Goal: Task Accomplishment & Management: Complete application form

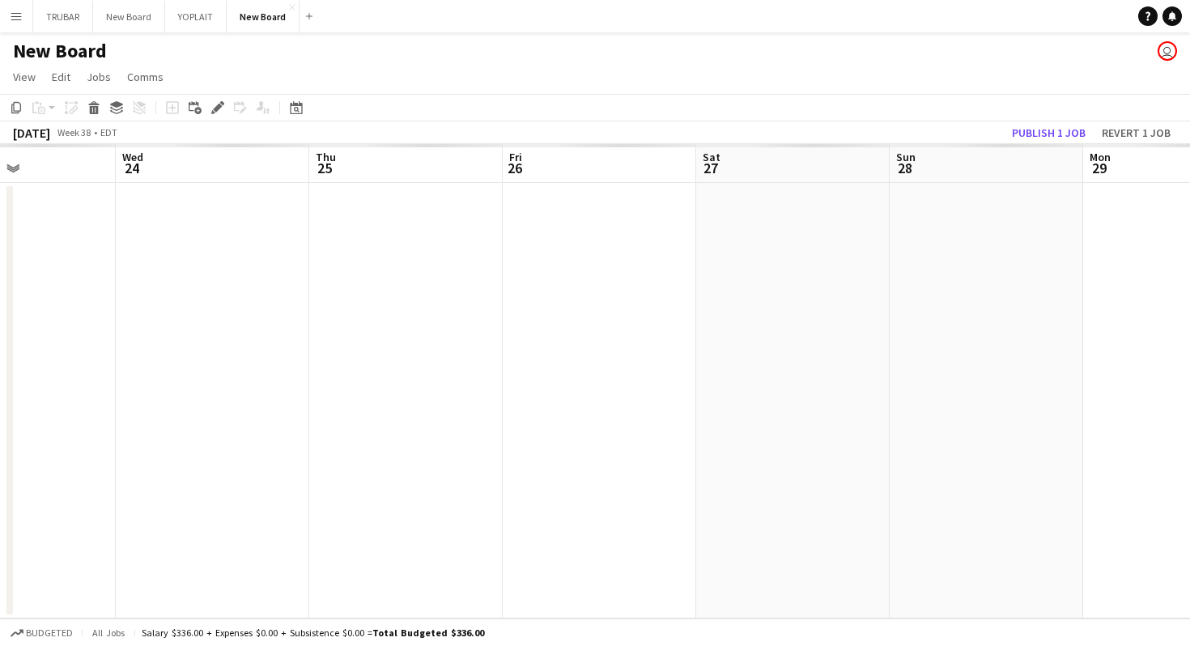
scroll to position [0, 653]
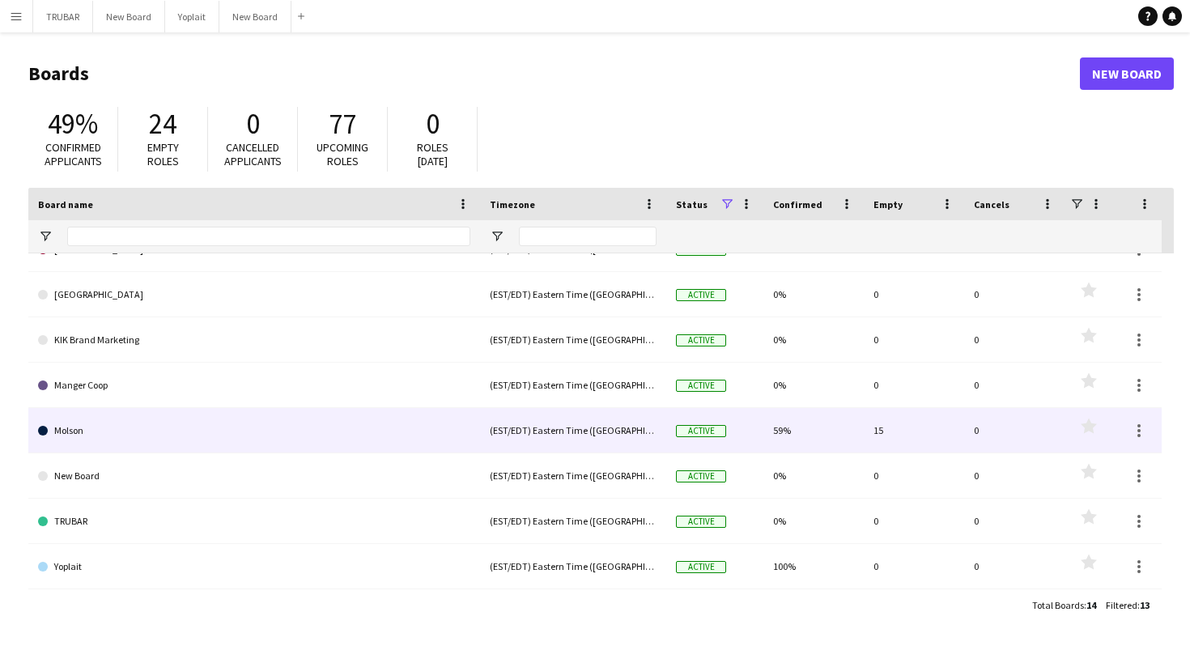
scroll to position [253, 0]
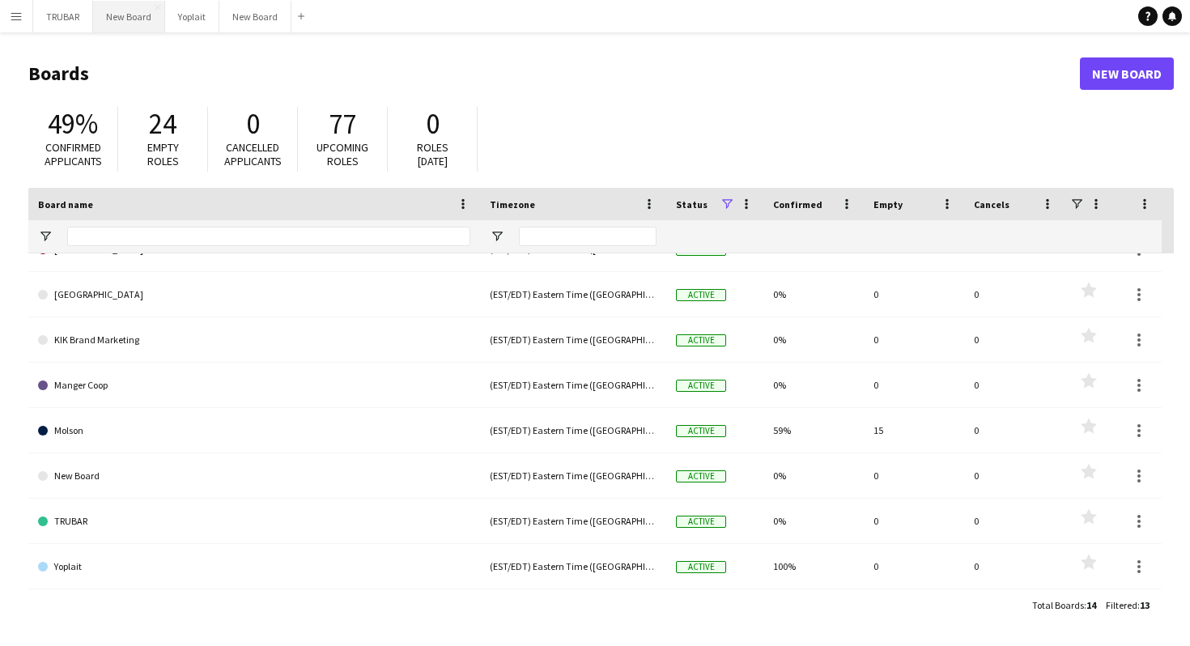
click at [108, 22] on button "New Board Close" at bounding box center [129, 17] width 72 height 32
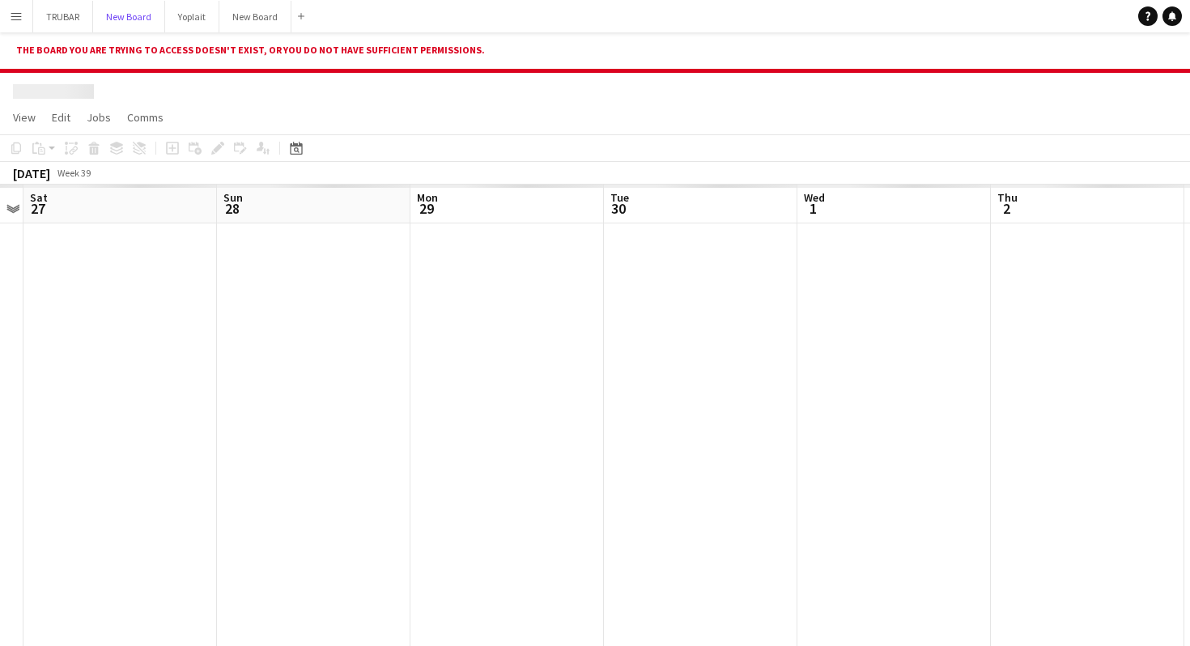
scroll to position [0, 447]
click at [2, 19] on button "Menu" at bounding box center [16, 16] width 32 height 32
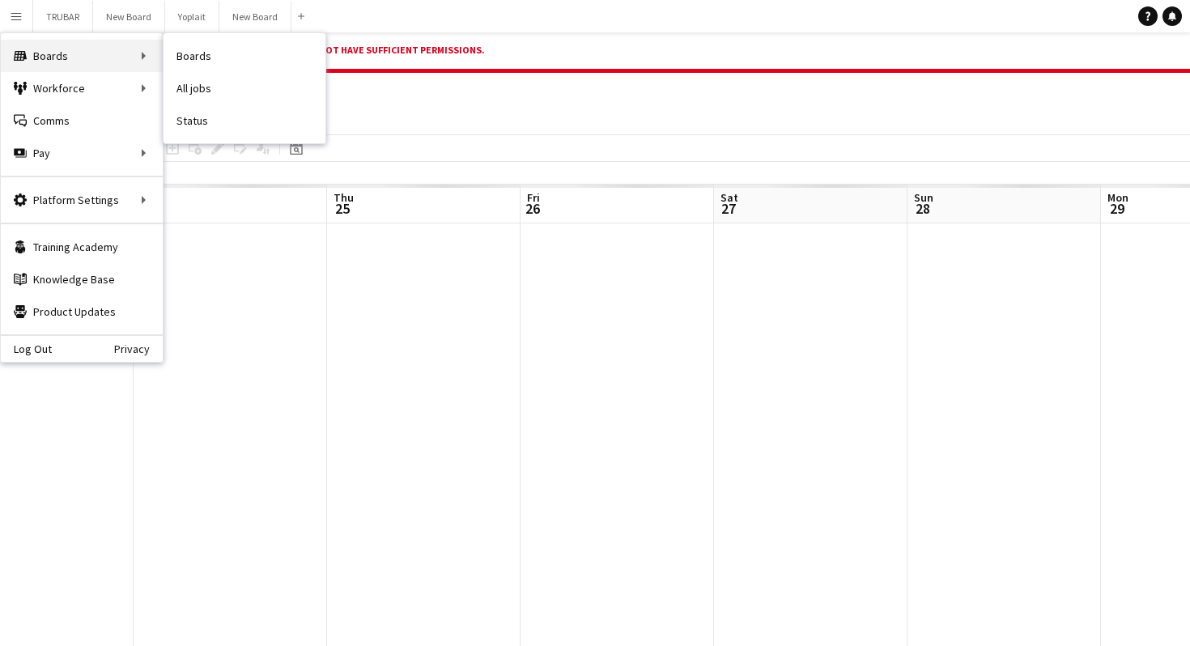
click at [34, 50] on div "Boards Boards" at bounding box center [82, 56] width 162 height 32
click at [138, 57] on div "Boards Boards" at bounding box center [82, 56] width 162 height 32
click at [133, 52] on div "Boards Boards" at bounding box center [82, 56] width 162 height 32
click at [138, 54] on div "Boards Boards" at bounding box center [82, 56] width 162 height 32
click at [211, 53] on link "Boards" at bounding box center [244, 56] width 162 height 32
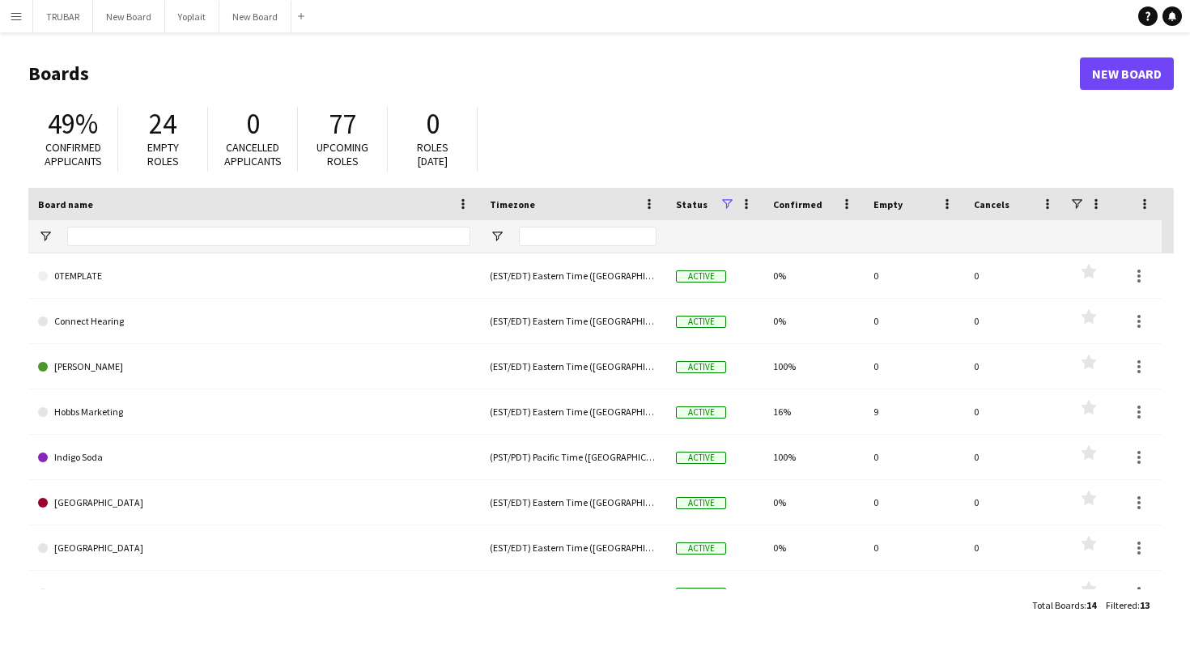
click at [11, 23] on button "Menu" at bounding box center [16, 16] width 32 height 32
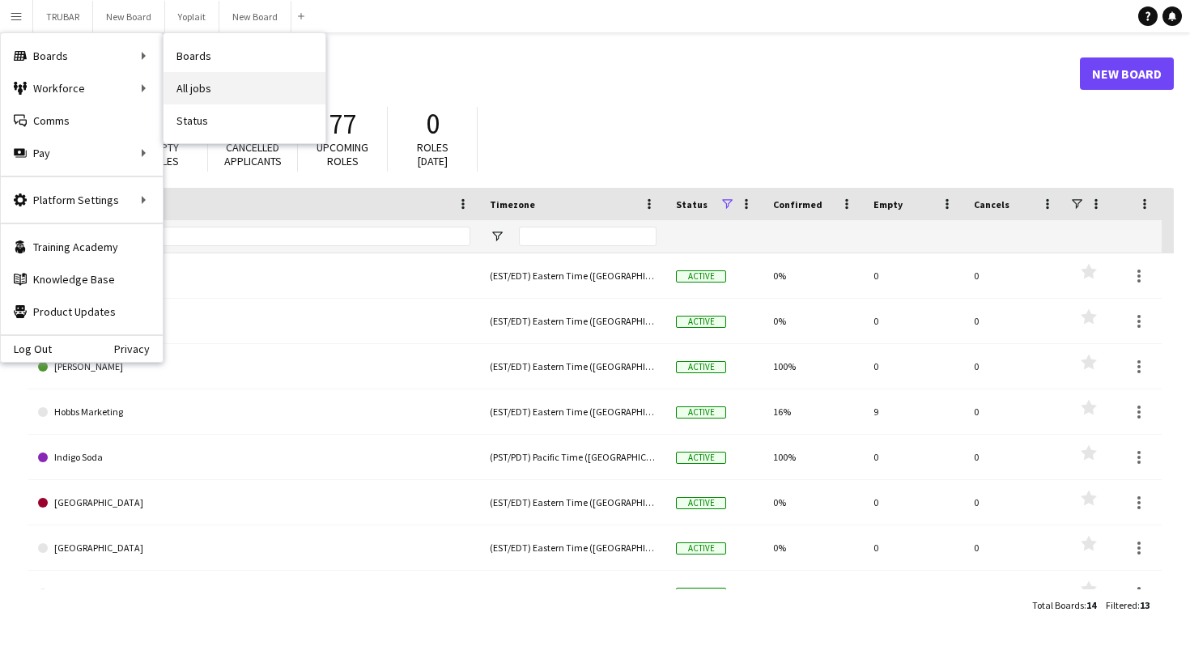
click at [248, 87] on link "All jobs" at bounding box center [244, 88] width 162 height 32
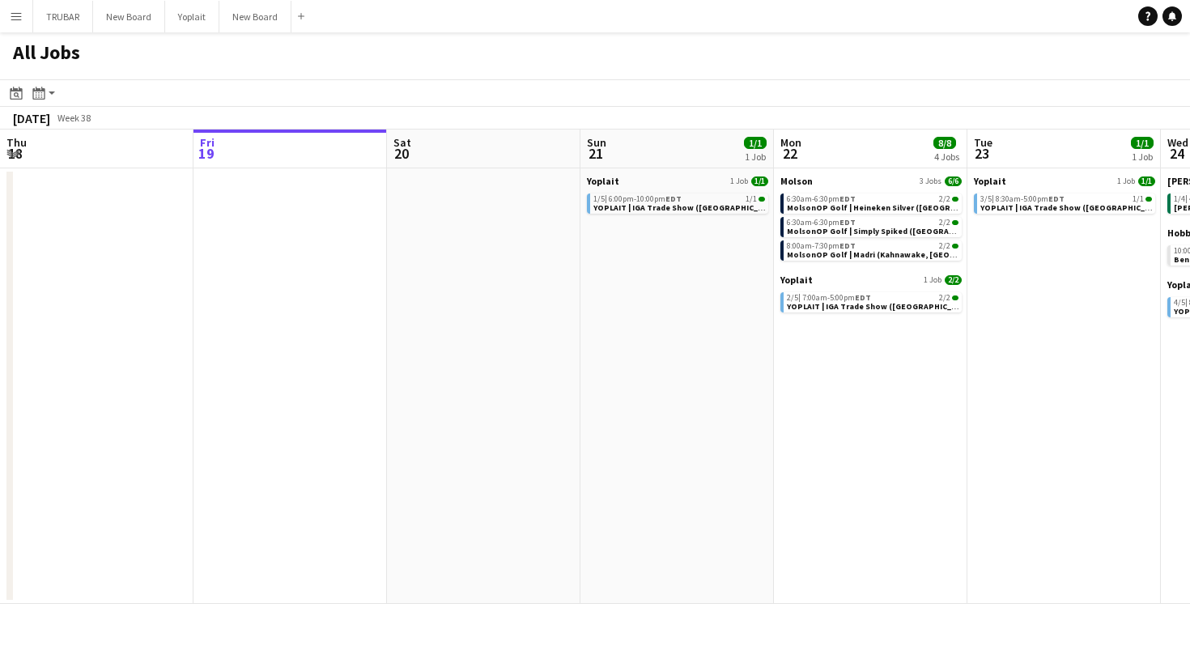
scroll to position [0, 590]
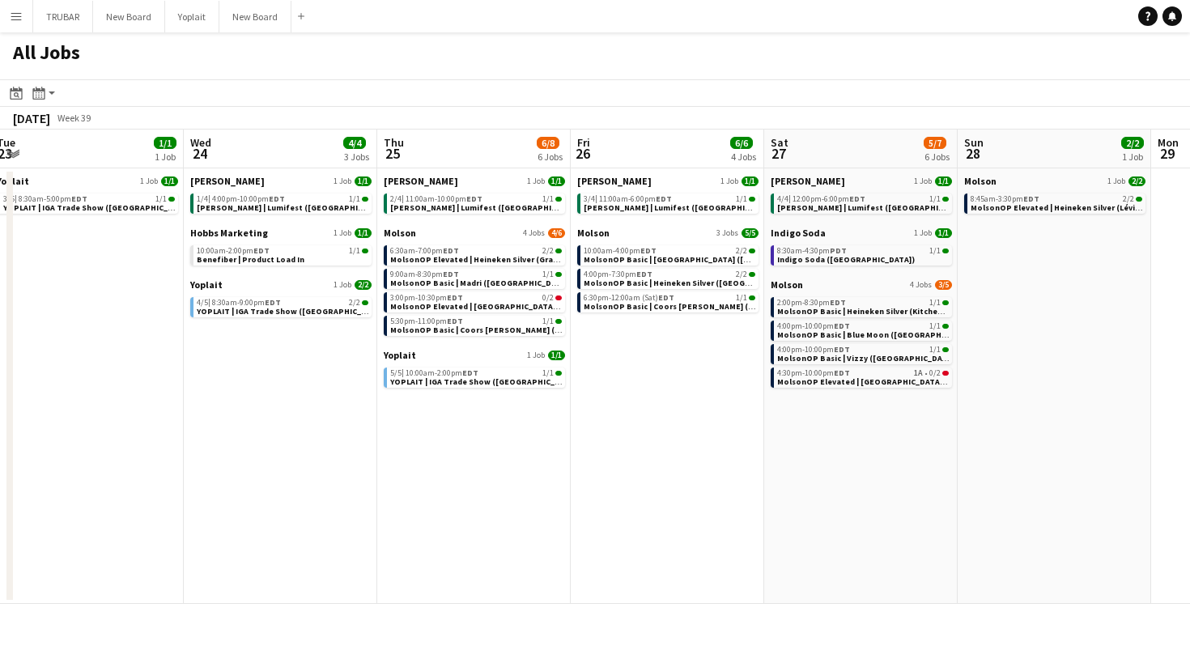
click at [1, 15] on button "Menu" at bounding box center [16, 16] width 32 height 32
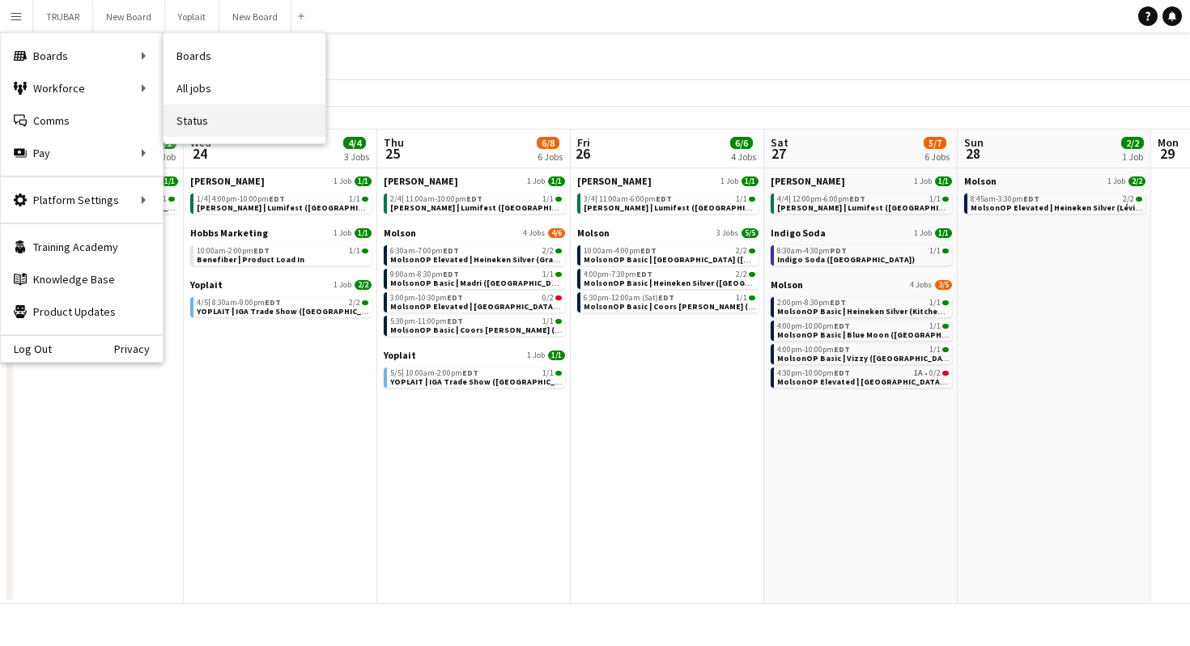
click at [197, 117] on link "Status" at bounding box center [244, 120] width 162 height 32
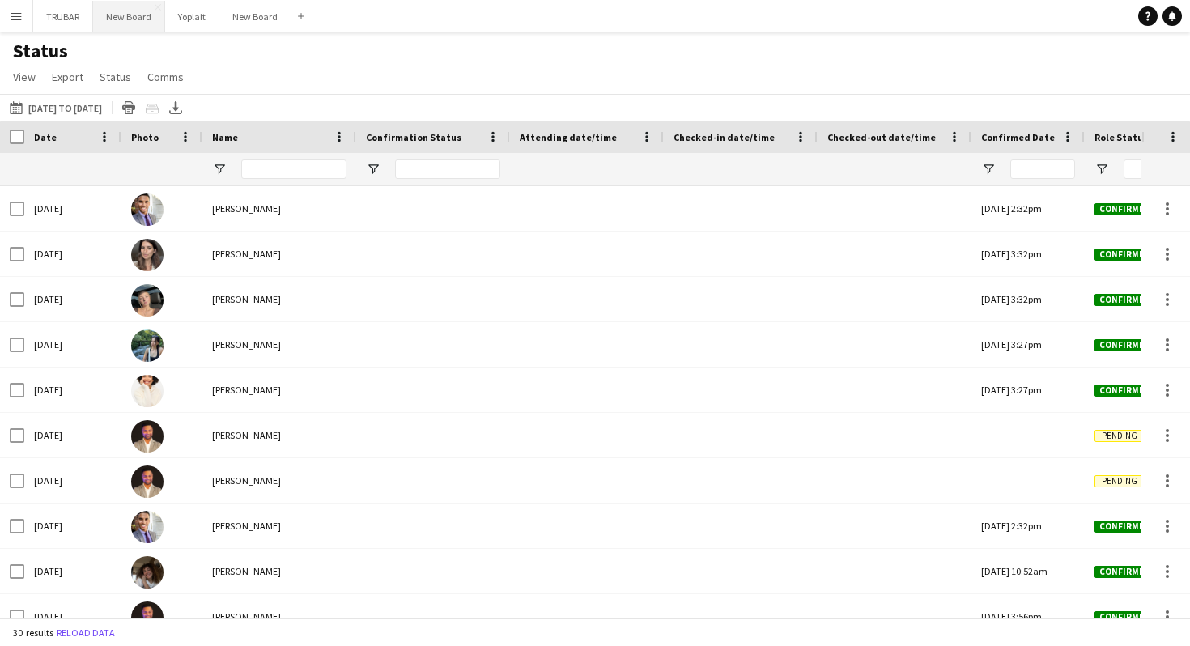
click at [125, 11] on button "New Board Close" at bounding box center [129, 17] width 72 height 32
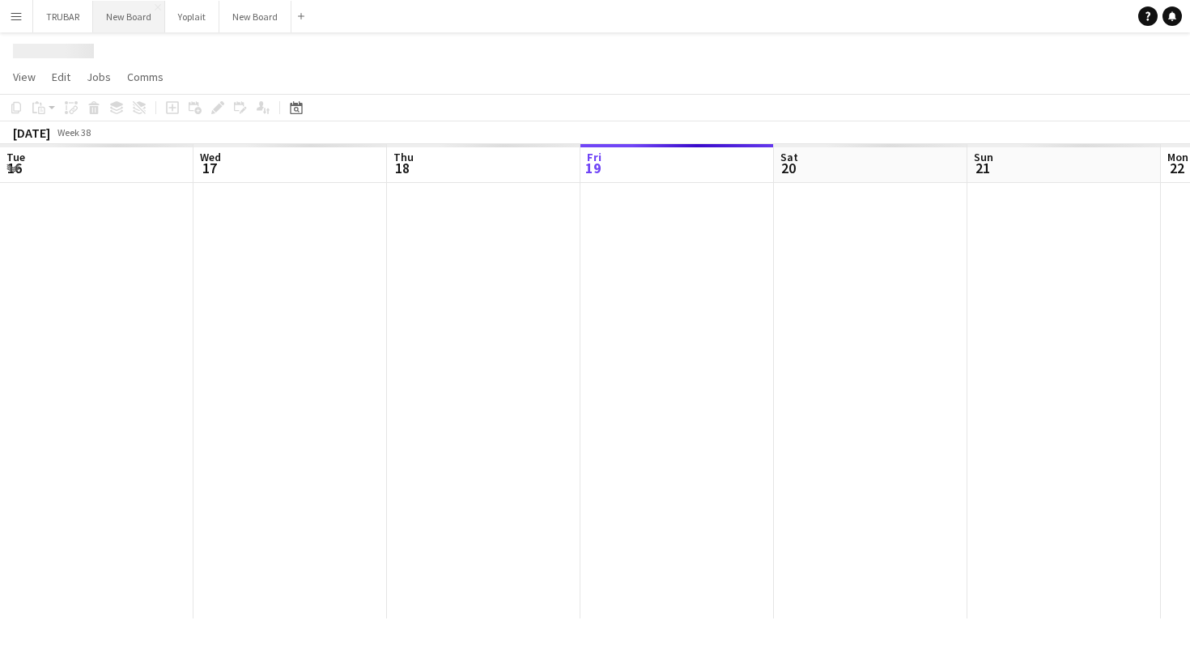
scroll to position [0, 387]
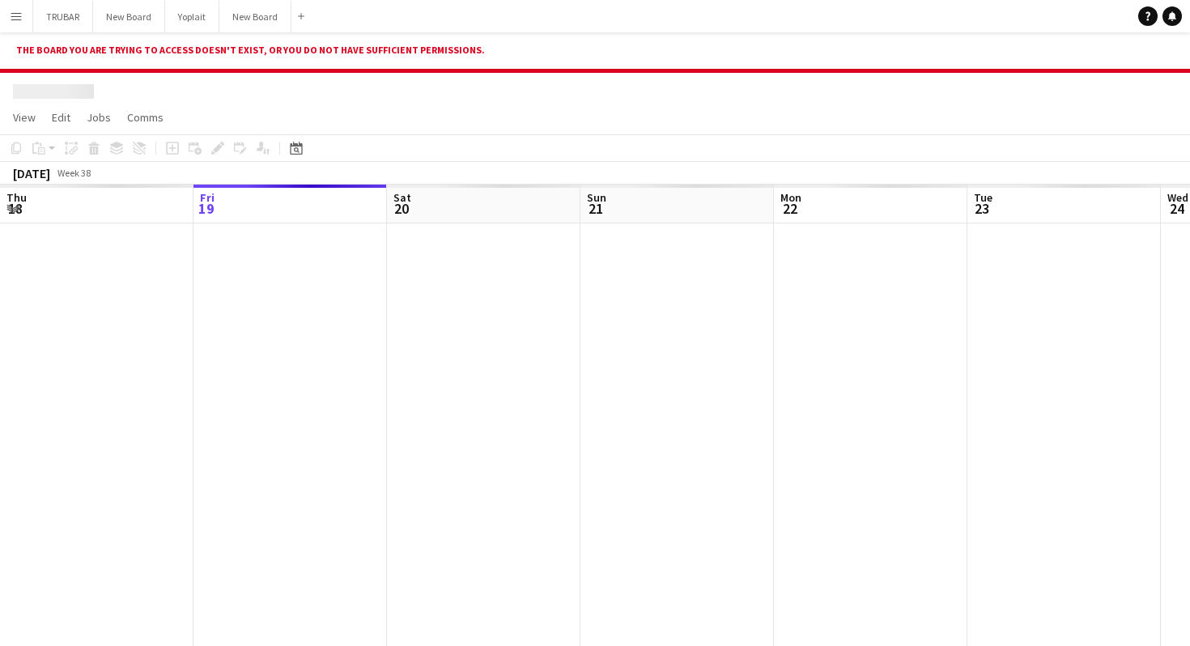
click at [16, 21] on app-icon "Menu" at bounding box center [16, 16] width 13 height 13
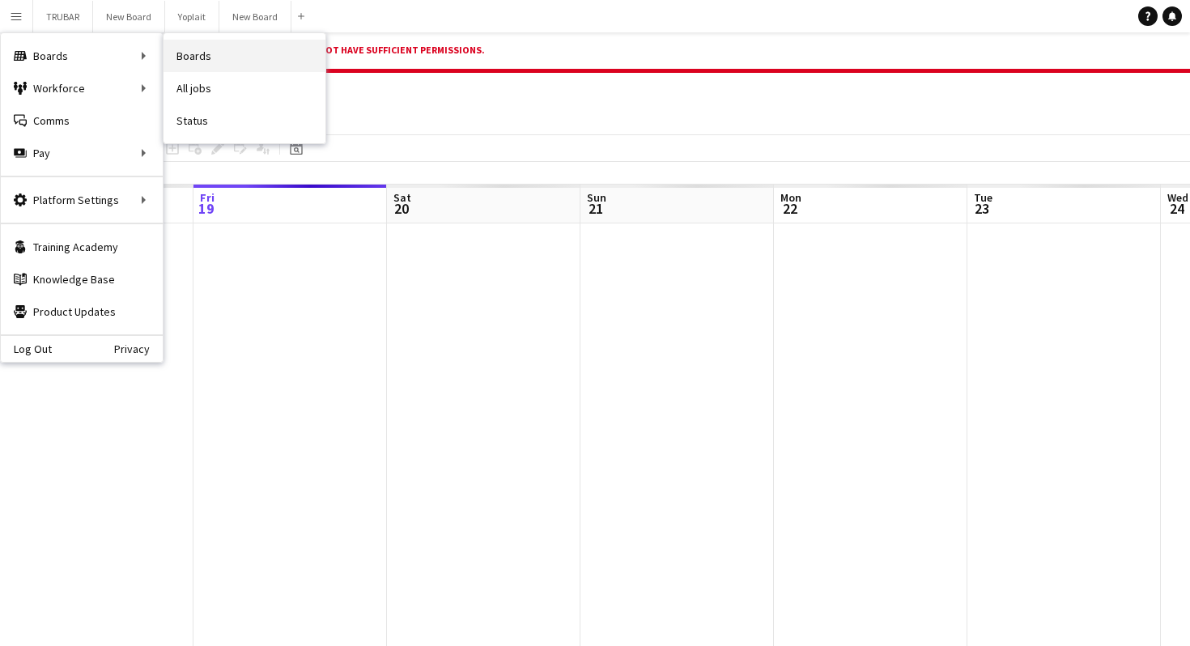
click at [223, 48] on link "Boards" at bounding box center [244, 56] width 162 height 32
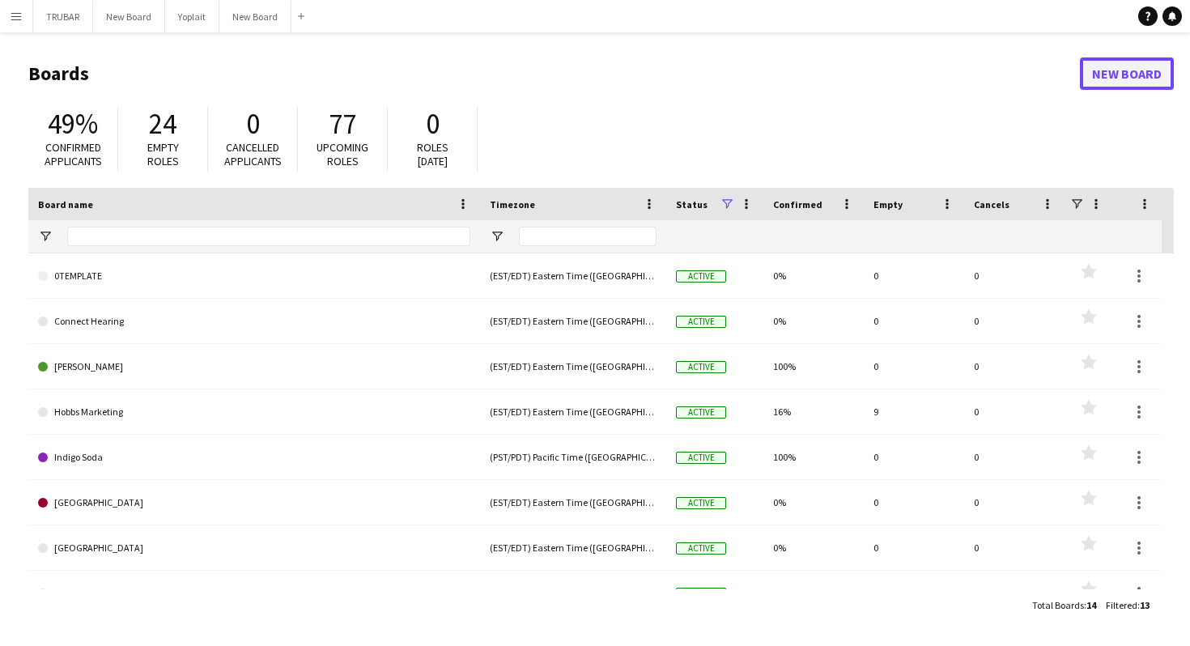
click at [1109, 74] on link "New Board" at bounding box center [1127, 73] width 94 height 32
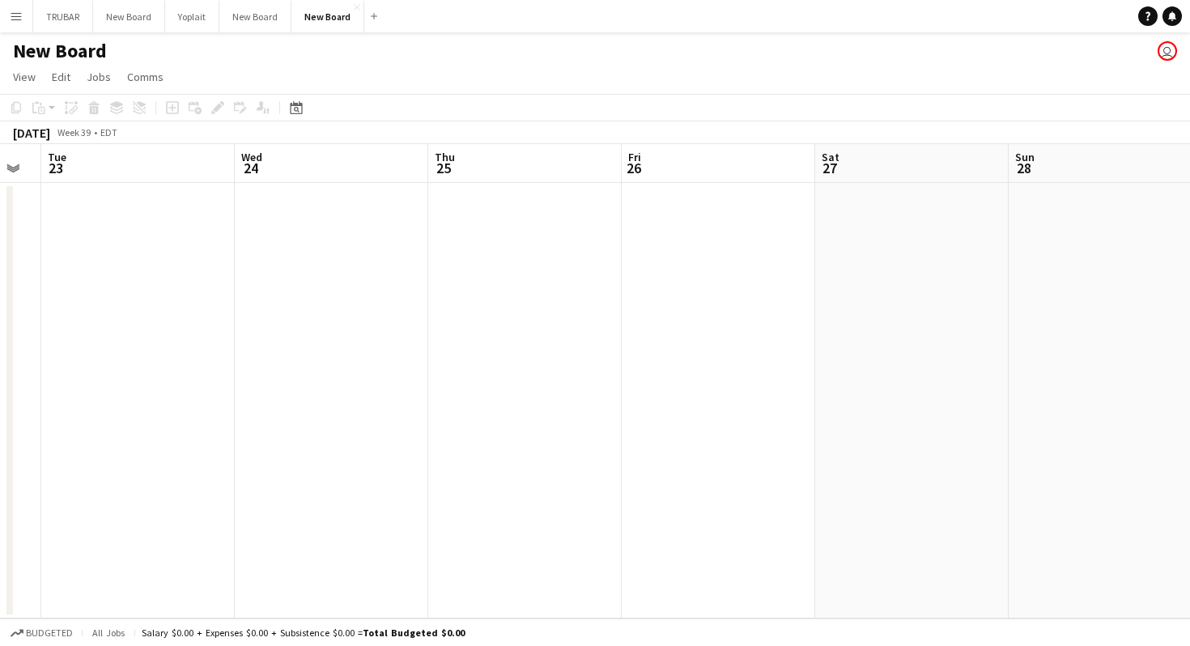
scroll to position [0, 486]
click at [397, 270] on app-date-cell at bounding box center [383, 400] width 193 height 435
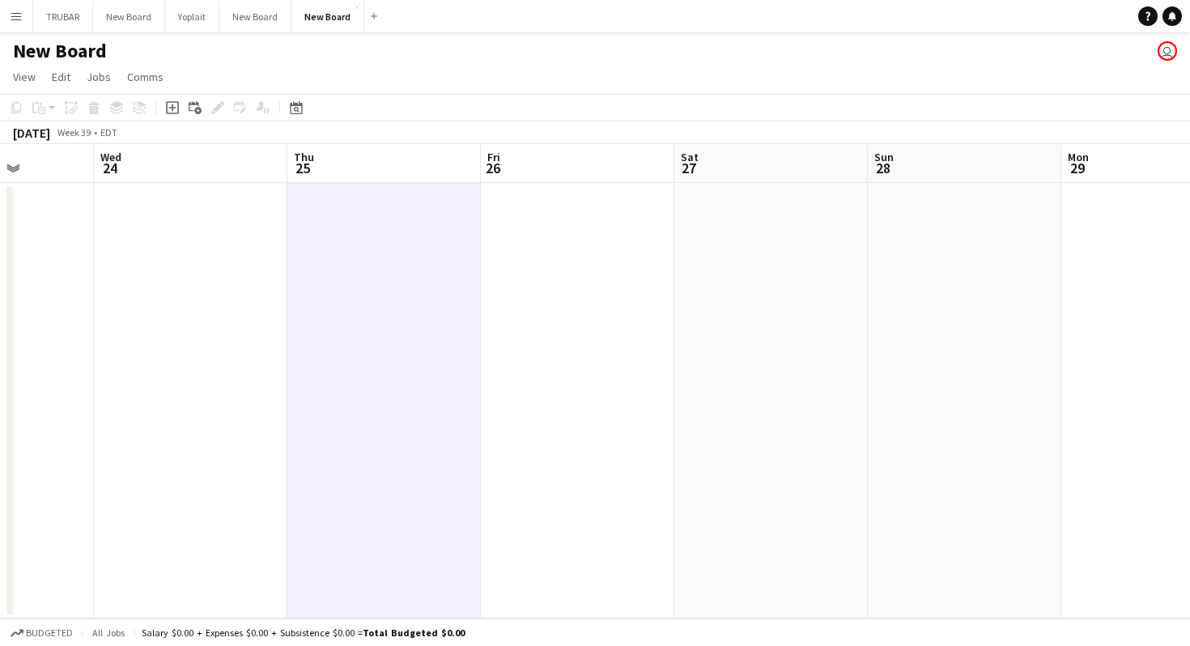
click at [397, 270] on app-date-cell at bounding box center [383, 400] width 193 height 435
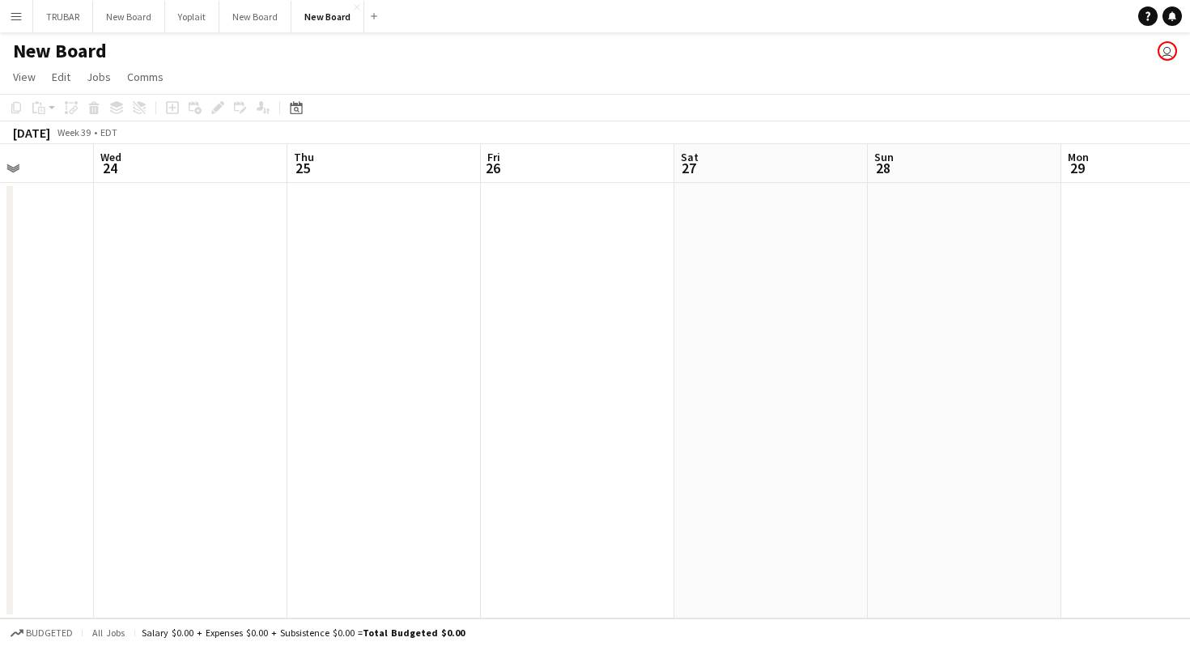
click at [397, 269] on app-date-cell at bounding box center [383, 400] width 193 height 435
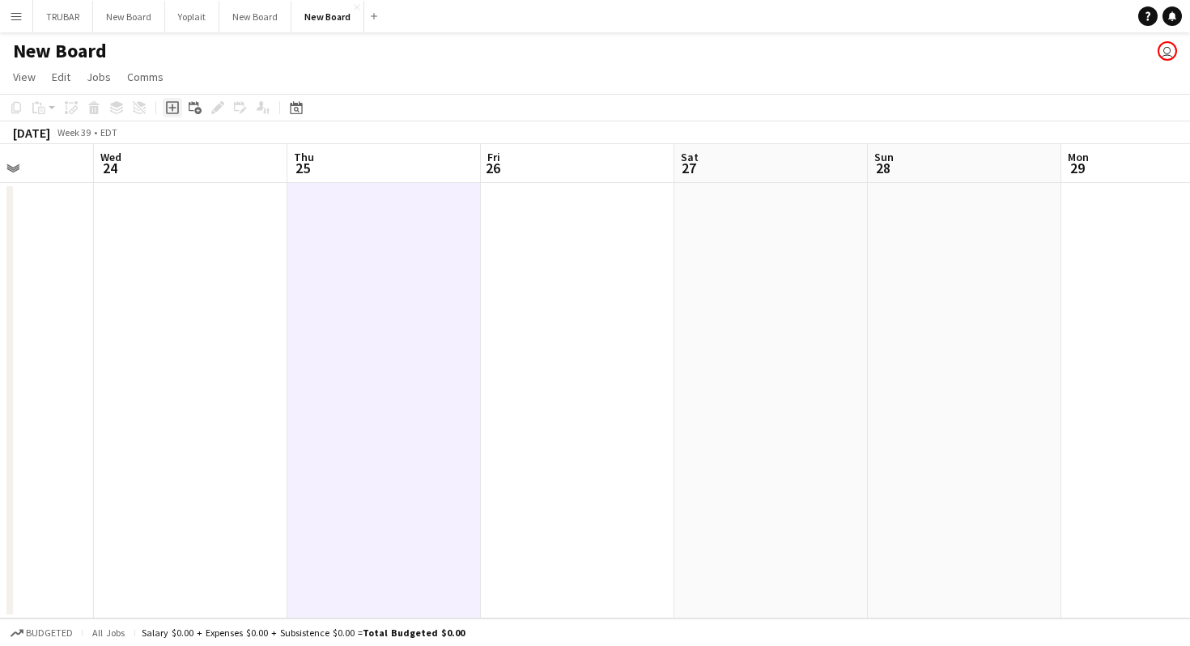
click at [170, 104] on icon "Add job" at bounding box center [172, 107] width 13 height 13
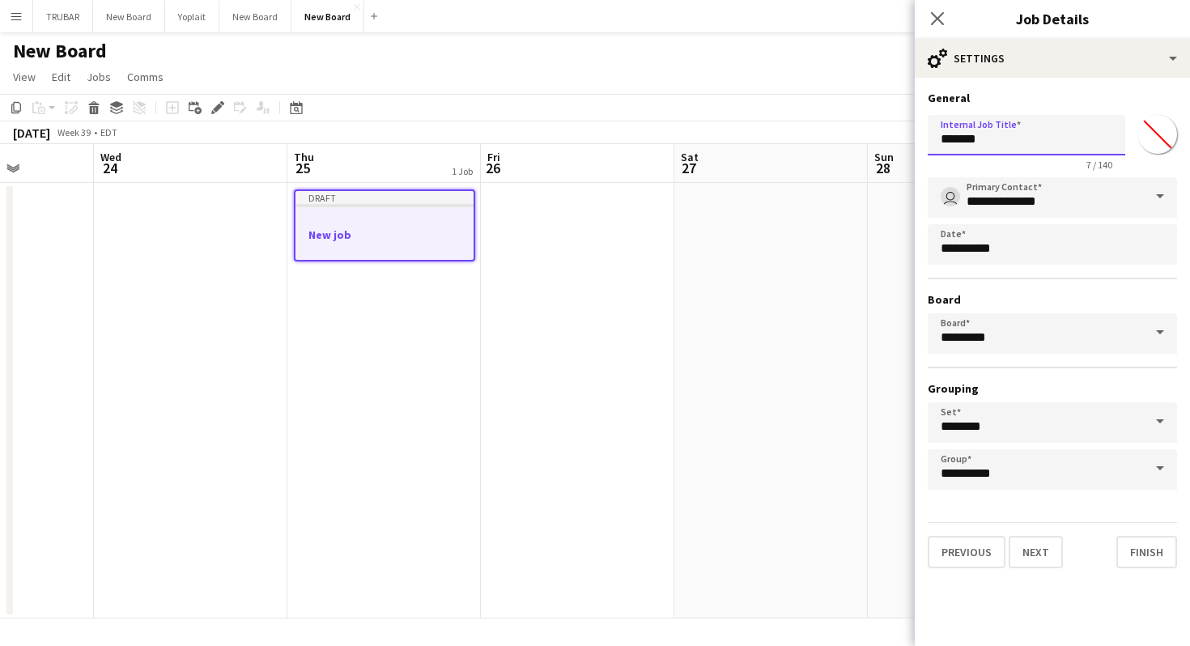
drag, startPoint x: 1020, startPoint y: 139, endPoint x: 766, endPoint y: 139, distance: 254.1
click at [782, 139] on body "Menu Boards Boards Boards All jobs Status Workforce Workforce My Workforce Recr…" at bounding box center [595, 323] width 1190 height 646
type input "**********"
click at [1166, 133] on input "*******" at bounding box center [1157, 134] width 58 height 58
type input "*******"
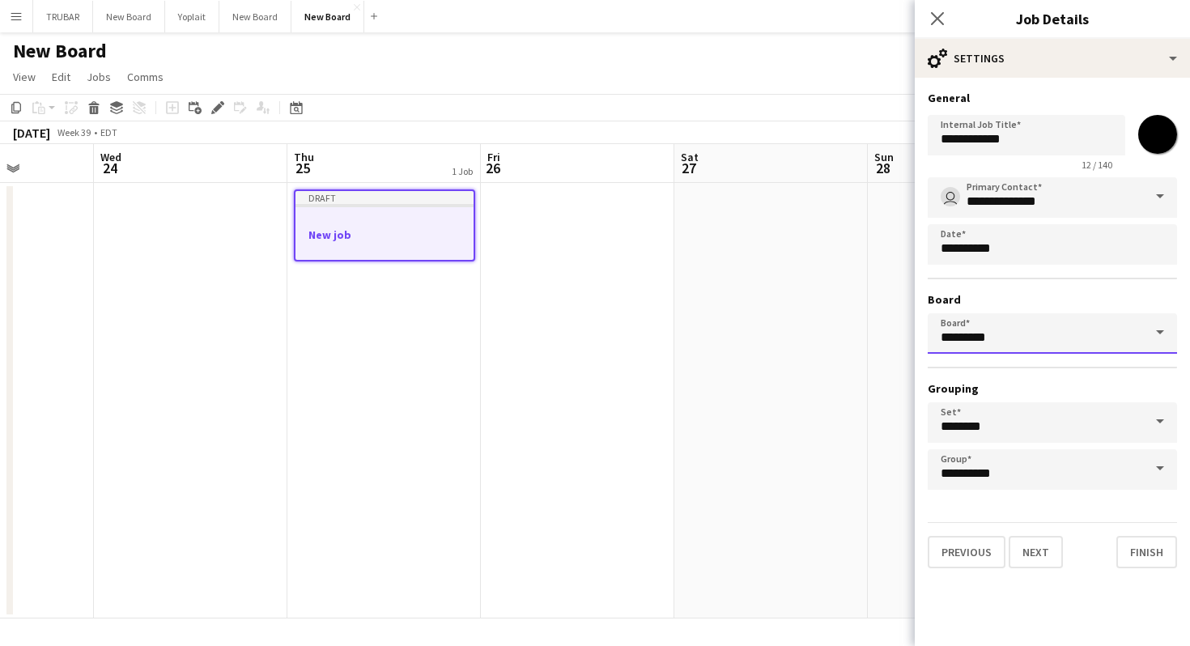
click at [973, 331] on input "*********" at bounding box center [1052, 333] width 249 height 40
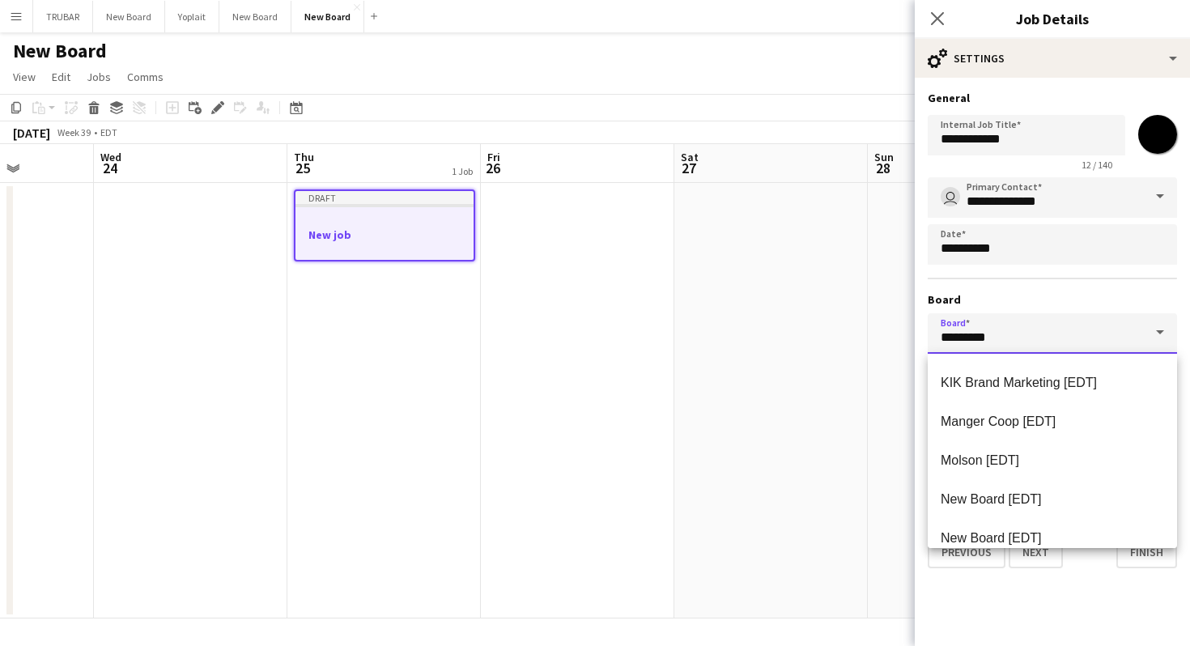
scroll to position [363, 0]
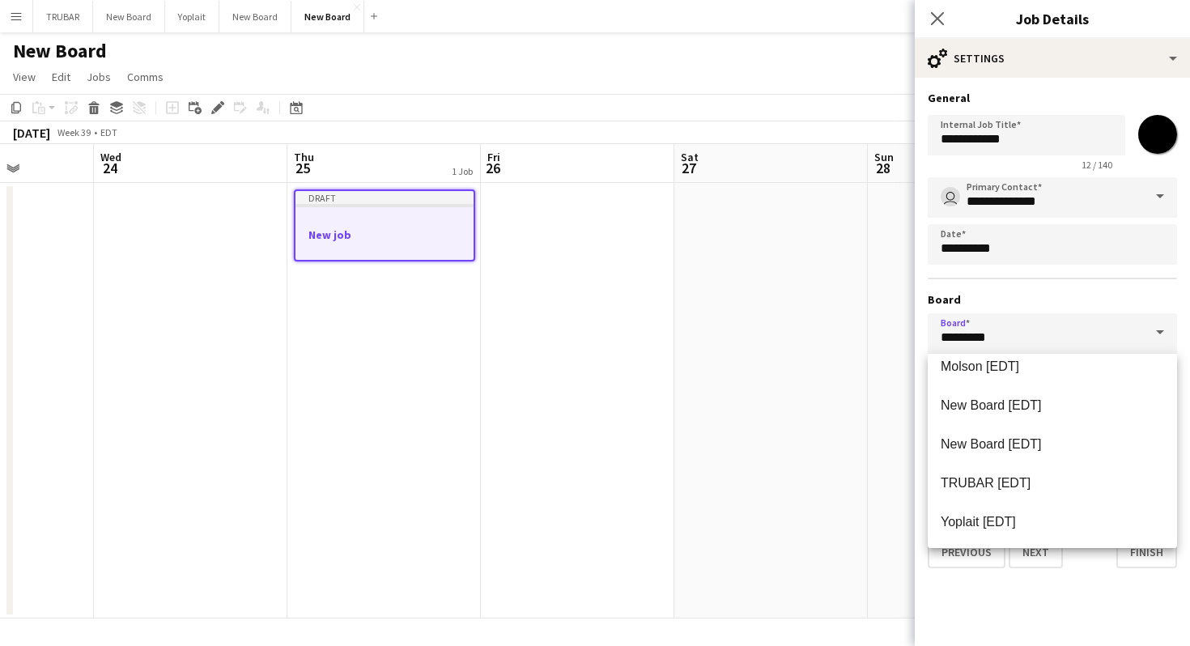
click at [840, 376] on app-date-cell at bounding box center [770, 400] width 193 height 435
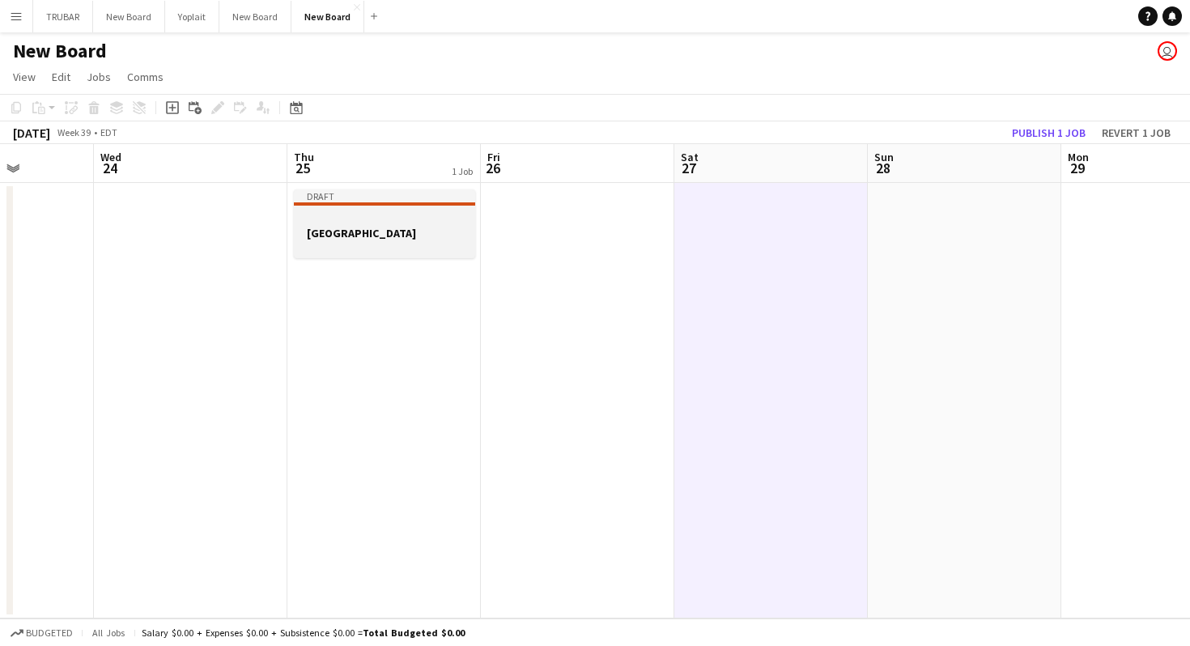
click at [390, 228] on h3 "Old El Paso" at bounding box center [384, 233] width 181 height 15
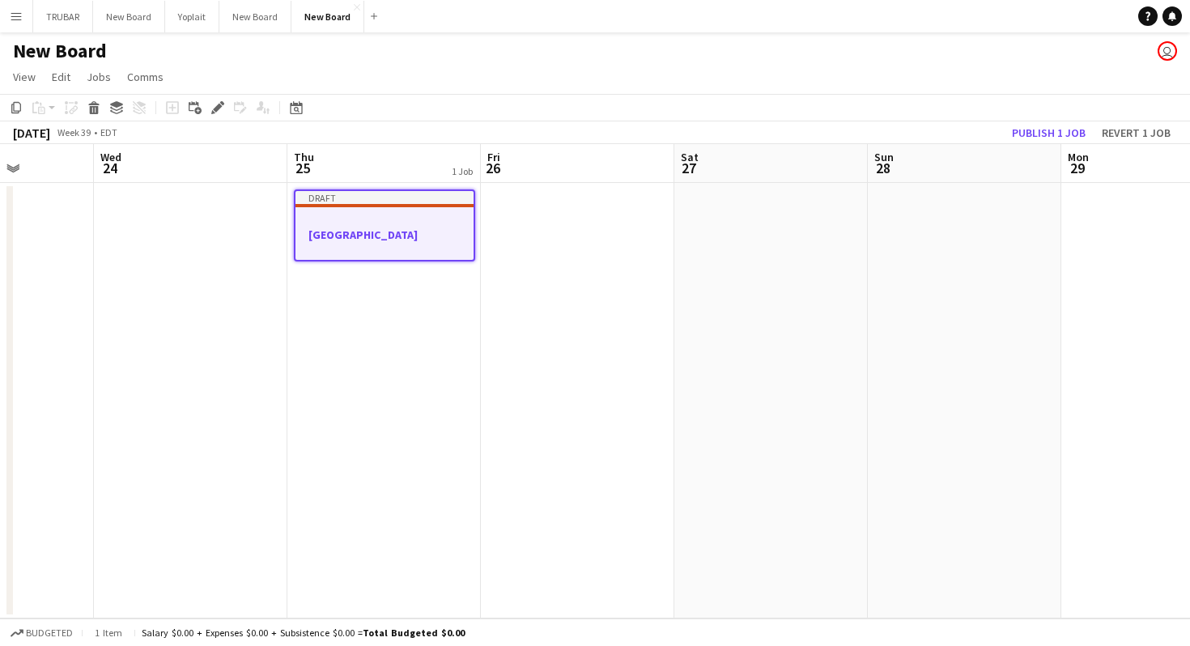
click at [374, 216] on div at bounding box center [384, 220] width 178 height 12
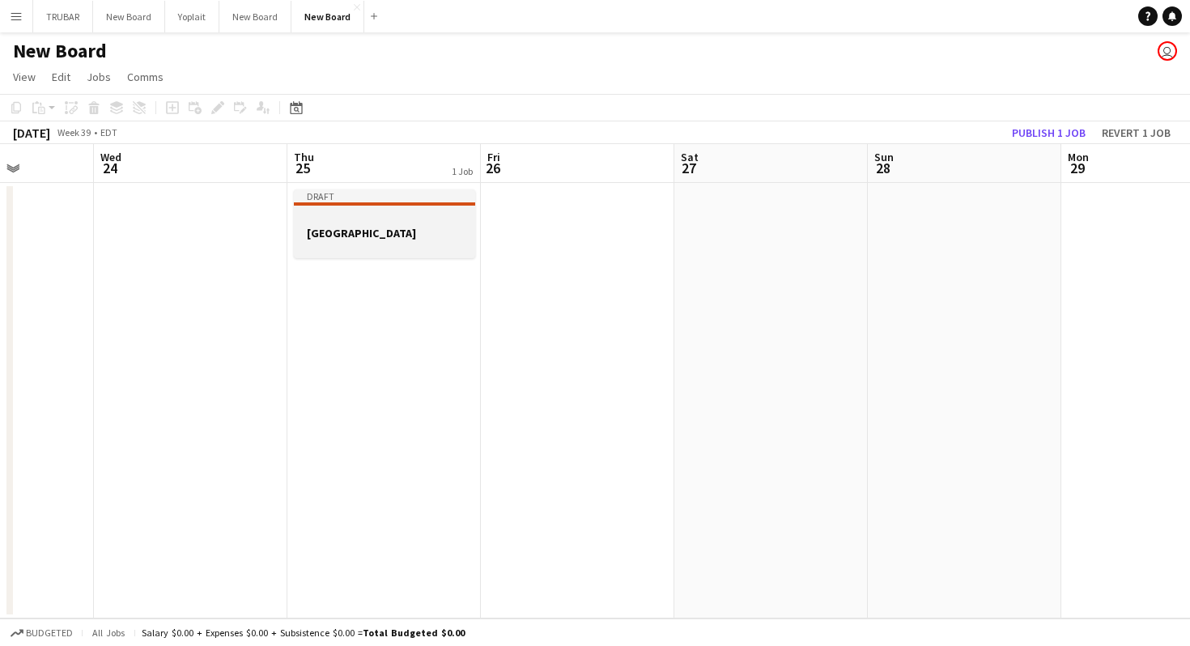
click at [348, 223] on div at bounding box center [384, 218] width 181 height 12
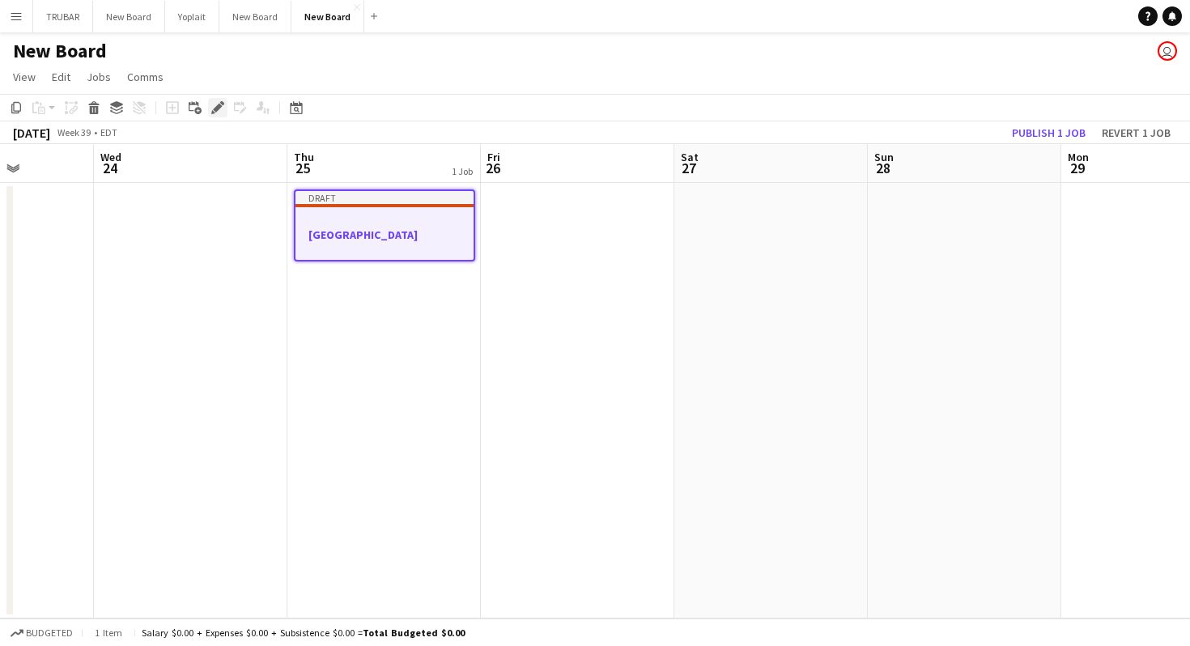
click at [215, 106] on icon "Edit" at bounding box center [217, 107] width 13 height 13
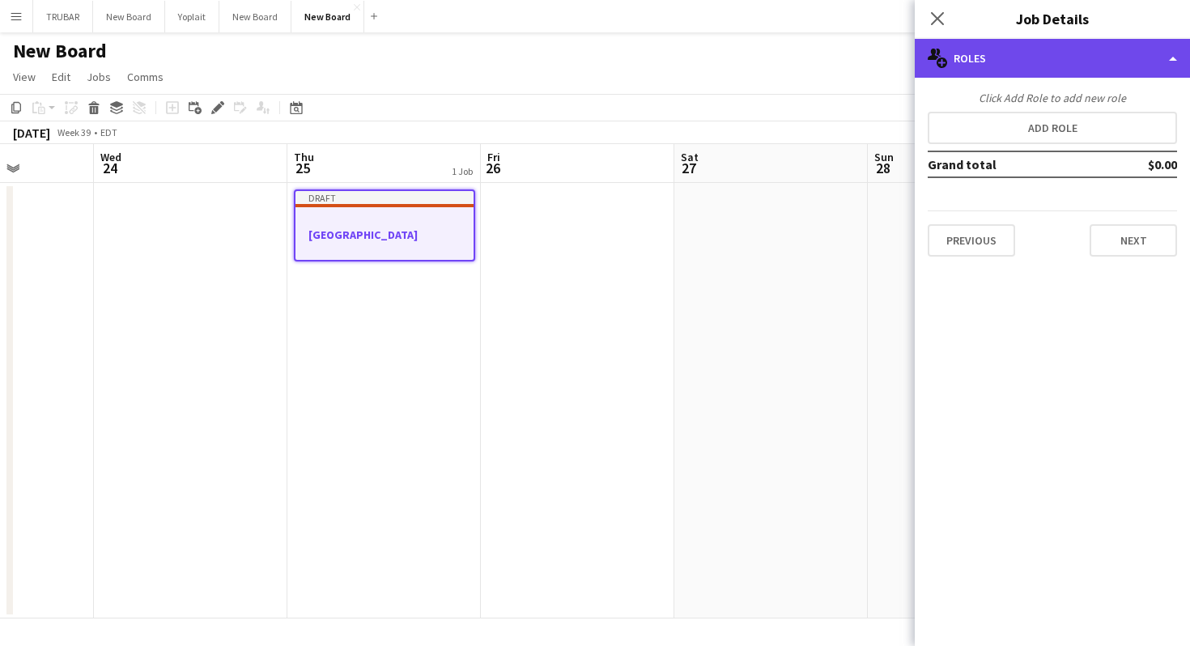
click at [1033, 53] on div "multiple-users-add Roles" at bounding box center [1052, 58] width 275 height 39
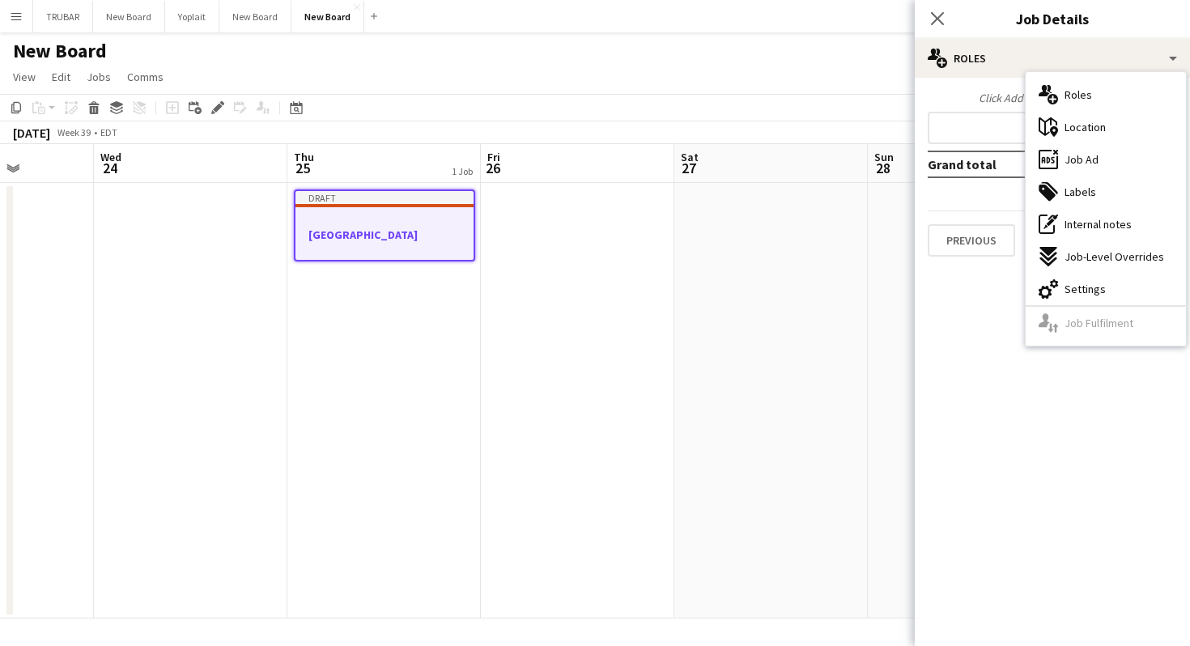
click at [470, 233] on h3 "Old El Paso" at bounding box center [384, 234] width 178 height 15
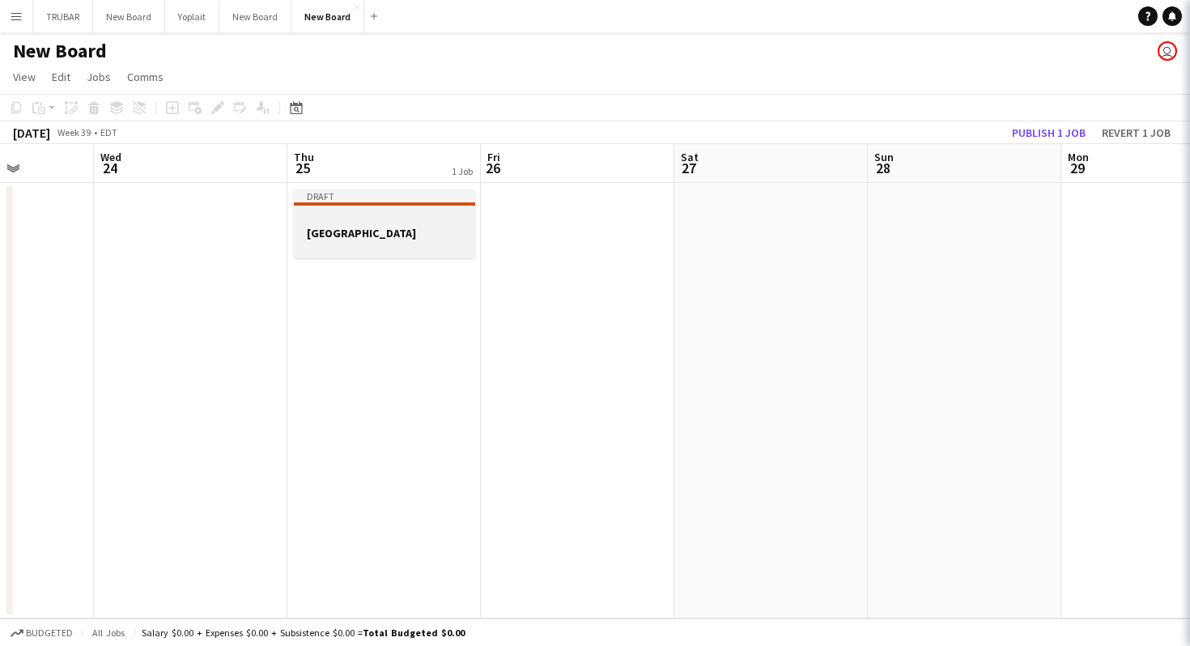
click at [470, 233] on h3 "Old El Paso" at bounding box center [384, 233] width 181 height 15
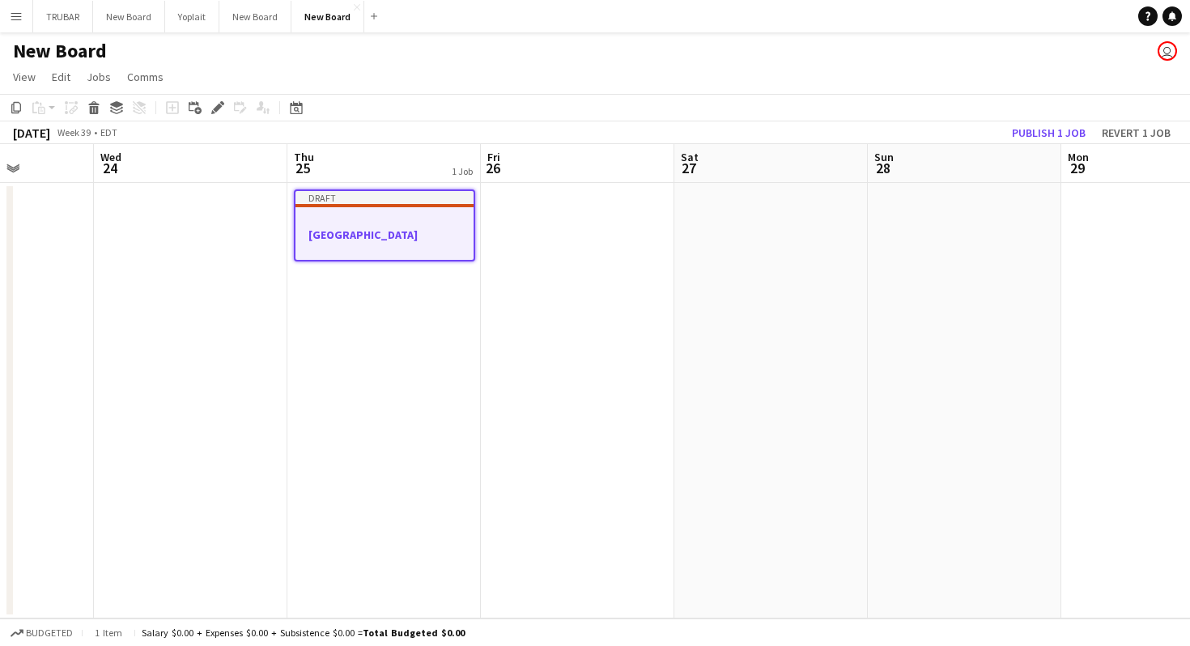
click at [432, 237] on h3 "Old El Paso" at bounding box center [384, 234] width 178 height 15
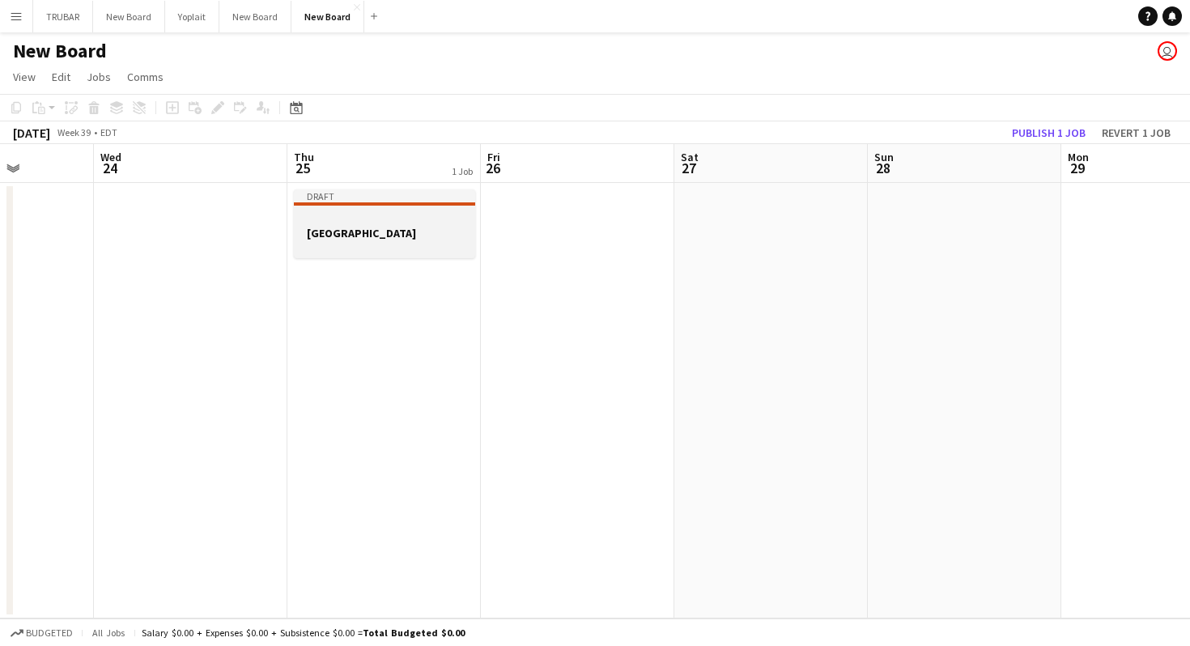
click at [397, 223] on div at bounding box center [384, 218] width 181 height 12
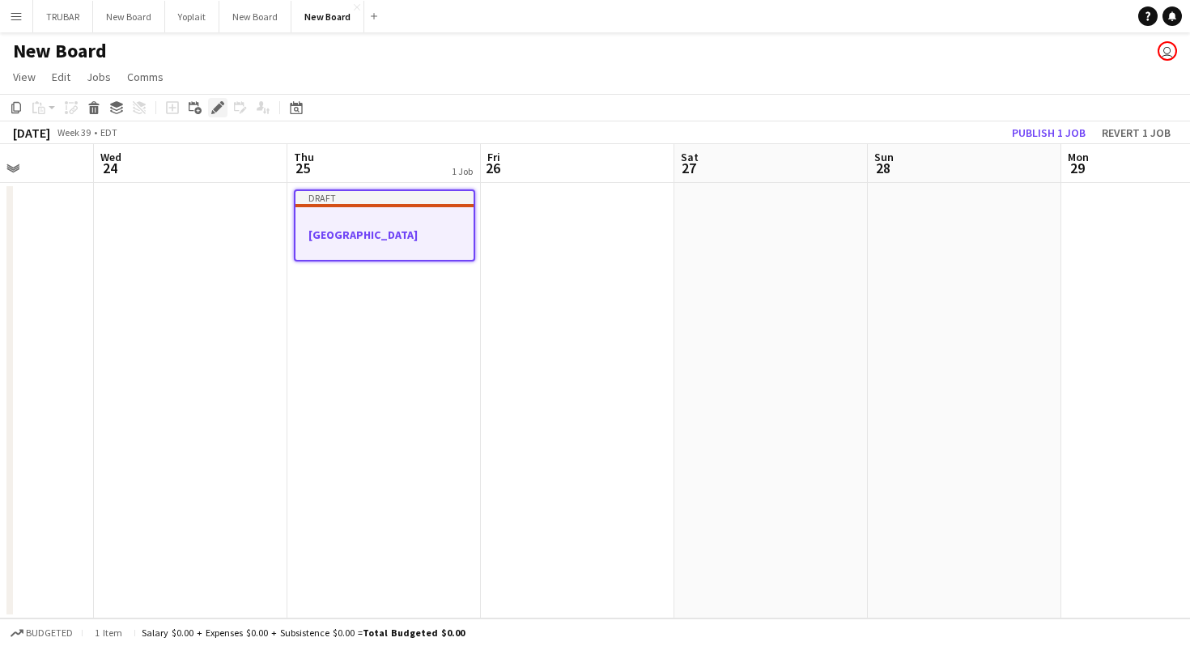
click at [222, 111] on icon "Edit" at bounding box center [217, 107] width 13 height 13
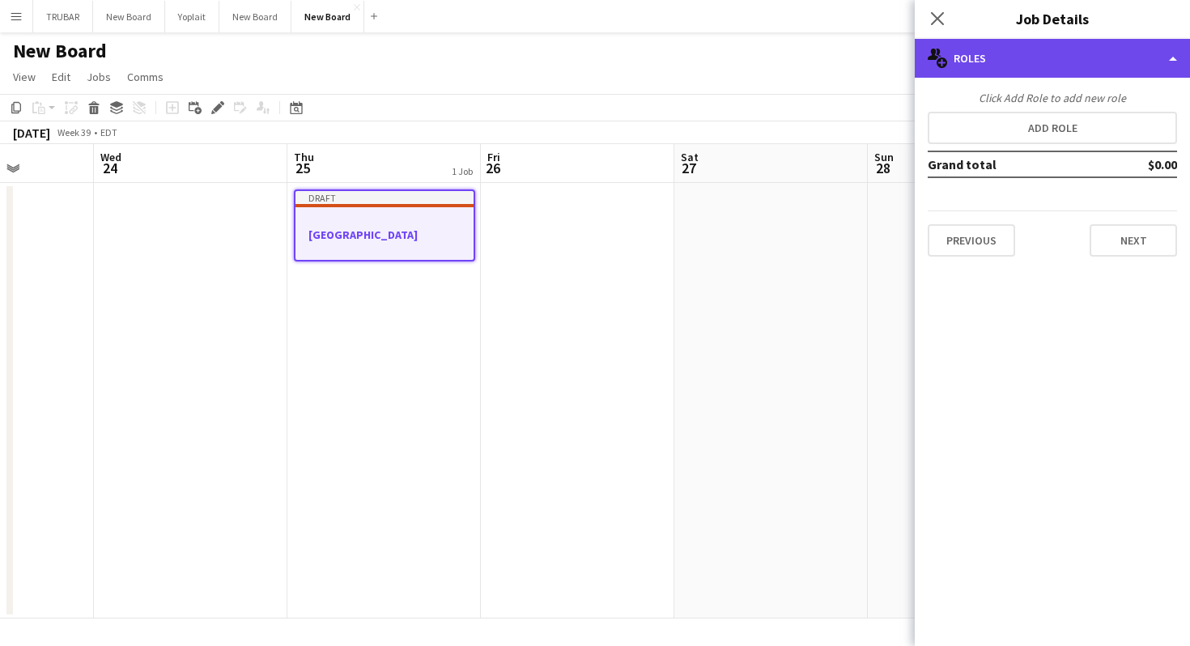
click at [983, 66] on div "multiple-users-add Roles" at bounding box center [1052, 58] width 275 height 39
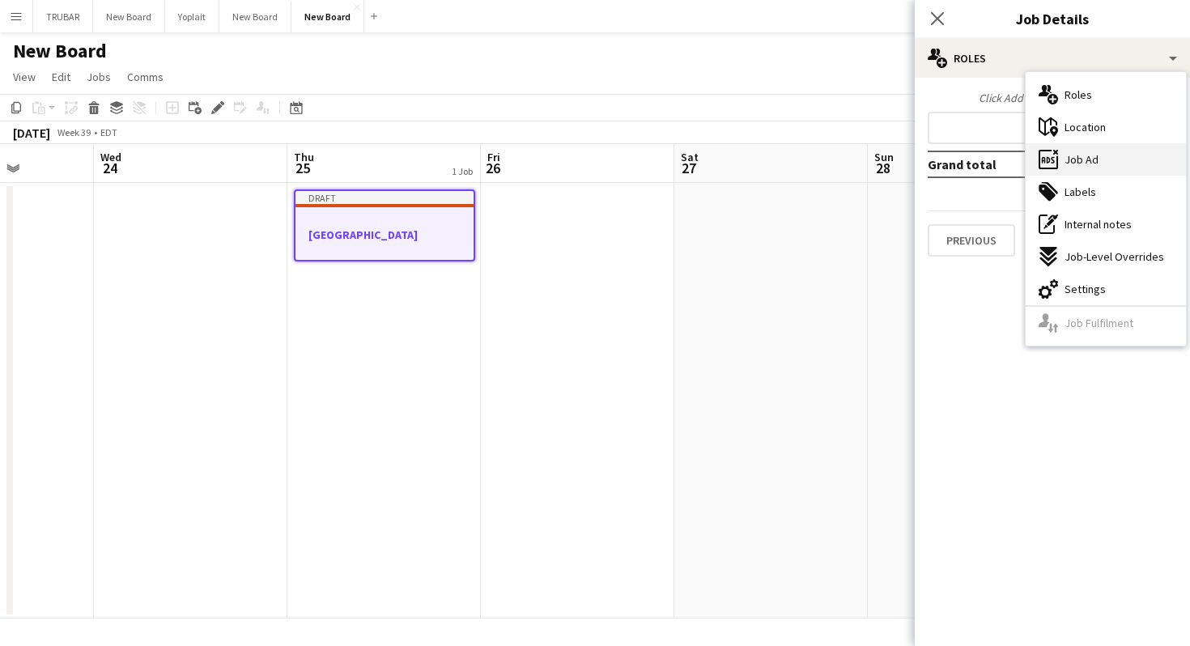
click at [1068, 155] on span "Job Ad" at bounding box center [1081, 159] width 34 height 15
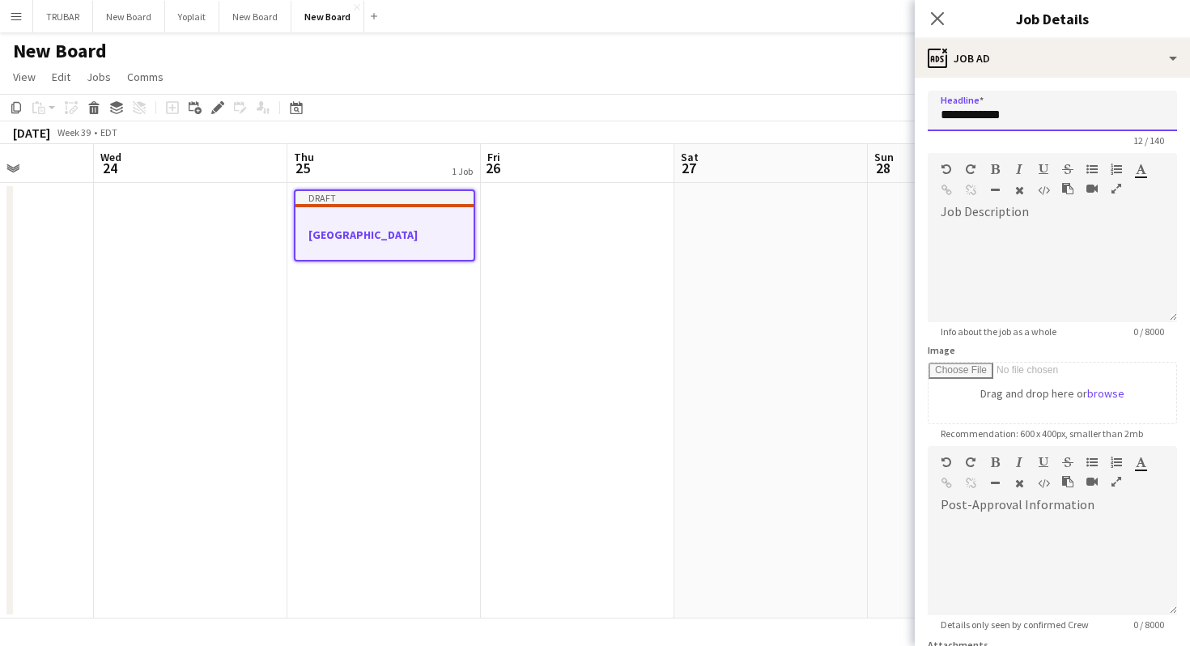
click at [1017, 104] on input "**********" at bounding box center [1052, 111] width 249 height 40
type input "**********"
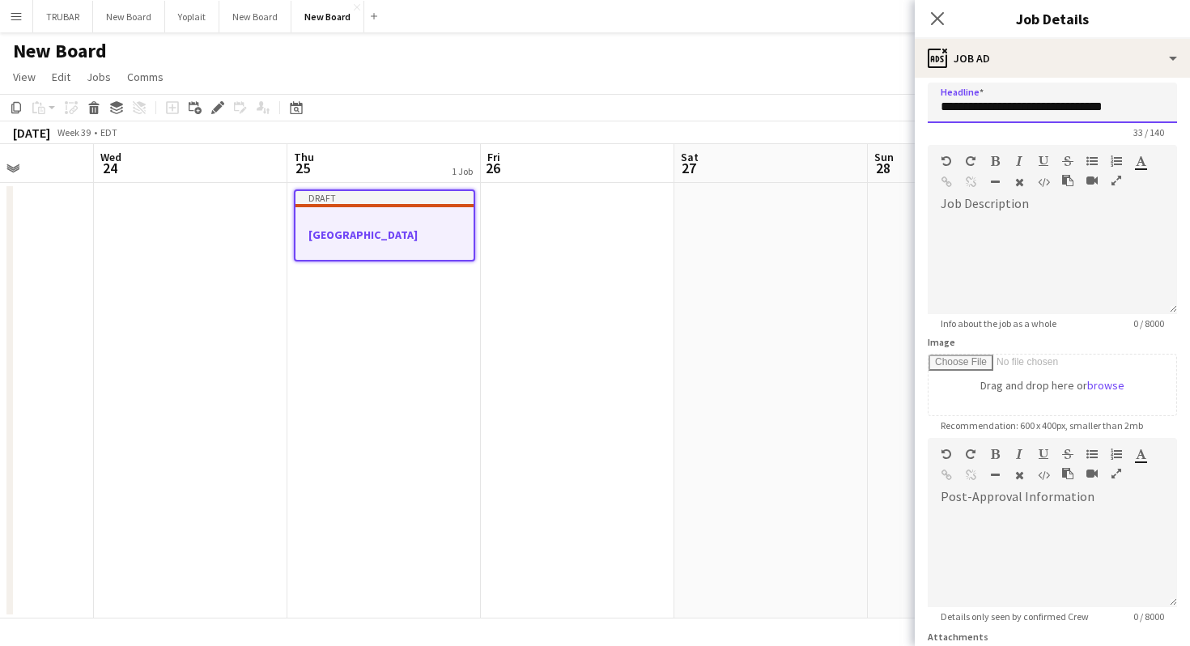
scroll to position [13, 0]
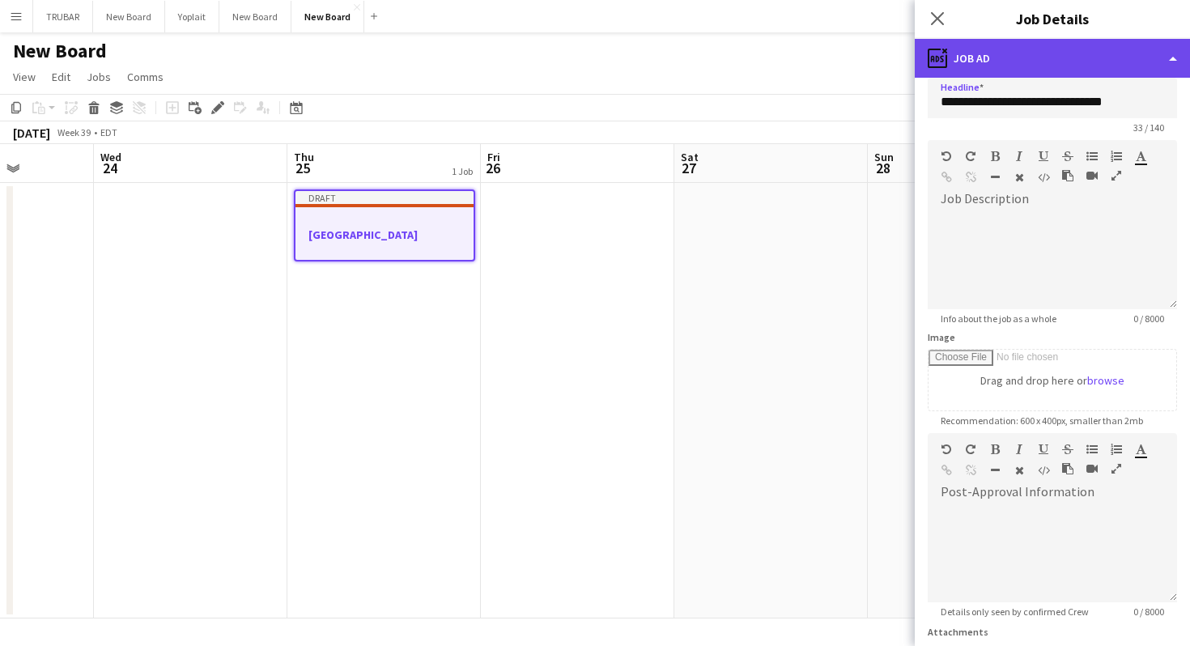
click at [1025, 53] on div "ads-window Job Ad" at bounding box center [1052, 58] width 275 height 39
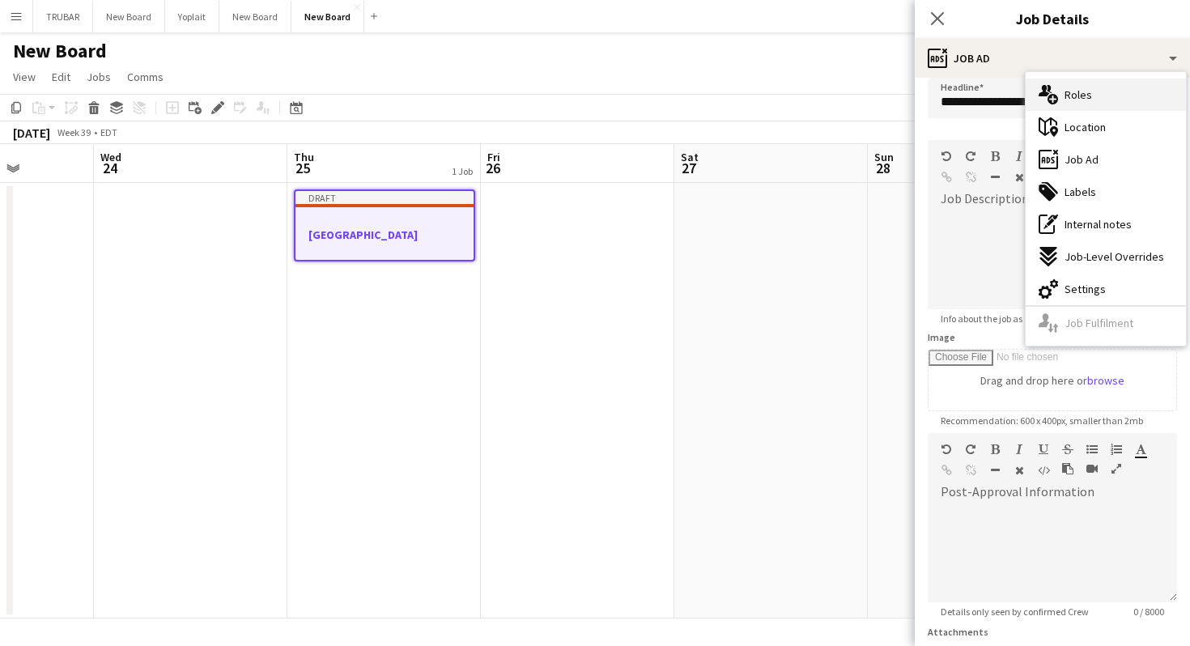
click at [1065, 97] on span "Roles" at bounding box center [1078, 94] width 28 height 15
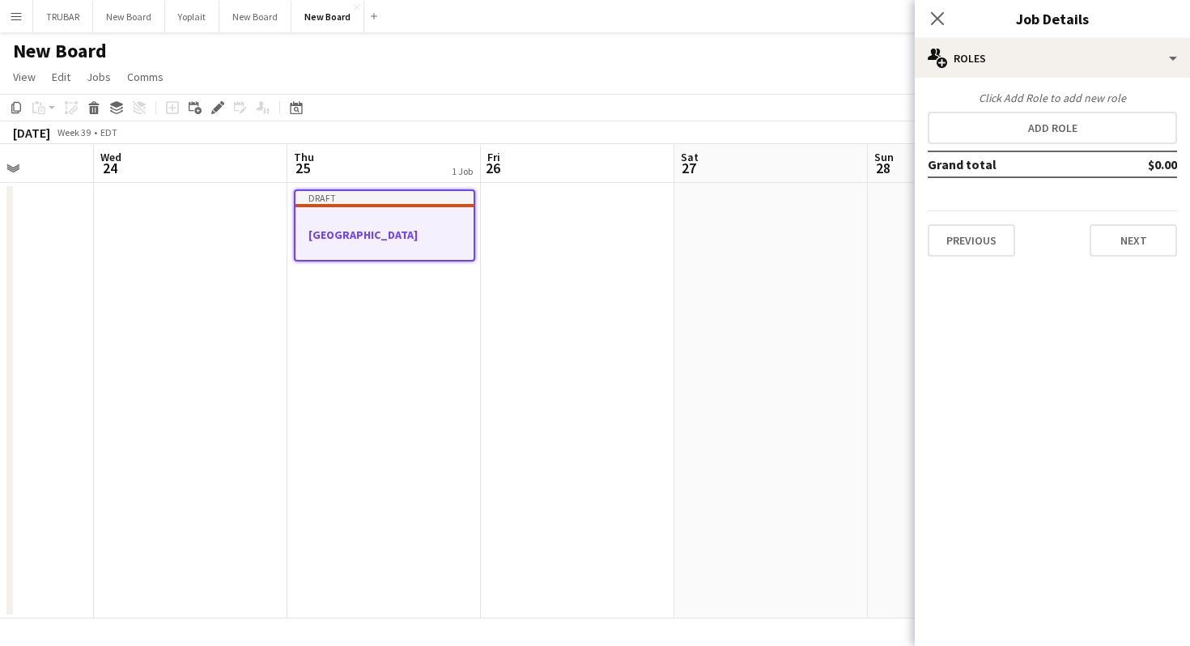
scroll to position [0, 0]
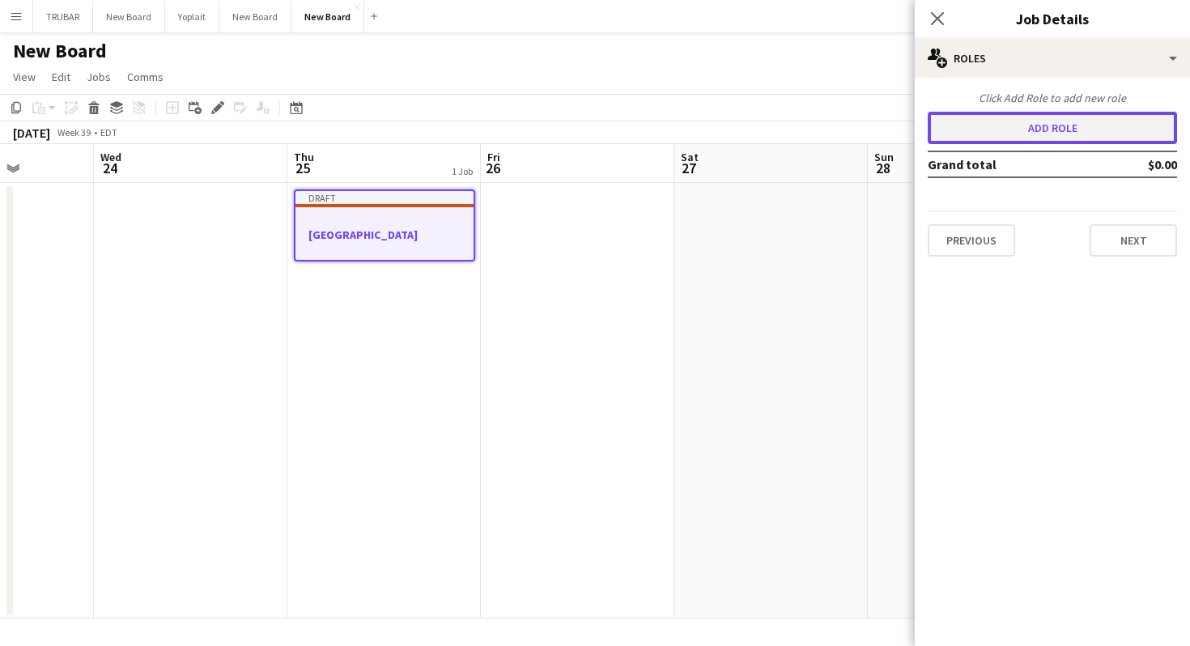
click at [1053, 127] on button "Add role" at bounding box center [1052, 128] width 249 height 32
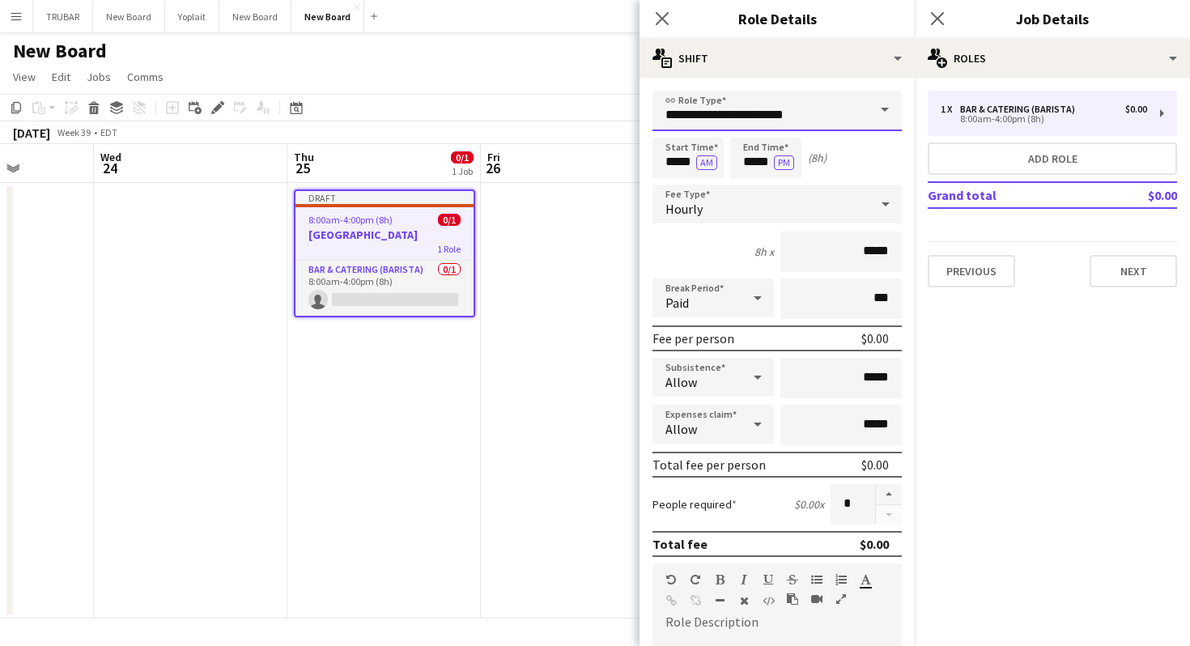
click at [744, 110] on input "**********" at bounding box center [776, 111] width 249 height 40
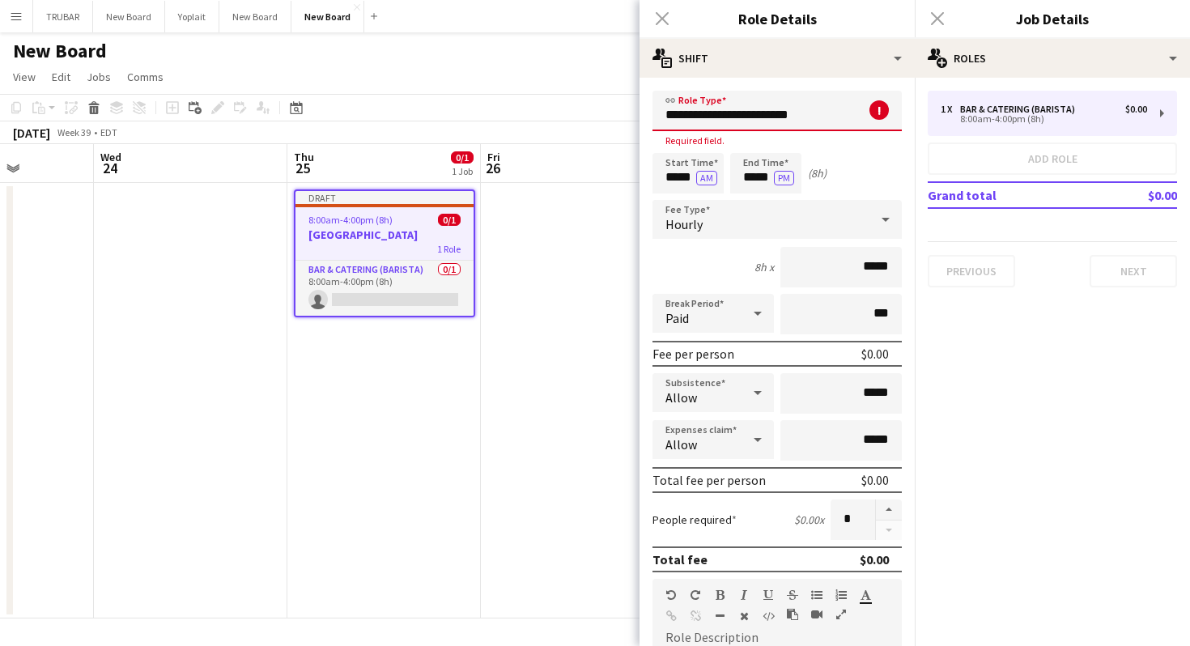
drag, startPoint x: 803, startPoint y: 120, endPoint x: 594, endPoint y: 120, distance: 208.8
click at [603, 120] on body "Menu Boards Boards Boards All jobs Status Workforce Workforce My Workforce Recr…" at bounding box center [595, 323] width 1190 height 646
type input "*"
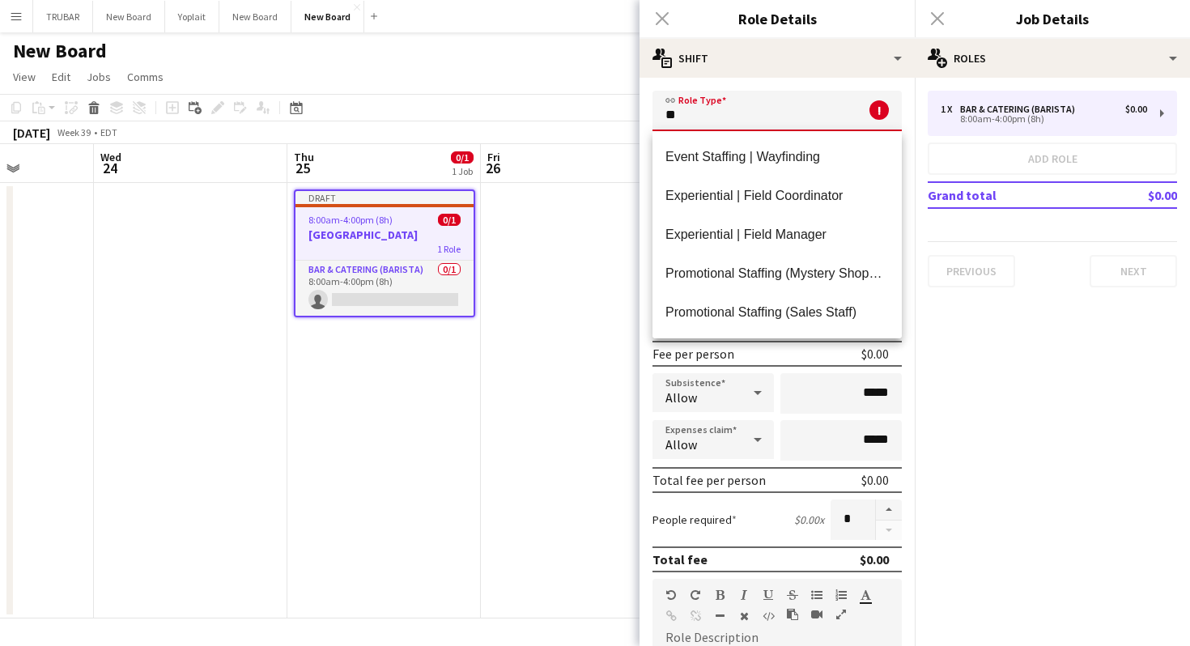
scroll to position [427, 0]
click at [830, 198] on span "Experiential | Field Coordinator" at bounding box center [776, 195] width 223 height 15
type input "**********"
type input "******"
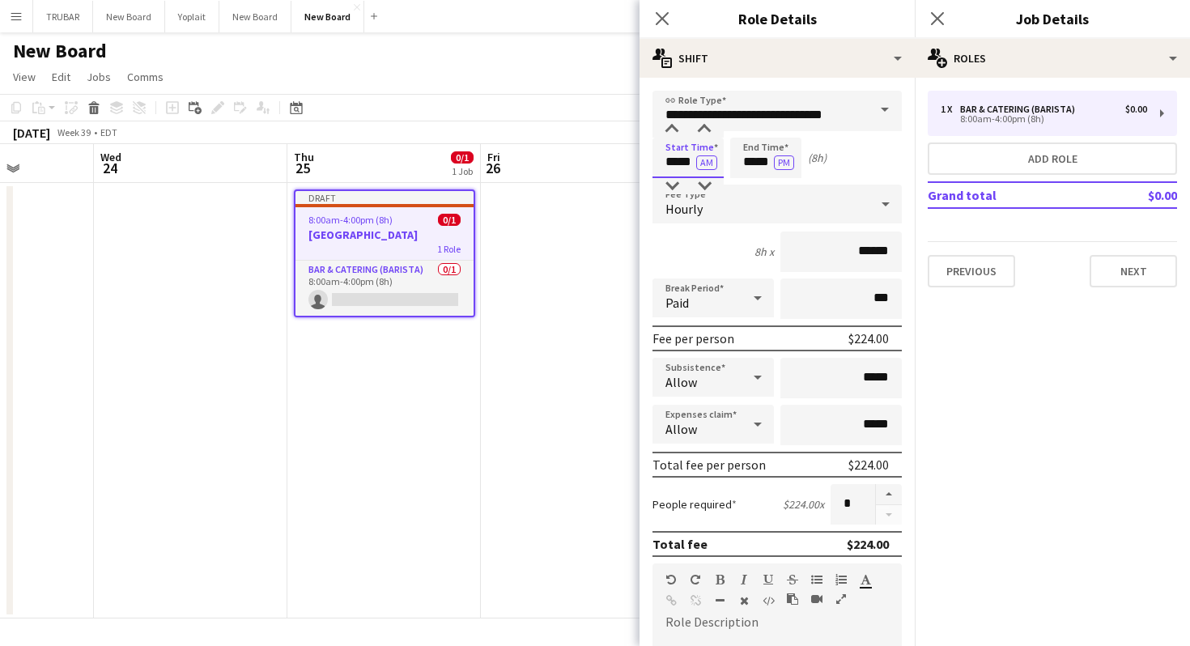
click at [667, 164] on input "*****" at bounding box center [687, 158] width 71 height 40
click at [677, 166] on input "*****" at bounding box center [687, 158] width 71 height 40
type input "*****"
click at [756, 158] on input "*****" at bounding box center [765, 158] width 71 height 40
click at [740, 246] on div "12h x ******" at bounding box center [776, 251] width 249 height 40
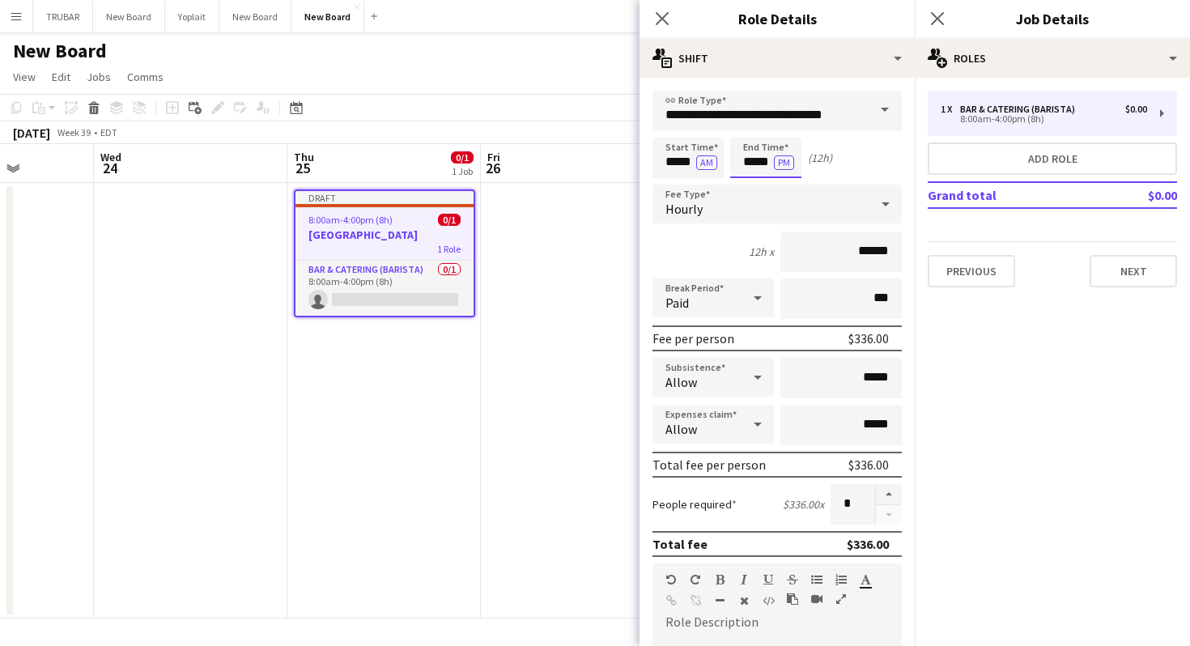
click at [766, 161] on input "*****" at bounding box center [765, 158] width 71 height 40
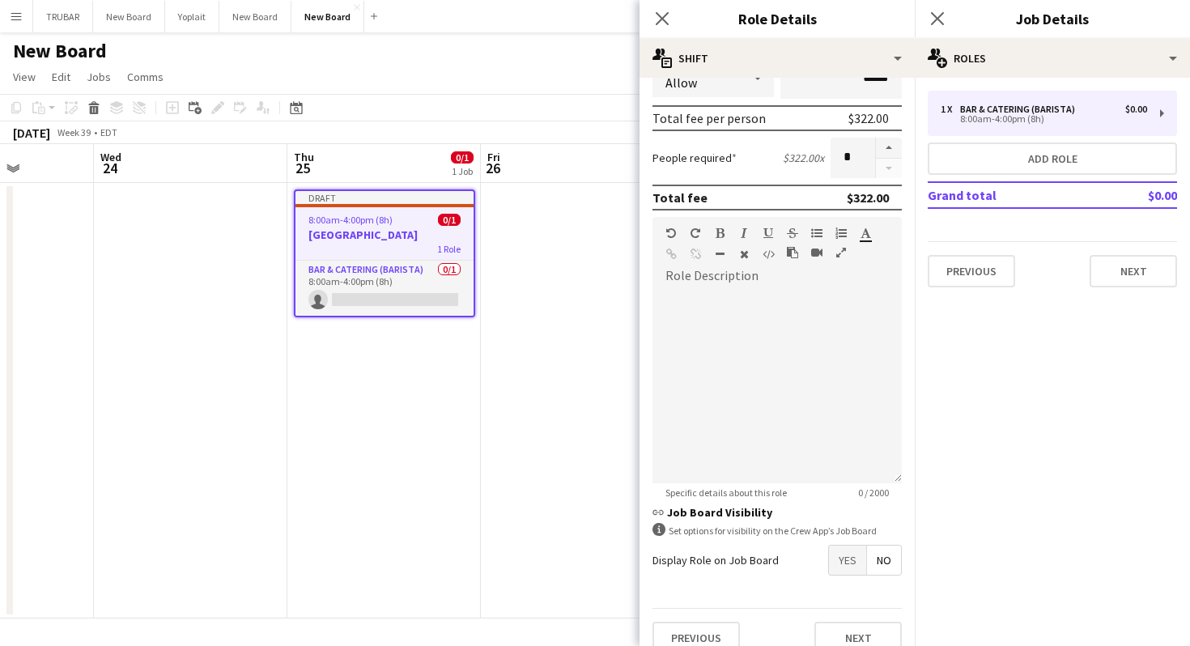
scroll to position [367, 0]
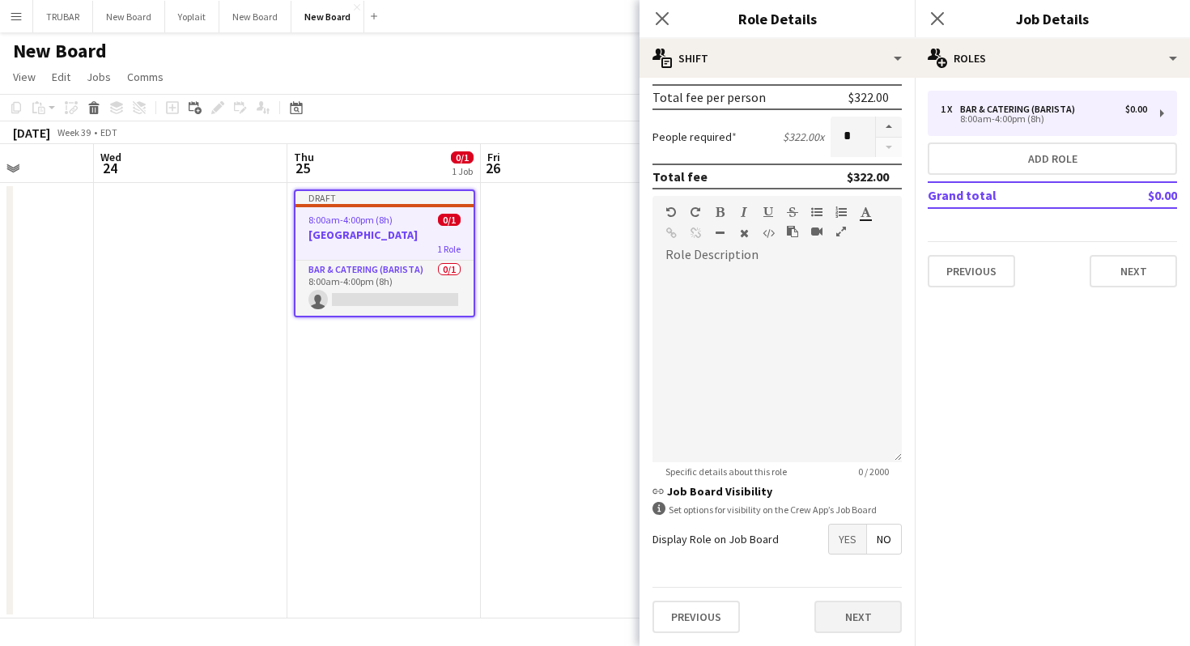
type input "*****"
click at [847, 613] on button "Next" at bounding box center [857, 617] width 87 height 32
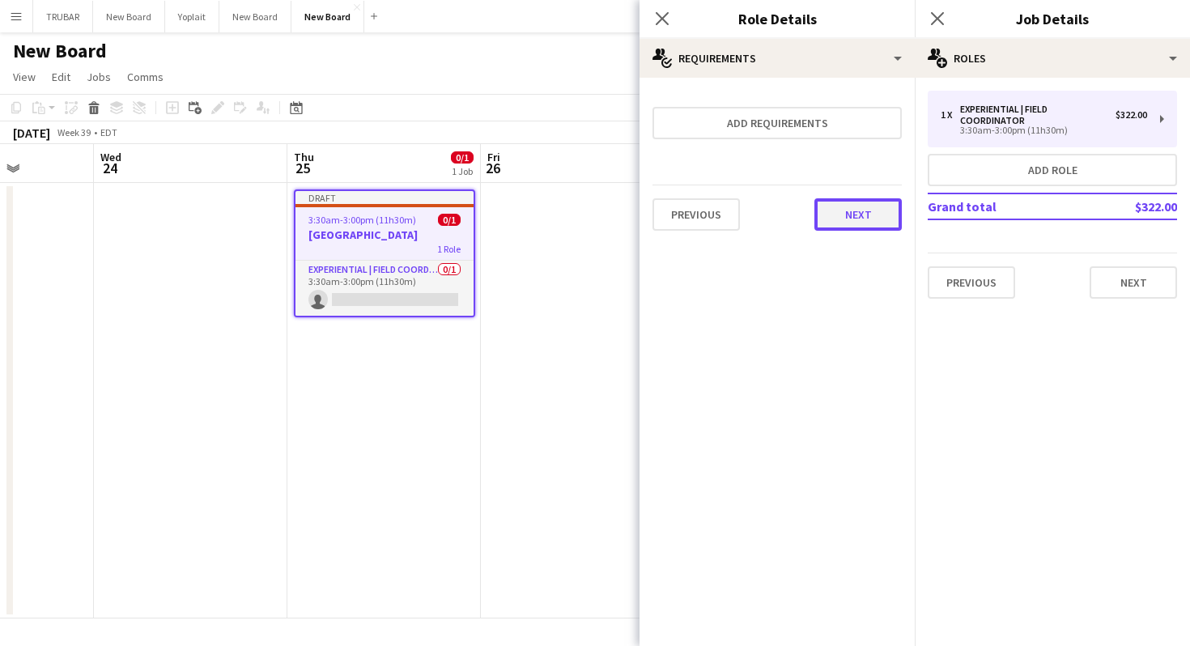
click at [859, 211] on button "Next" at bounding box center [857, 214] width 87 height 32
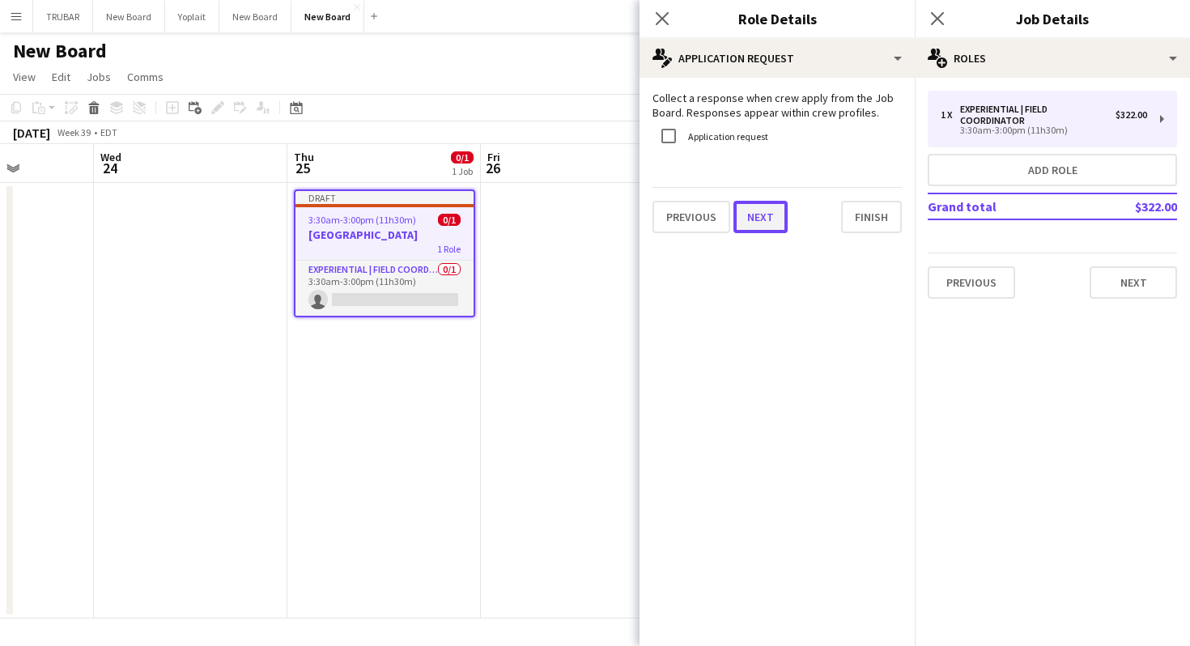
click at [760, 219] on button "Next" at bounding box center [760, 217] width 54 height 32
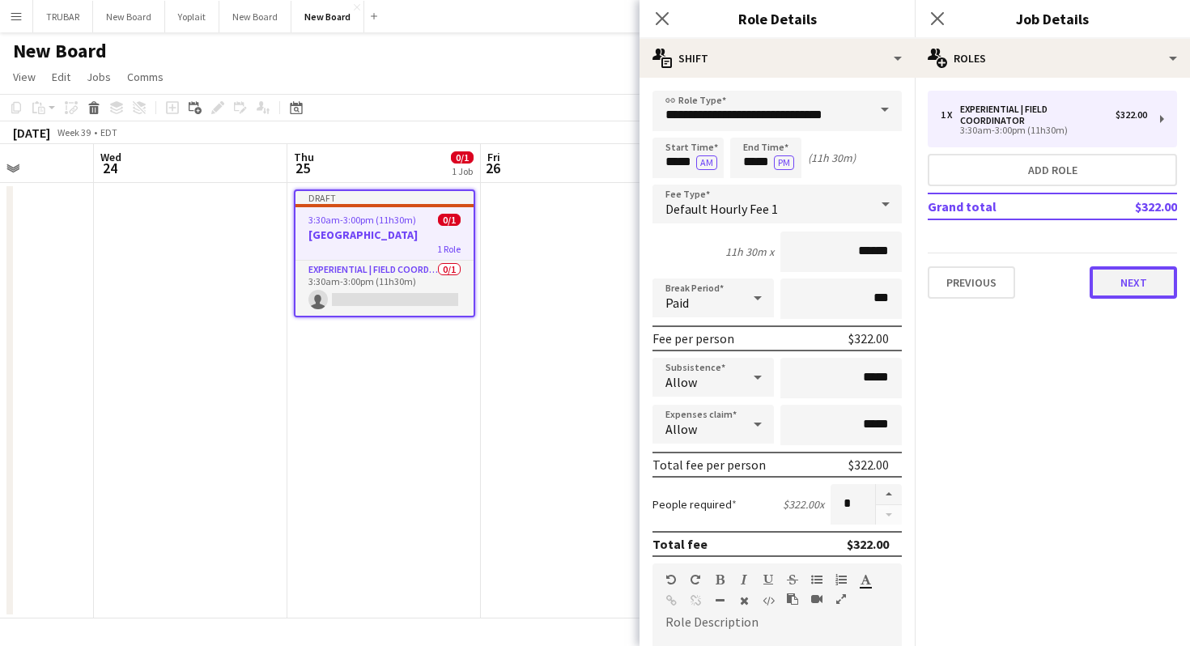
click at [1141, 286] on button "Next" at bounding box center [1132, 282] width 87 height 32
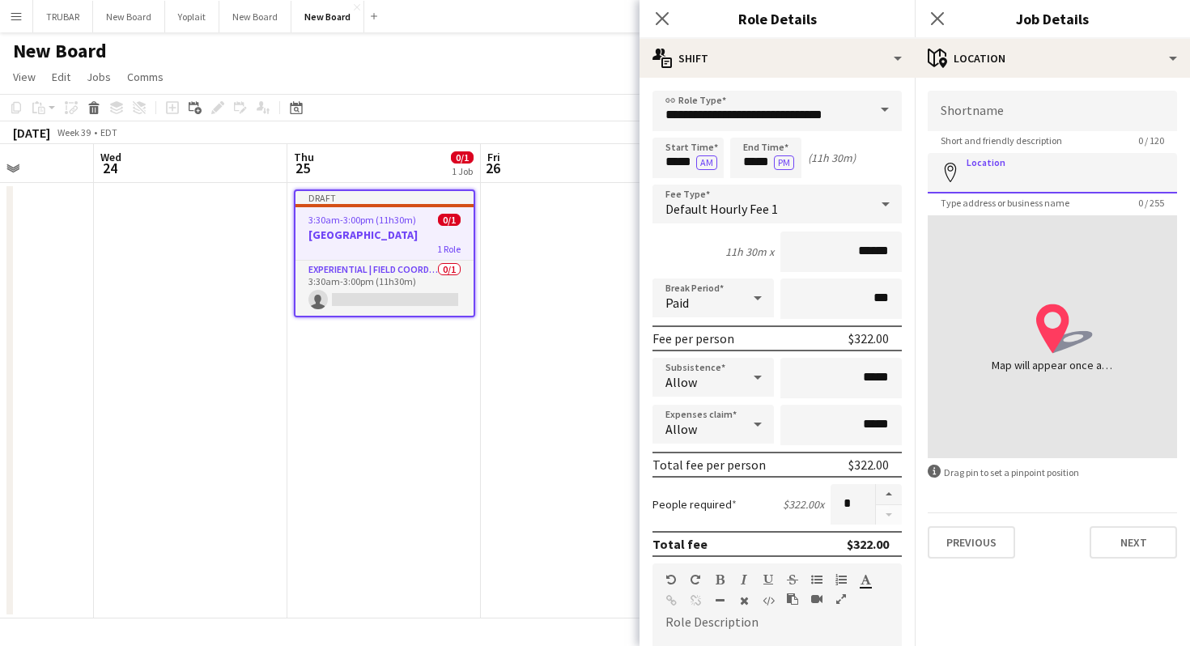
click at [980, 174] on input "Location" at bounding box center [1052, 173] width 249 height 40
type input "**********"
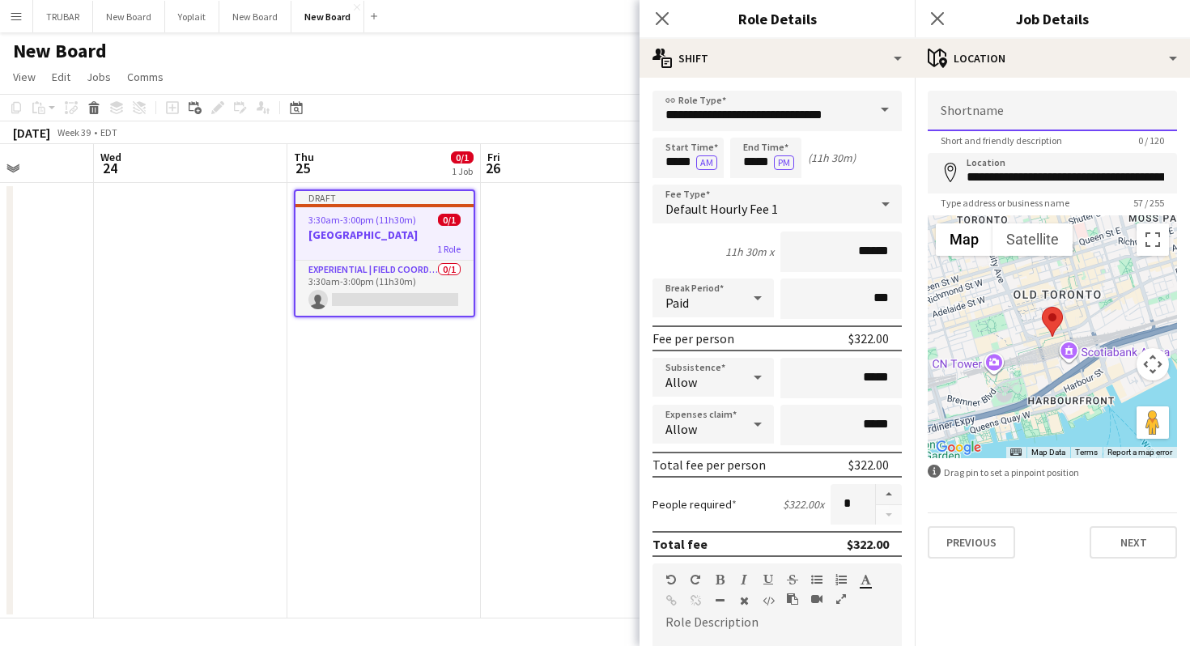
click at [1036, 117] on input "Shortname" at bounding box center [1052, 111] width 249 height 40
type input "**********"
click at [1115, 525] on div "Previous Next" at bounding box center [1052, 535] width 249 height 46
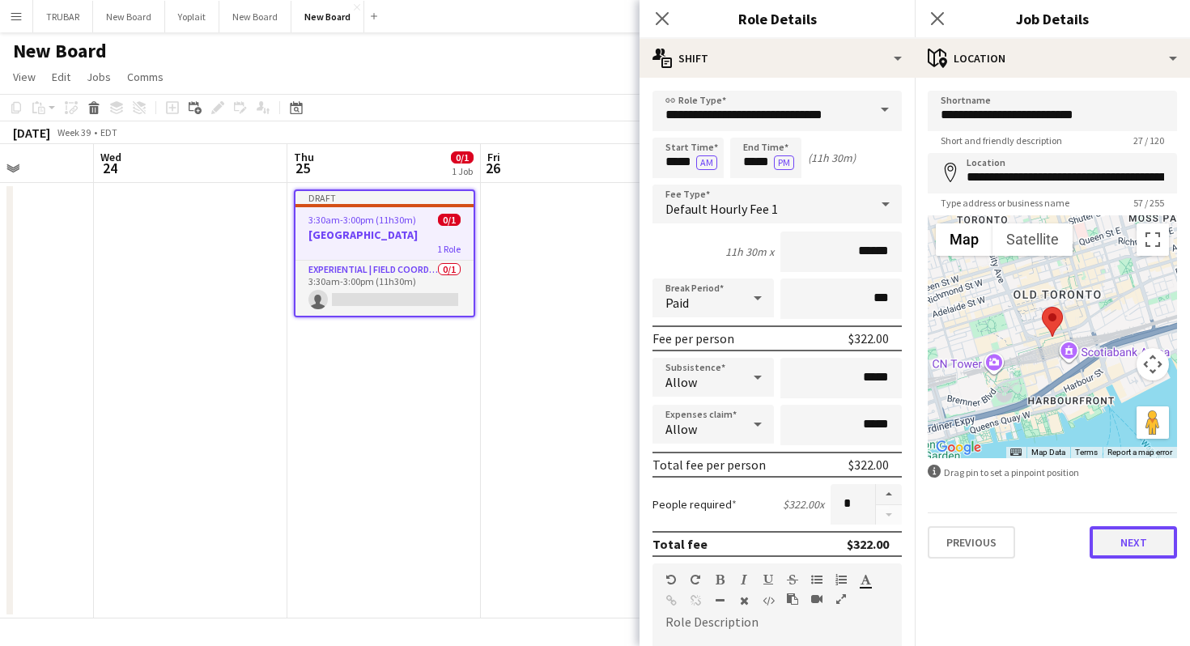
click at [1122, 534] on button "Next" at bounding box center [1132, 542] width 87 height 32
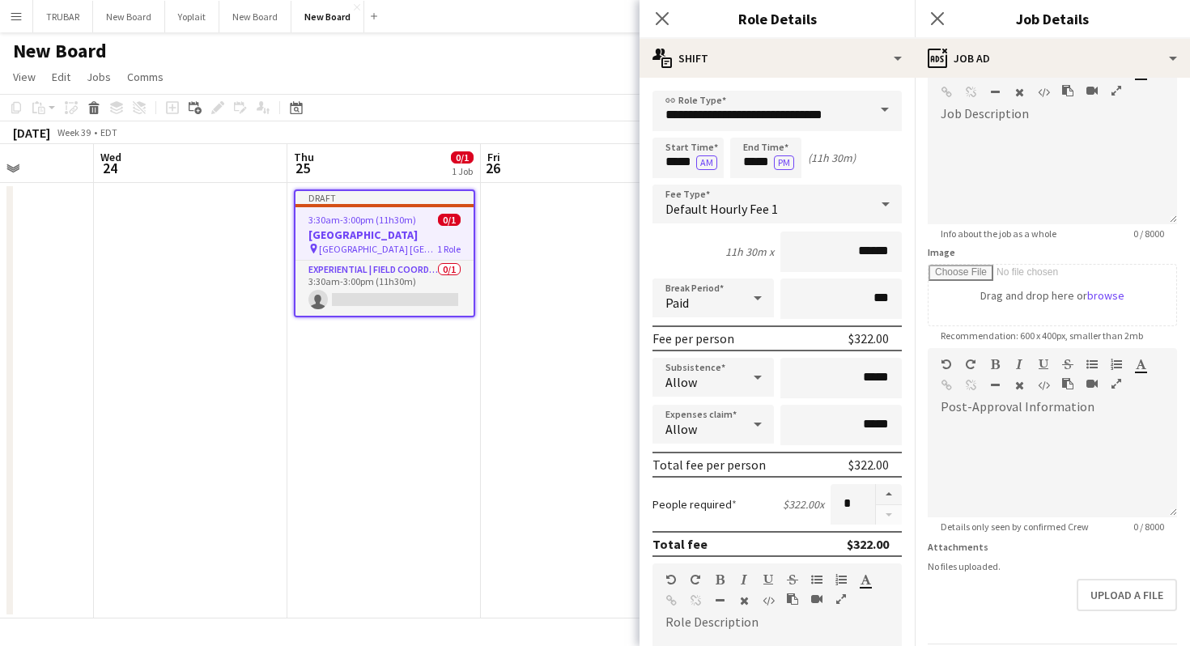
scroll to position [154, 0]
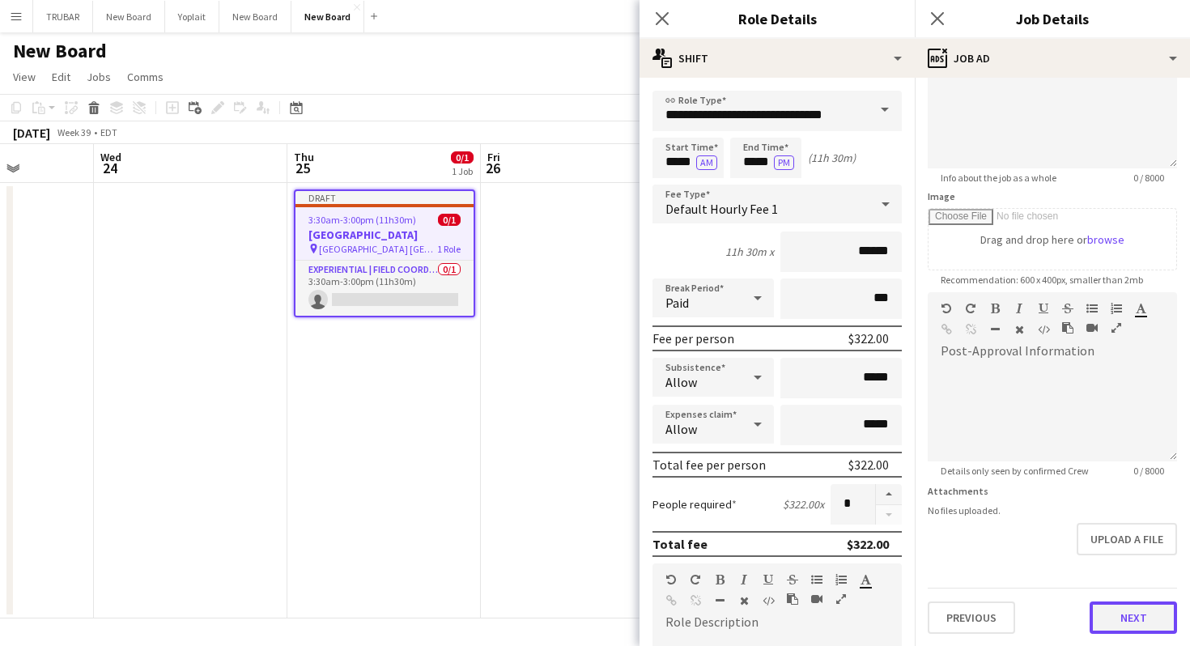
click at [1147, 610] on button "Next" at bounding box center [1132, 617] width 87 height 32
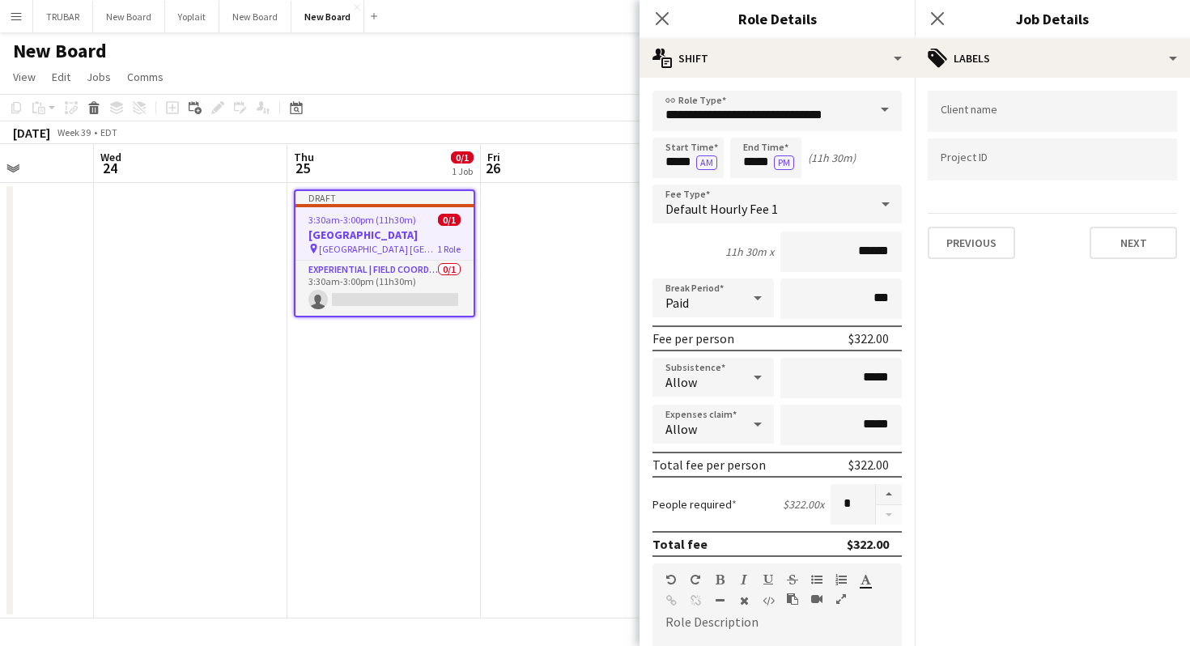
scroll to position [0, 0]
click at [978, 97] on div at bounding box center [1052, 111] width 249 height 41
type input "*"
type input "**********"
click at [997, 166] on input "Type to search project ID labels..." at bounding box center [1052, 164] width 223 height 15
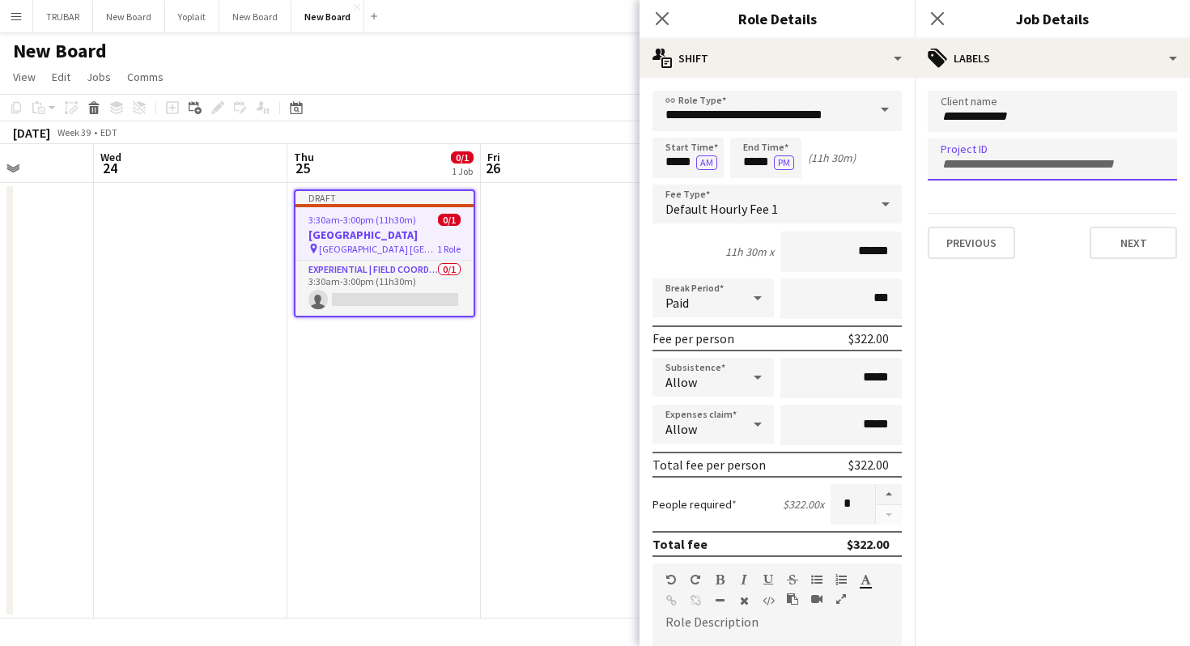
paste input "**********"
type input "**********"
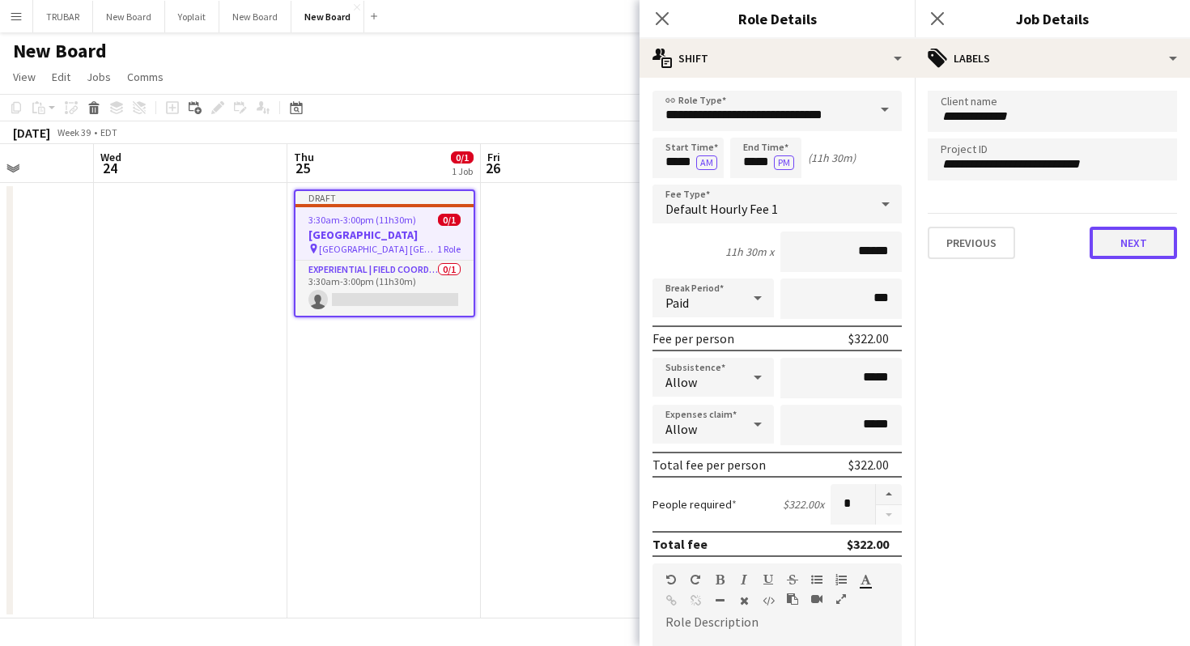
click at [1116, 245] on button "Next" at bounding box center [1132, 243] width 87 height 32
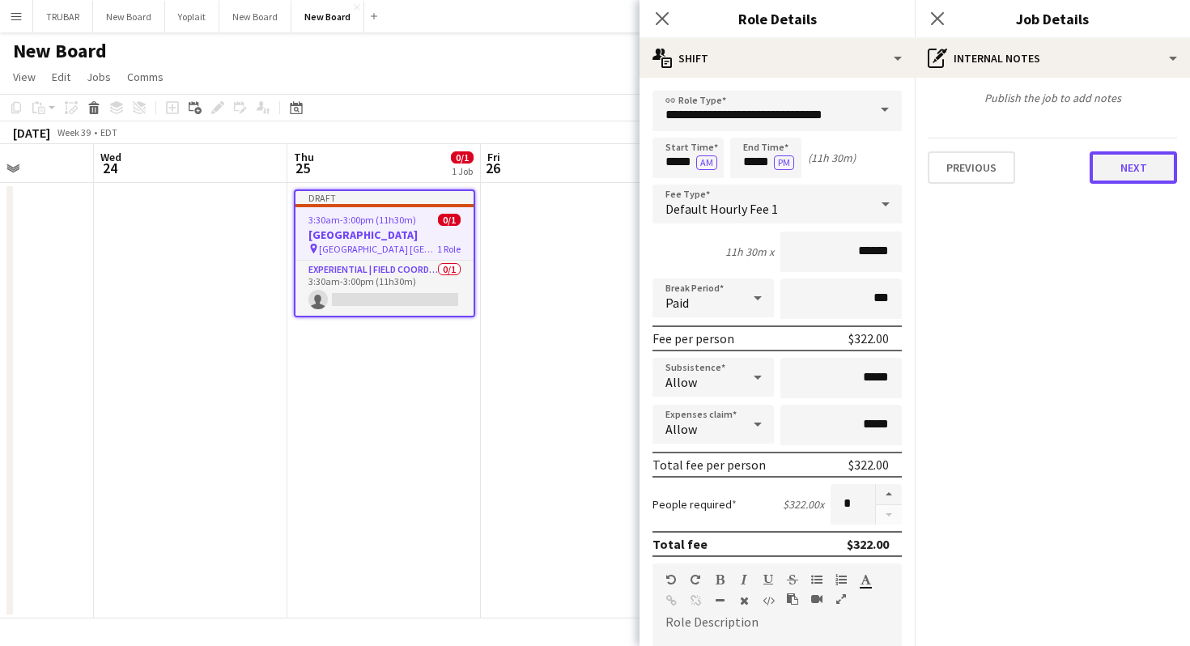
click at [1132, 169] on button "Next" at bounding box center [1132, 167] width 87 height 32
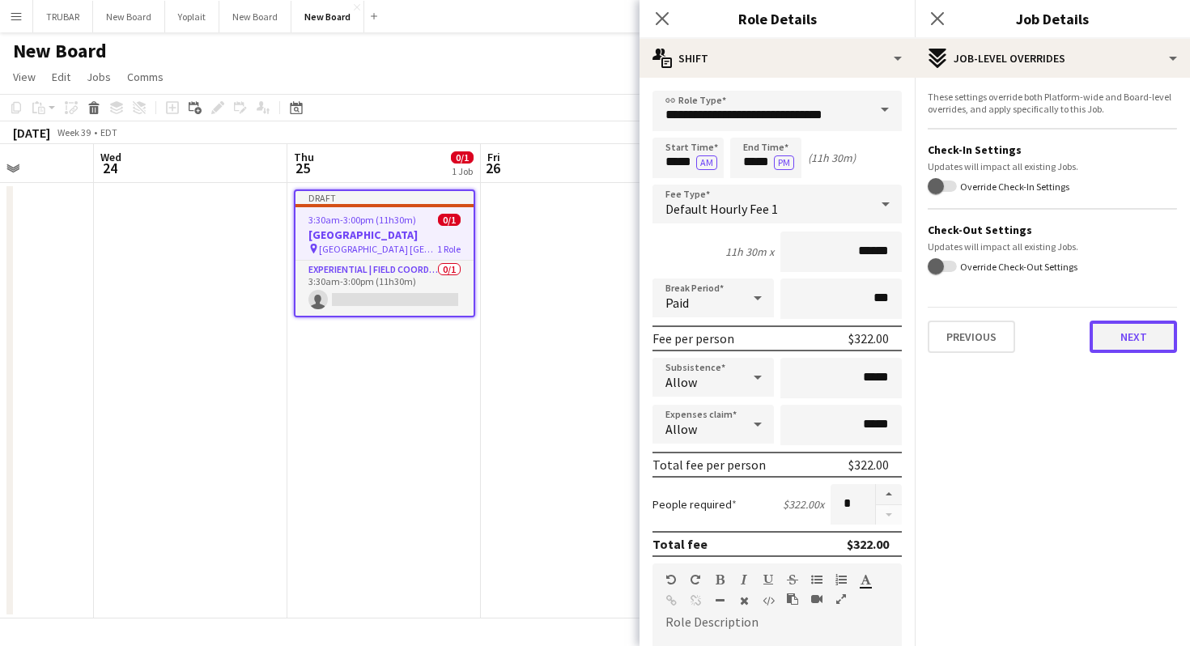
click at [1136, 340] on button "Next" at bounding box center [1132, 337] width 87 height 32
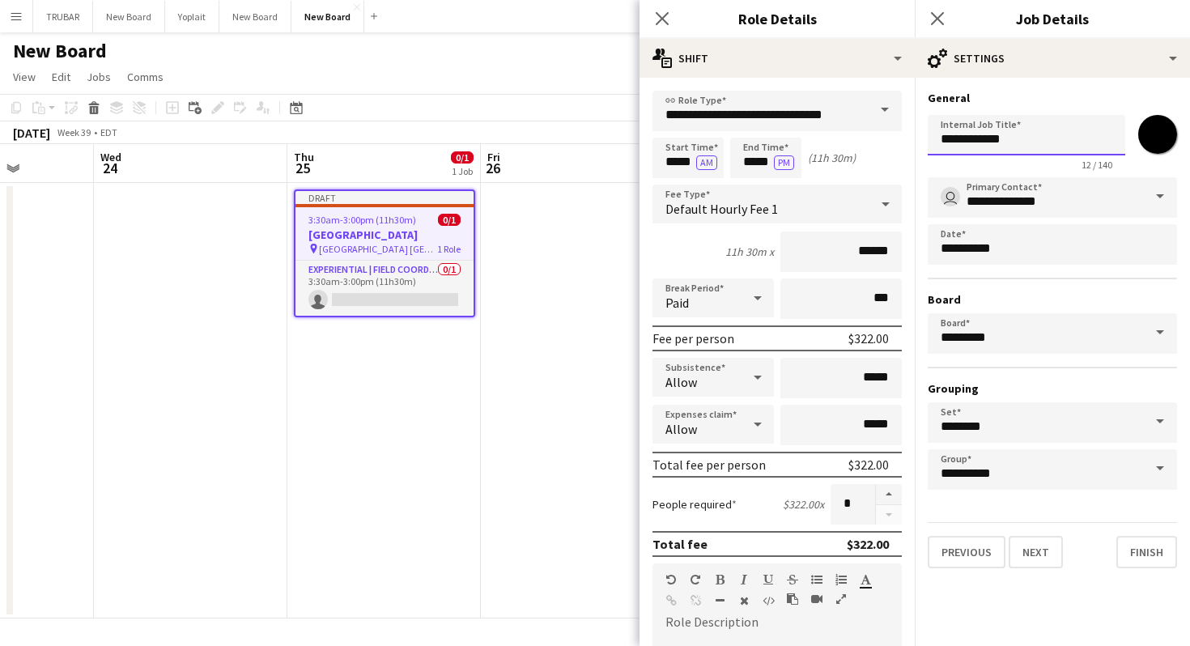
click at [1030, 137] on input "**********" at bounding box center [1026, 135] width 197 height 40
type input "**********"
click at [1145, 546] on button "Finish" at bounding box center [1146, 552] width 61 height 32
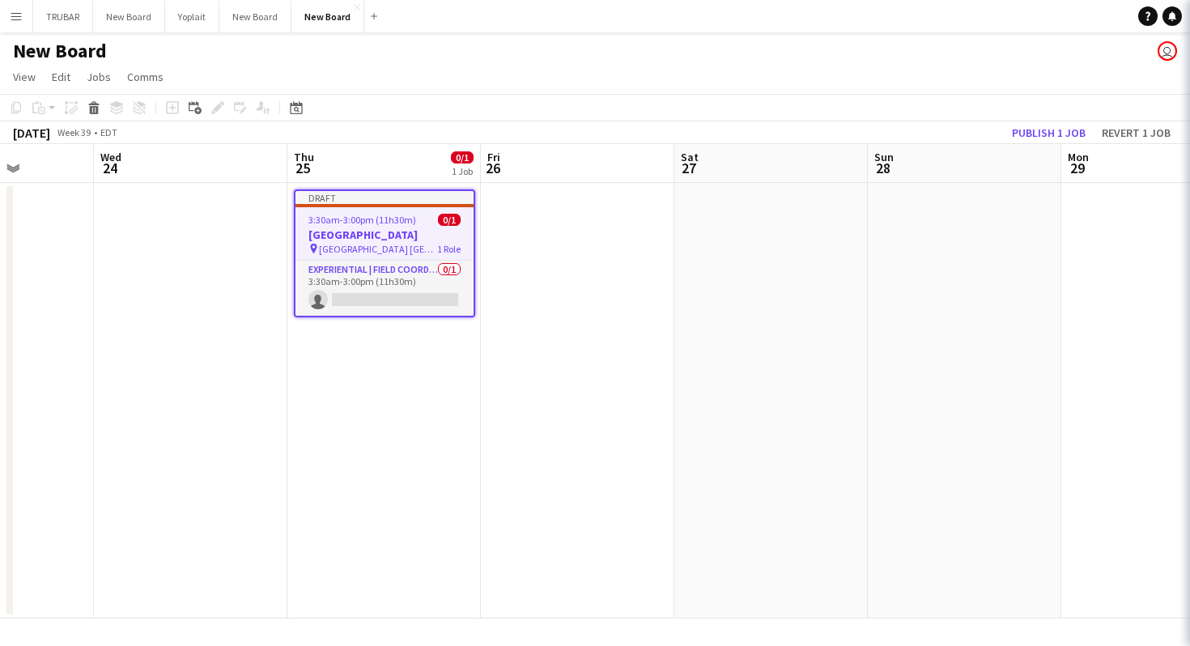
scroll to position [0, 0]
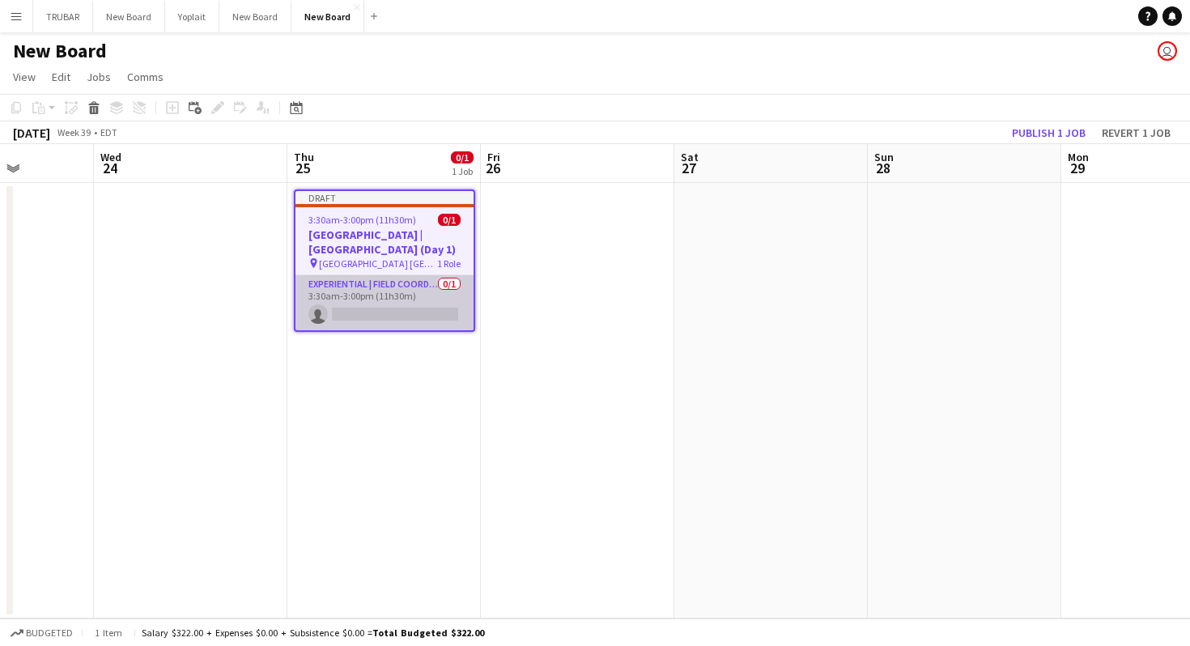
click at [322, 309] on app-card-role "Experiential | Field Coordinator 0/1 3:30am-3:00pm (11h30m) single-neutral-acti…" at bounding box center [384, 302] width 178 height 55
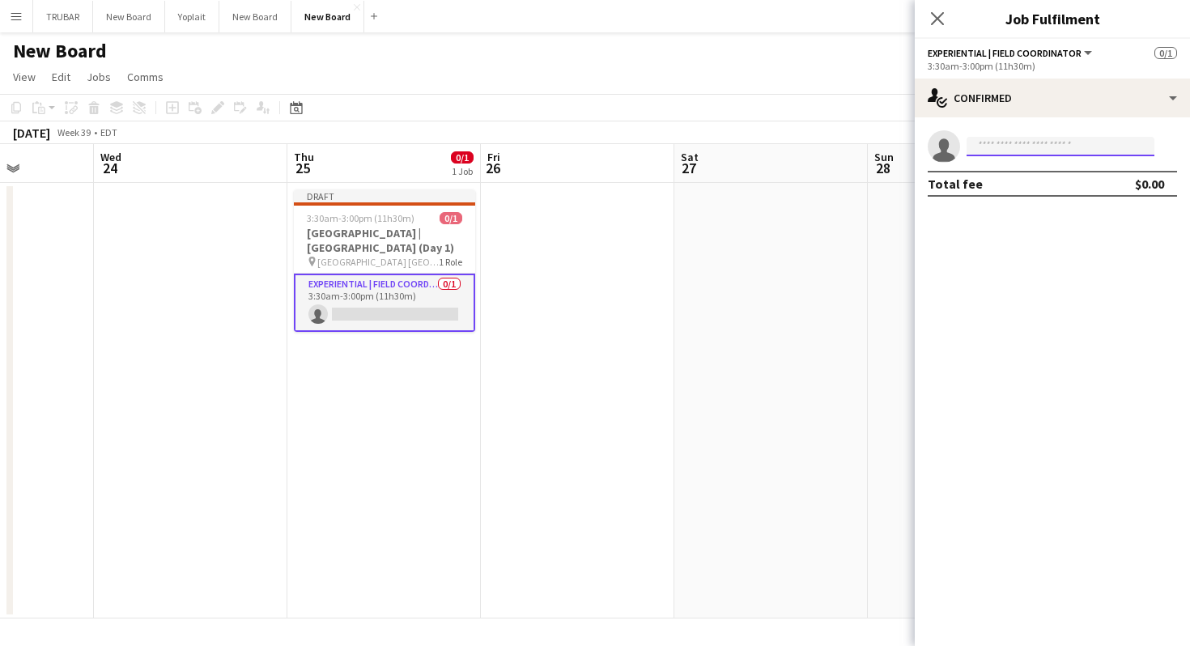
click at [1014, 146] on input at bounding box center [1060, 146] width 188 height 19
type input "*"
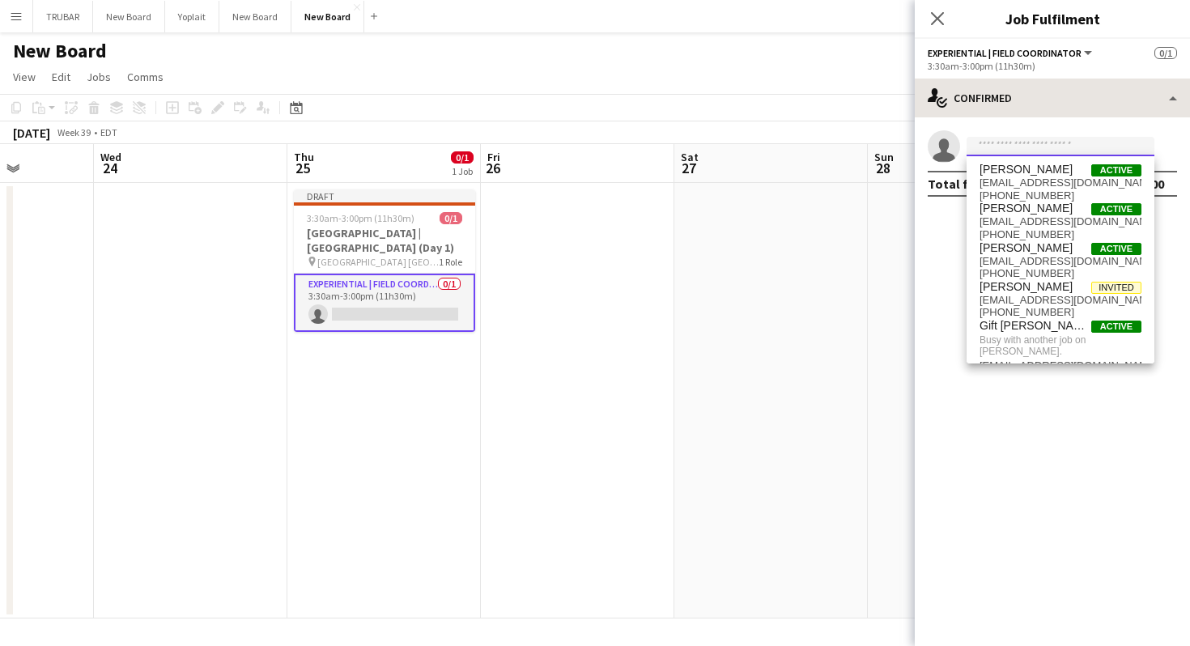
type input "*"
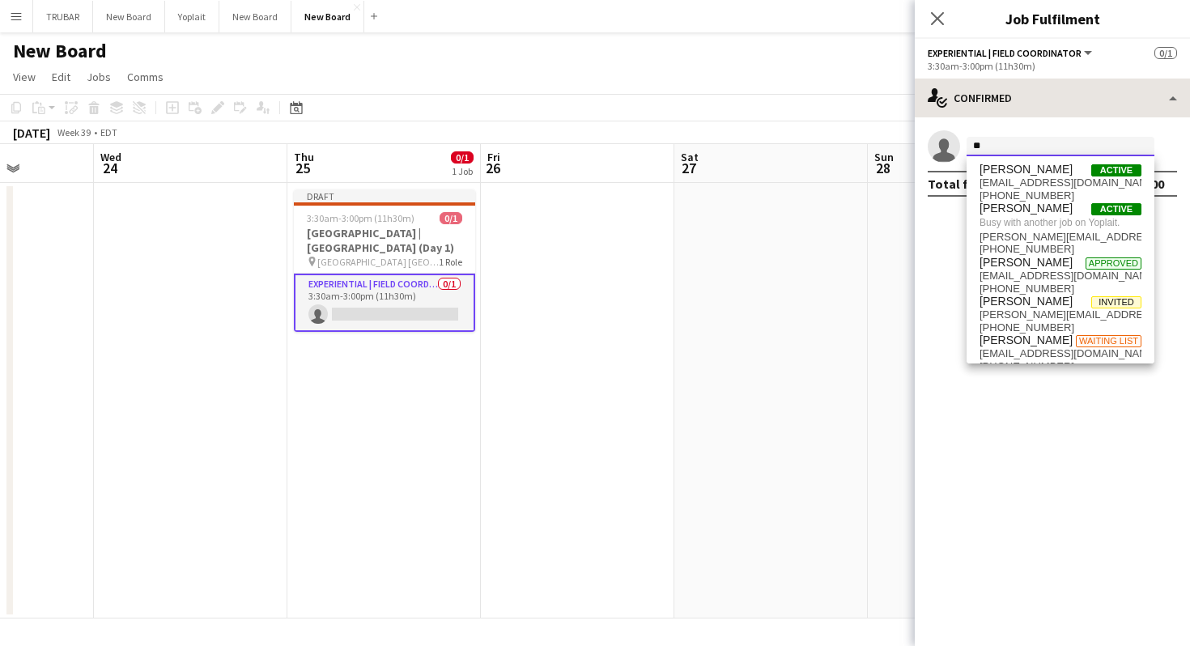
type input "*"
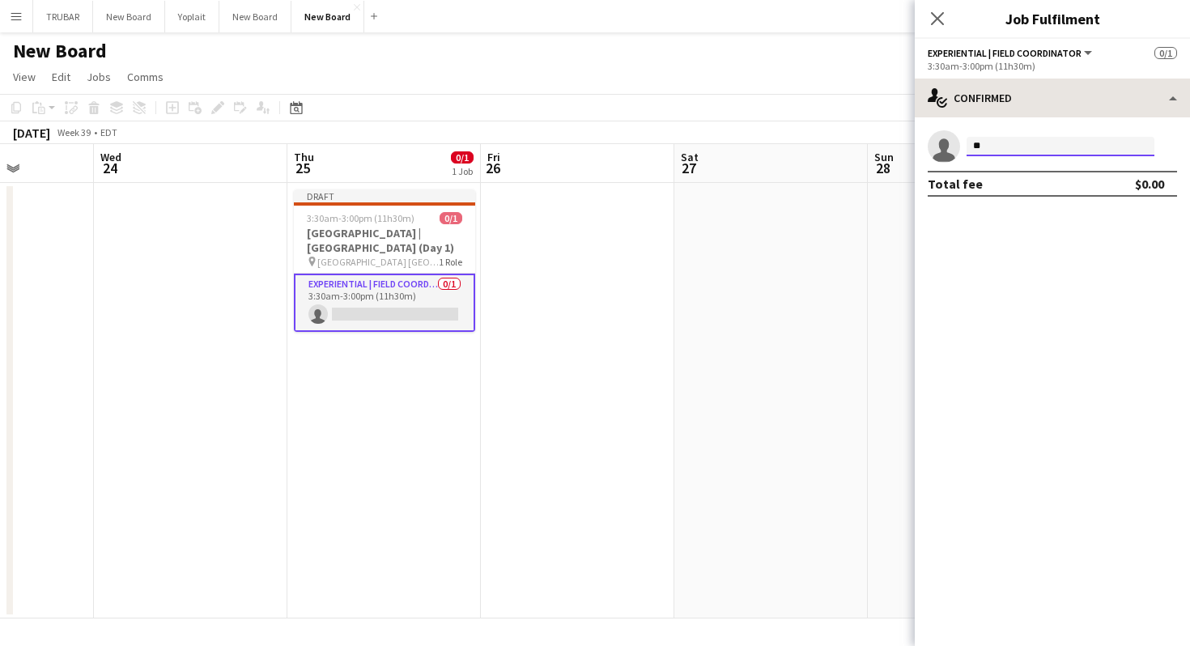
type input "*"
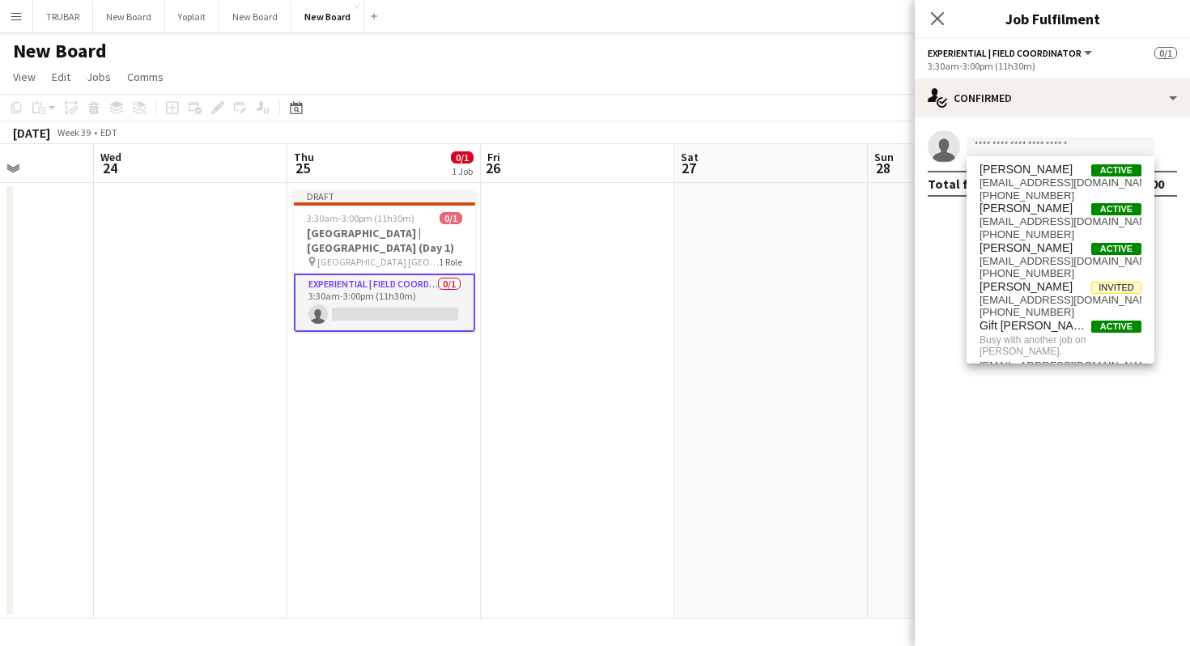
click at [577, 251] on app-date-cell at bounding box center [577, 400] width 193 height 435
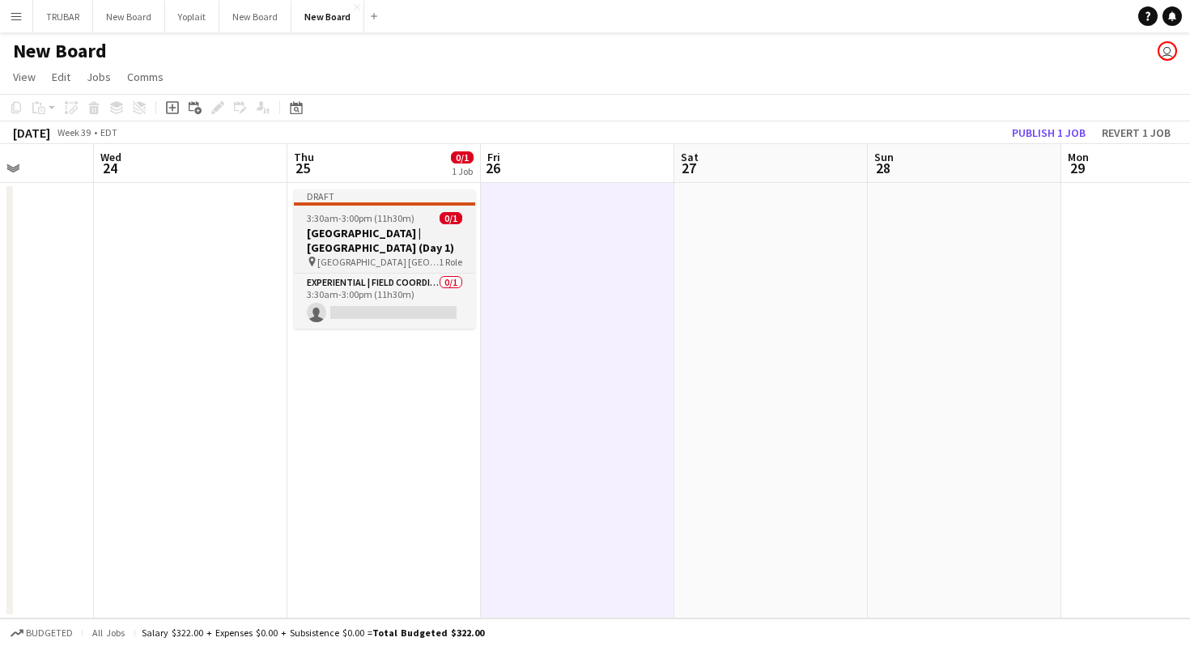
click at [380, 236] on h3 "Old El Paso | Union Station (Day 1)" at bounding box center [384, 240] width 181 height 29
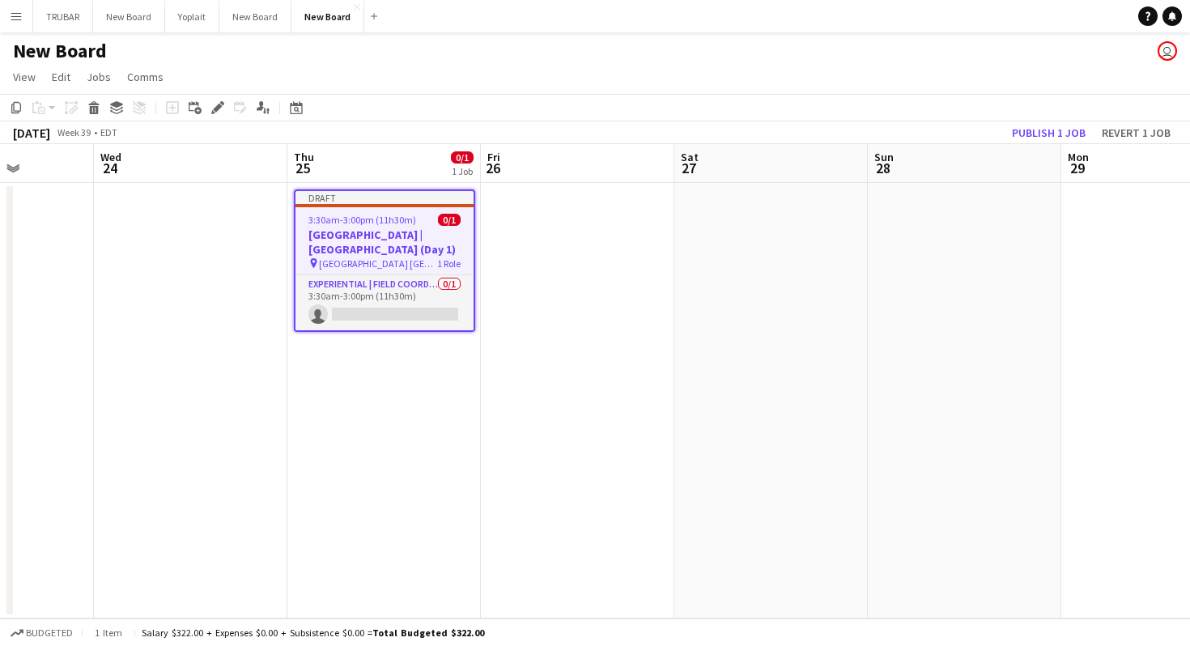
click at [397, 240] on h3 "Old El Paso | Union Station (Day 1)" at bounding box center [384, 241] width 178 height 29
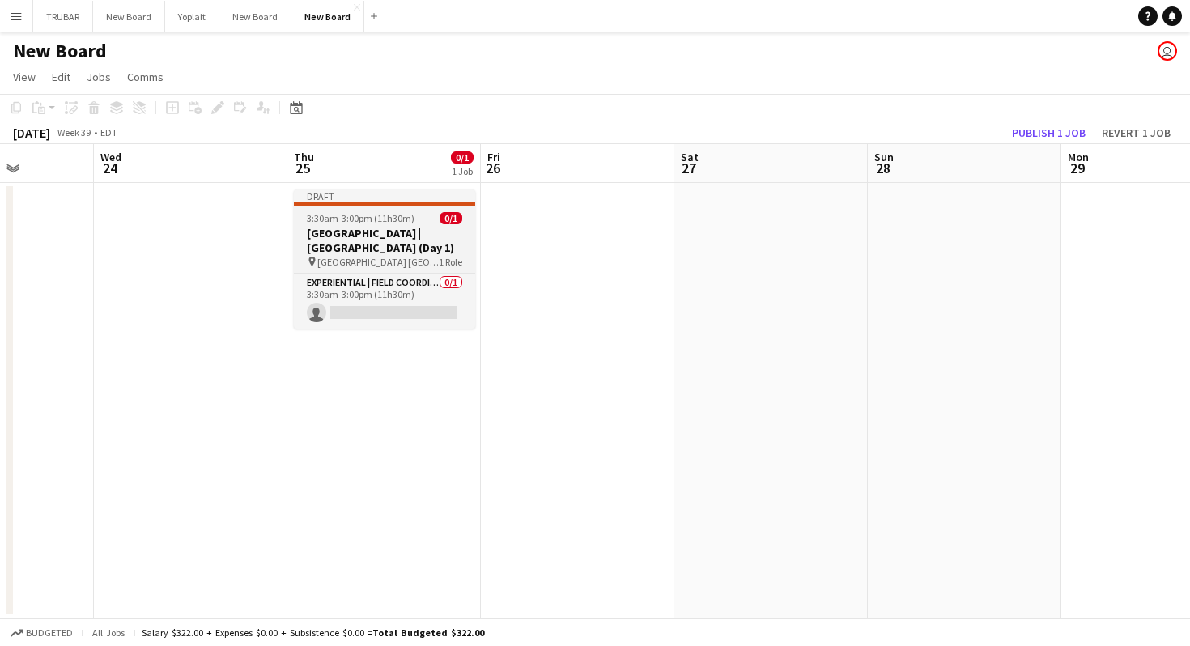
click at [397, 240] on h3 "Old El Paso | Union Station (Day 1)" at bounding box center [384, 240] width 181 height 29
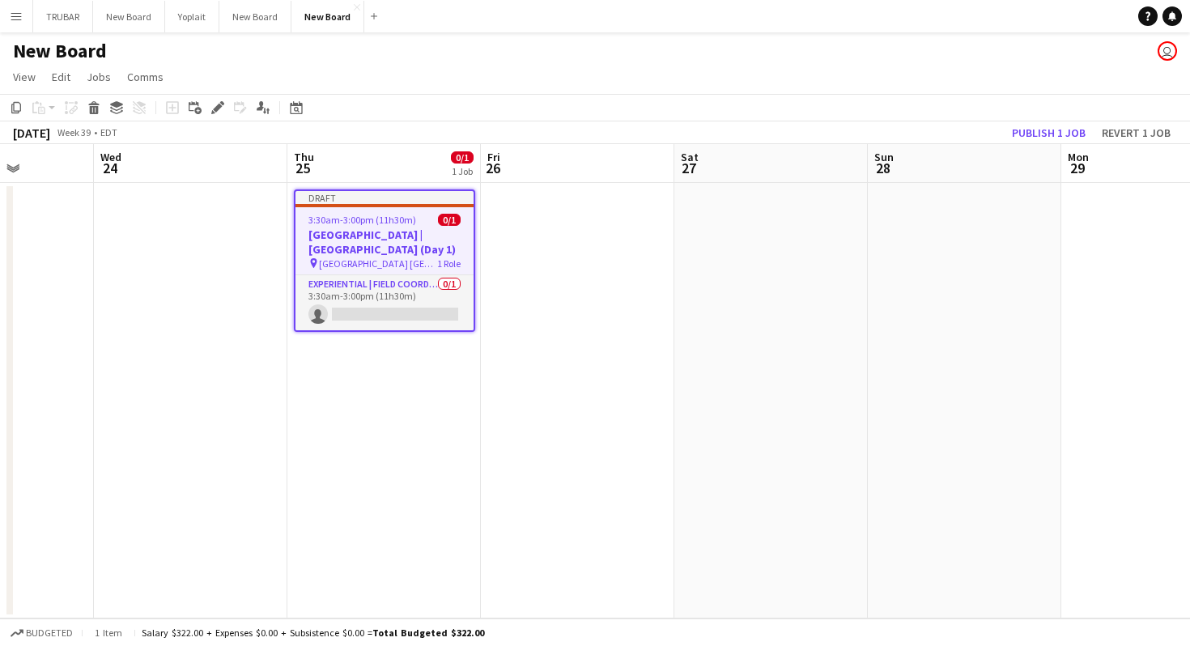
click at [389, 239] on h3 "Old El Paso | Union Station (Day 1)" at bounding box center [384, 241] width 178 height 29
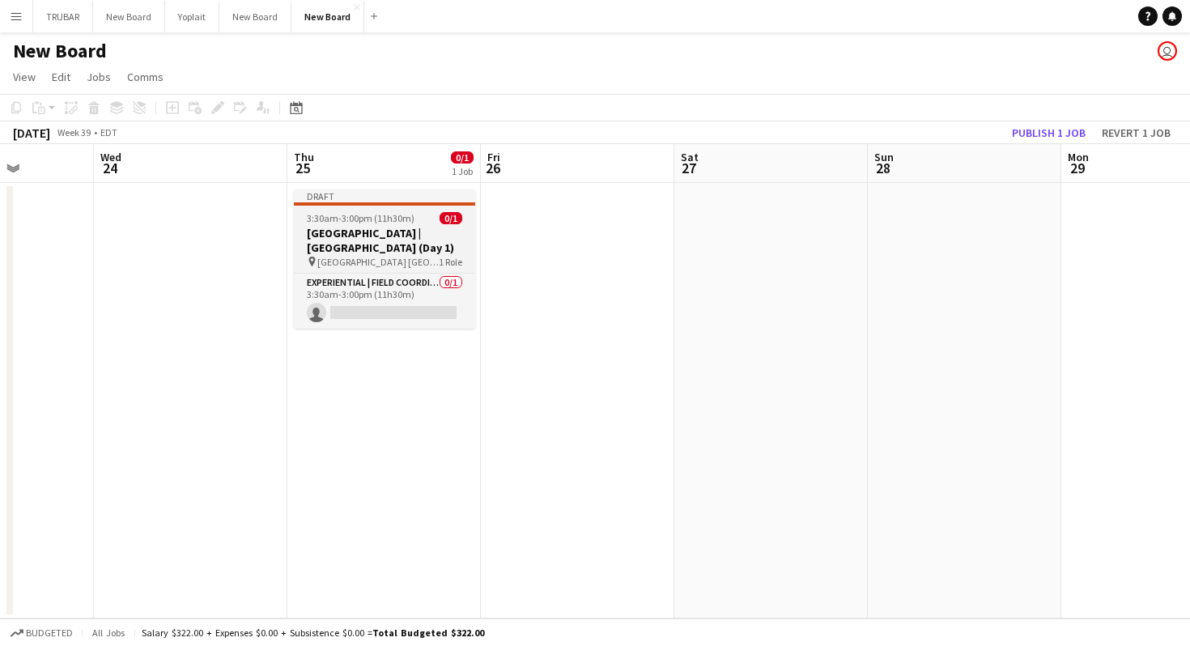
click at [389, 239] on h3 "Old El Paso | Union Station (Day 1)" at bounding box center [384, 240] width 181 height 29
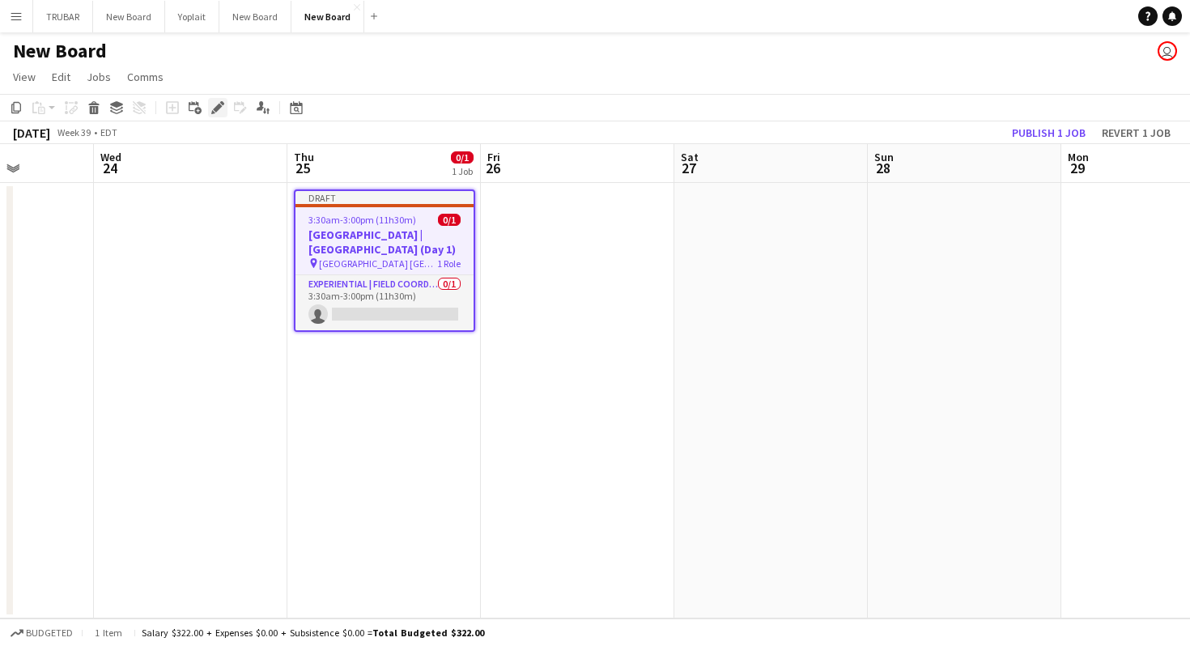
click at [219, 106] on icon at bounding box center [217, 108] width 9 height 9
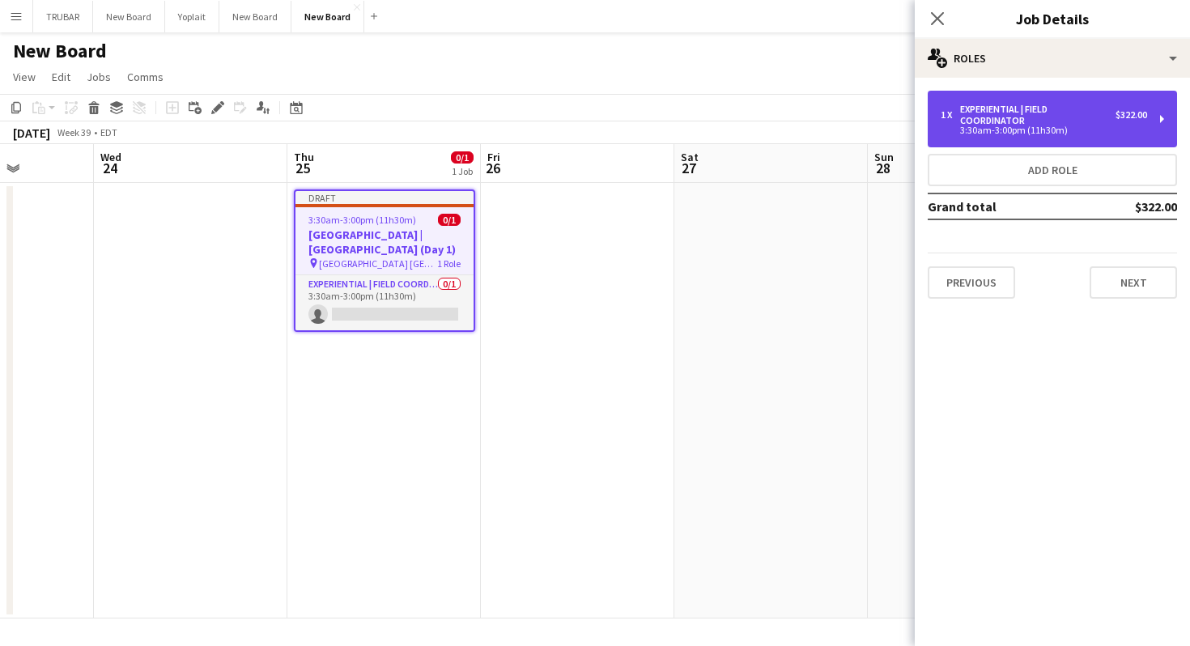
click at [1056, 130] on div "3:30am-3:00pm (11h30m)" at bounding box center [1044, 130] width 206 height 8
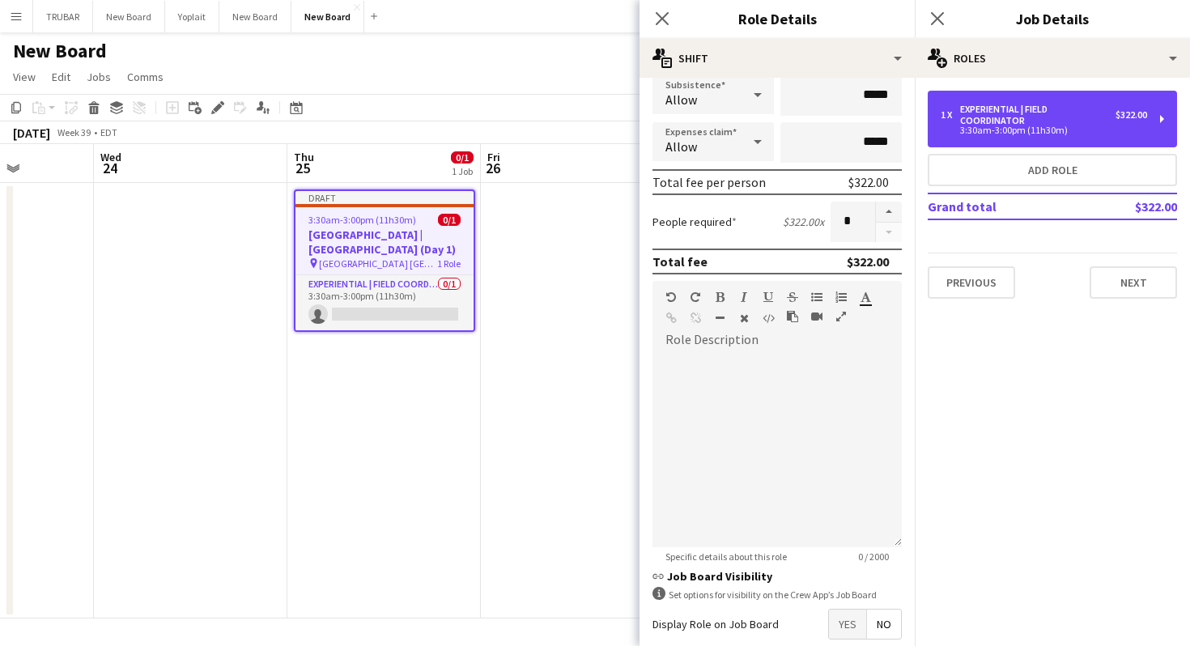
scroll to position [278, 0]
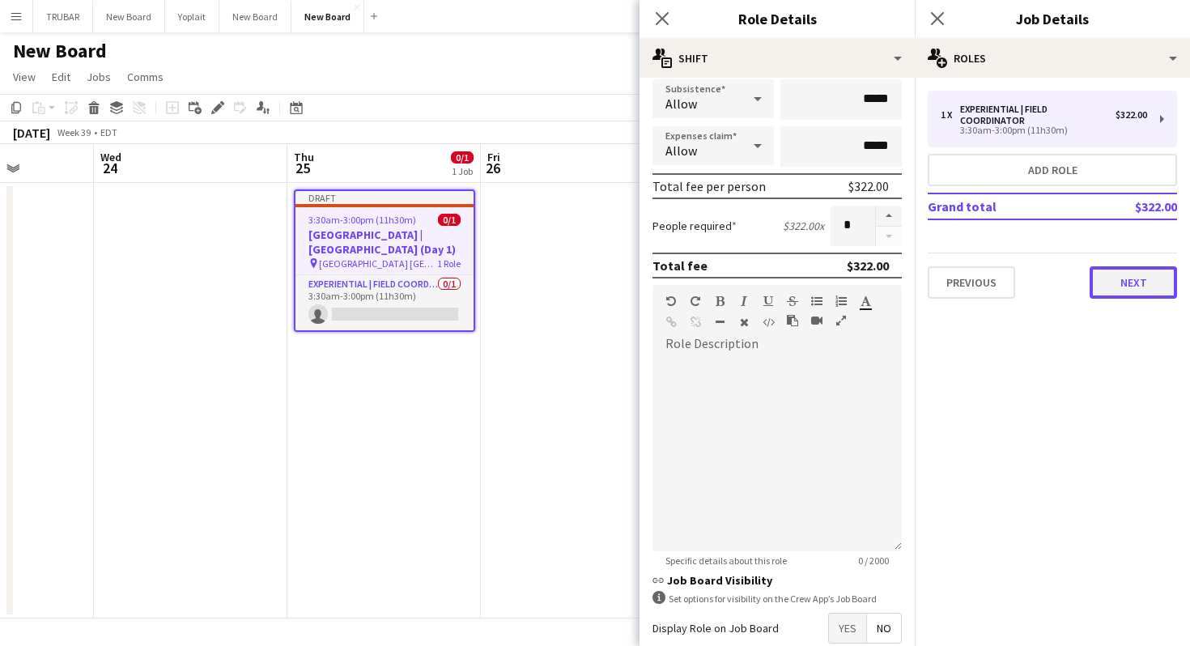
click at [1132, 282] on button "Next" at bounding box center [1132, 282] width 87 height 32
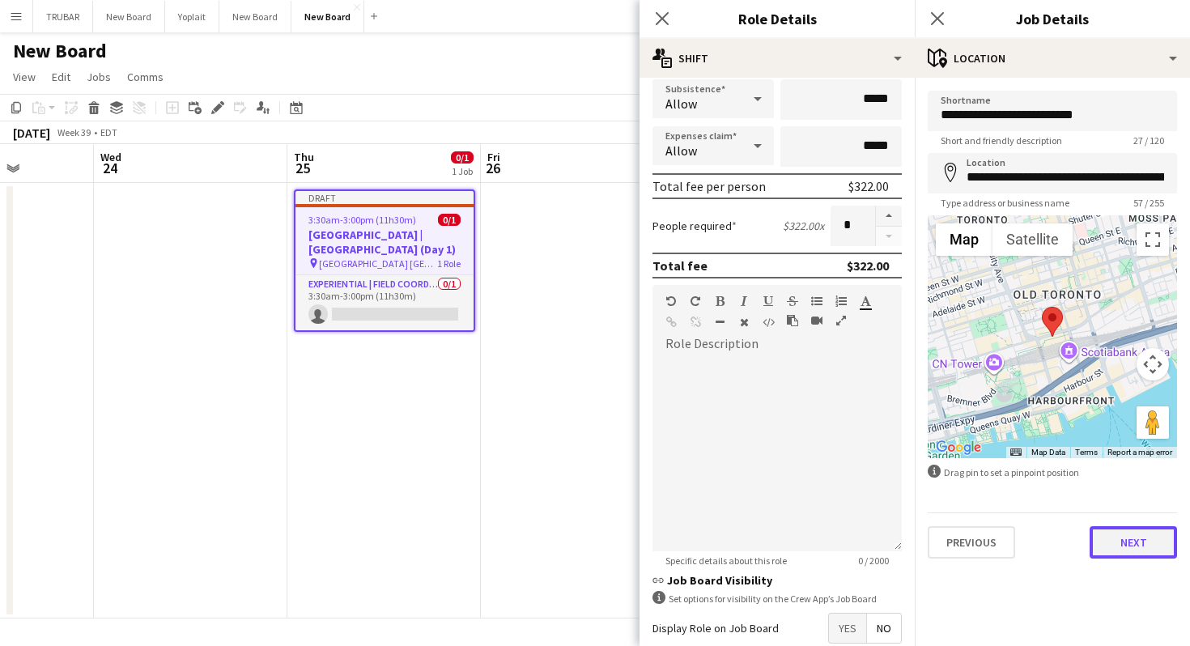
click at [1150, 540] on button "Next" at bounding box center [1132, 542] width 87 height 32
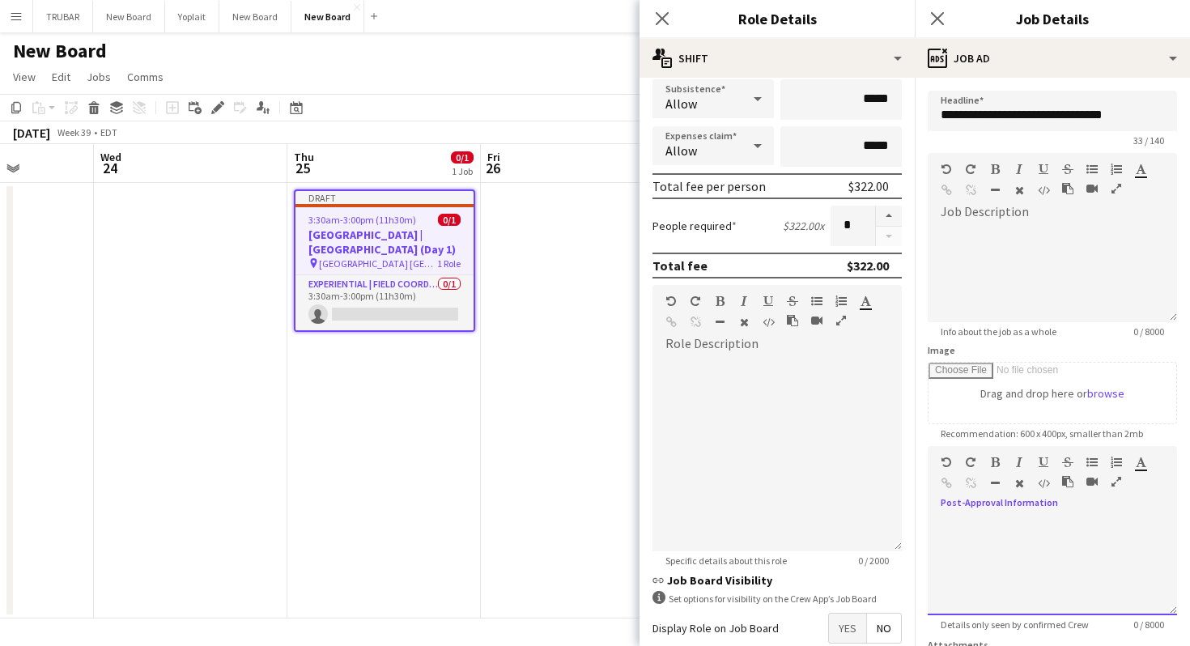
click at [983, 533] on div at bounding box center [1052, 566] width 249 height 97
paste div
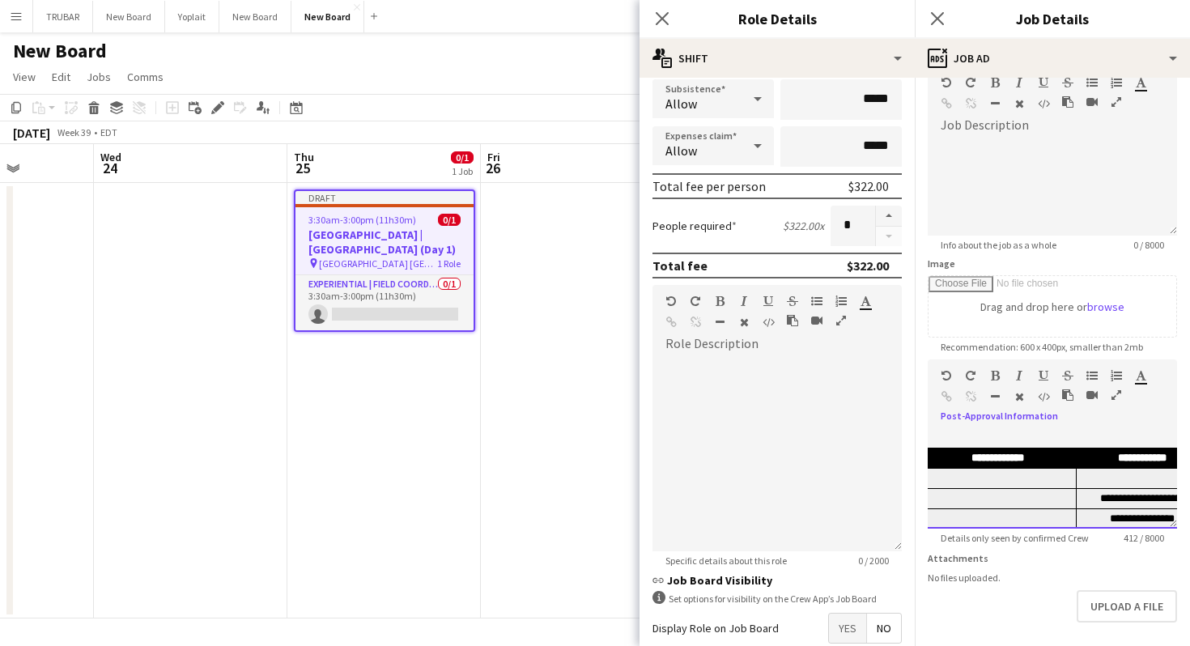
scroll to position [154, 0]
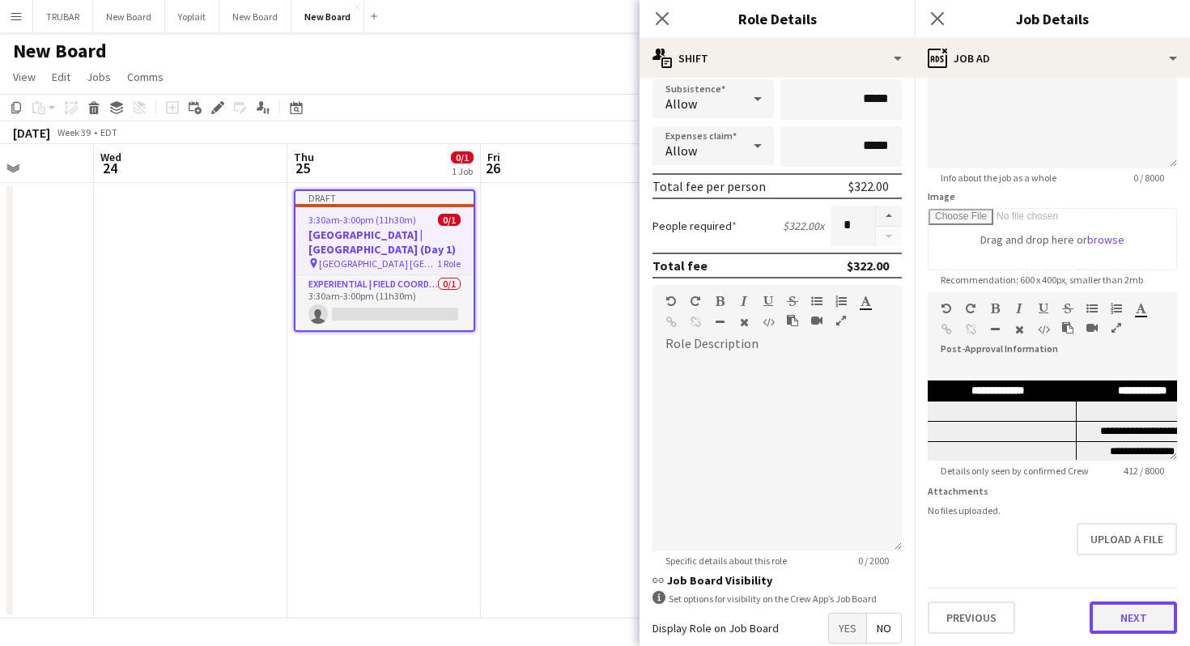
click at [1116, 614] on button "Next" at bounding box center [1132, 617] width 87 height 32
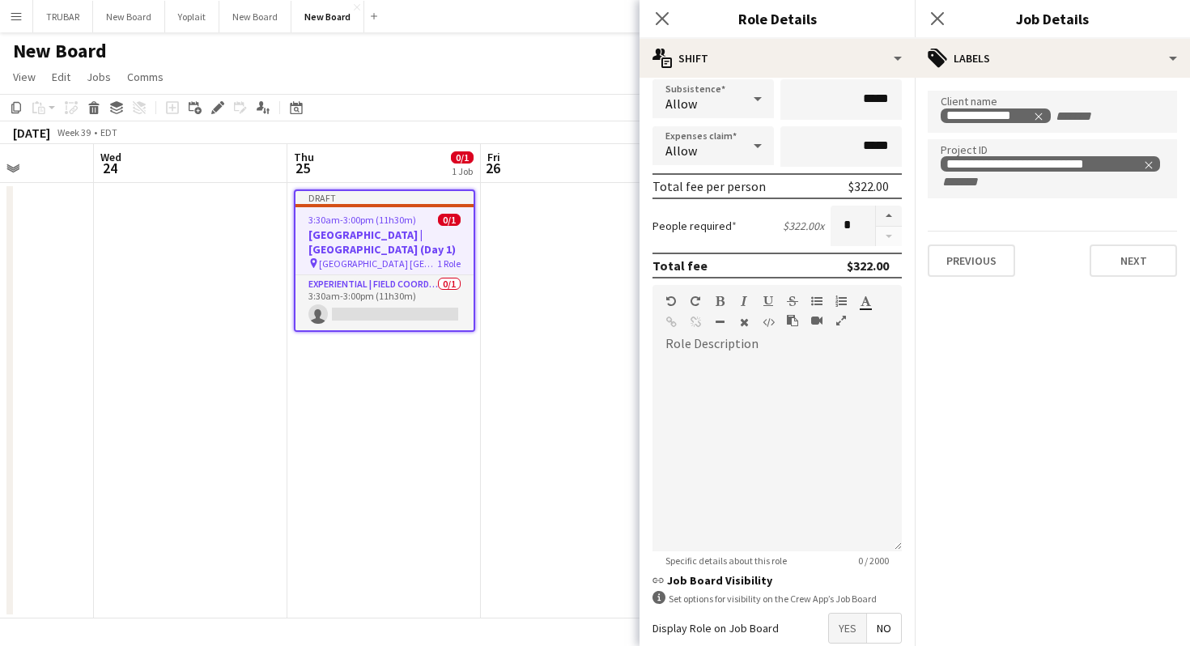
scroll to position [0, 0]
click at [1126, 260] on button "Next" at bounding box center [1132, 260] width 87 height 32
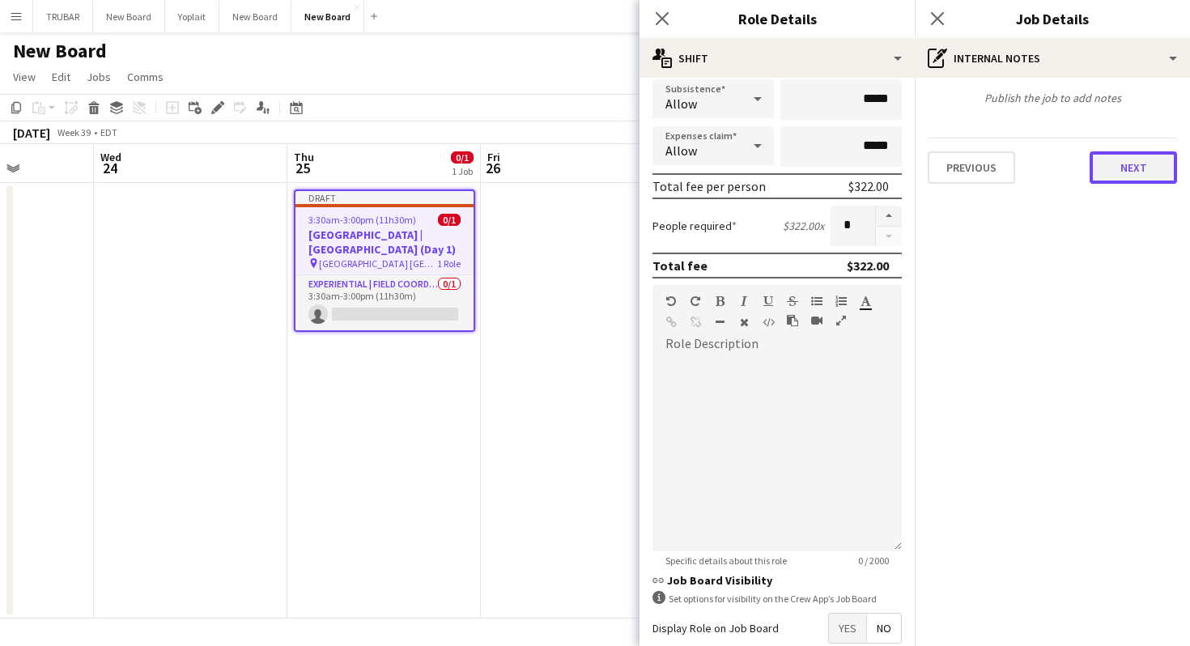
click at [1140, 176] on button "Next" at bounding box center [1132, 167] width 87 height 32
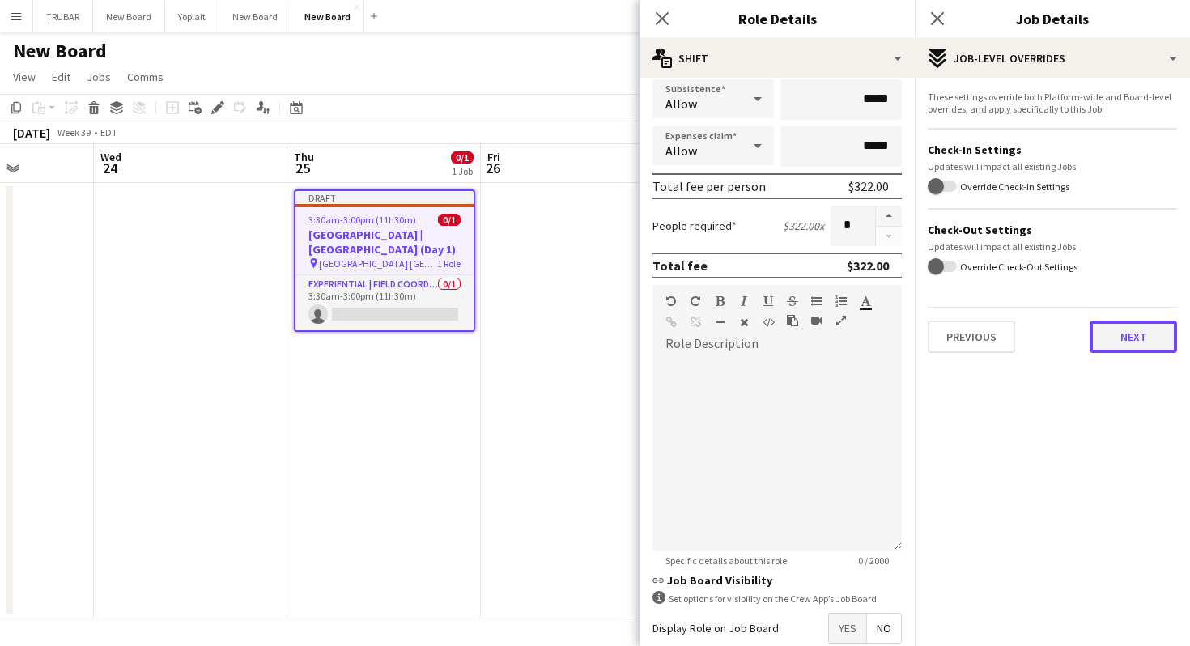
click at [1150, 329] on button "Next" at bounding box center [1132, 337] width 87 height 32
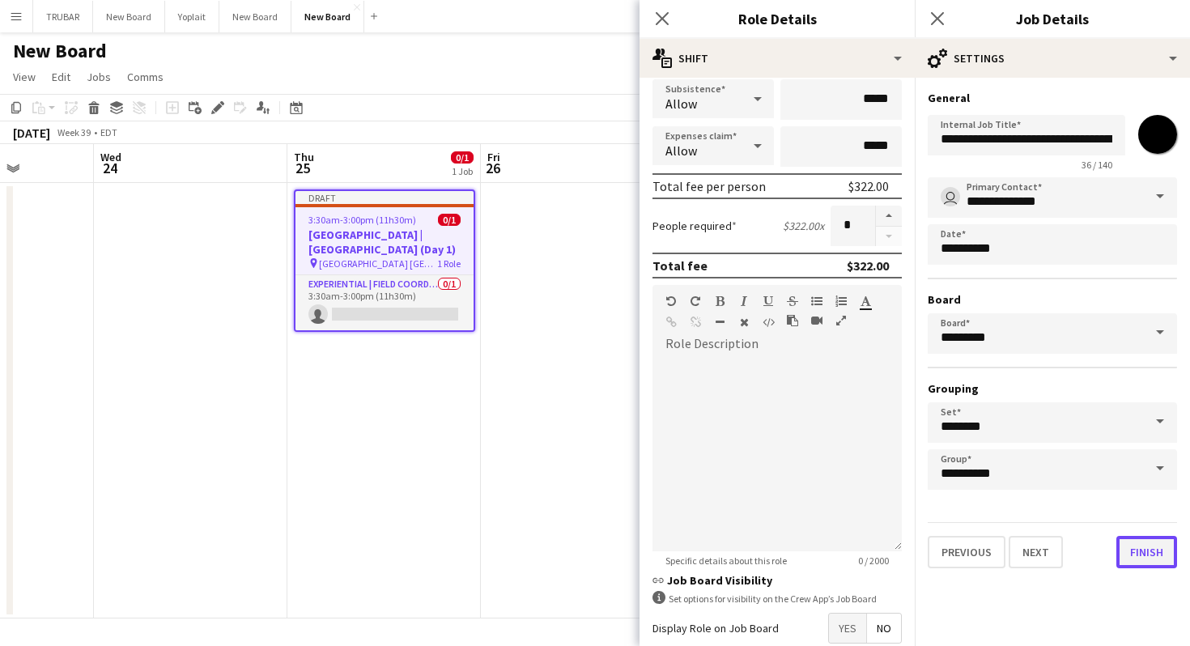
click at [1136, 551] on button "Finish" at bounding box center [1146, 552] width 61 height 32
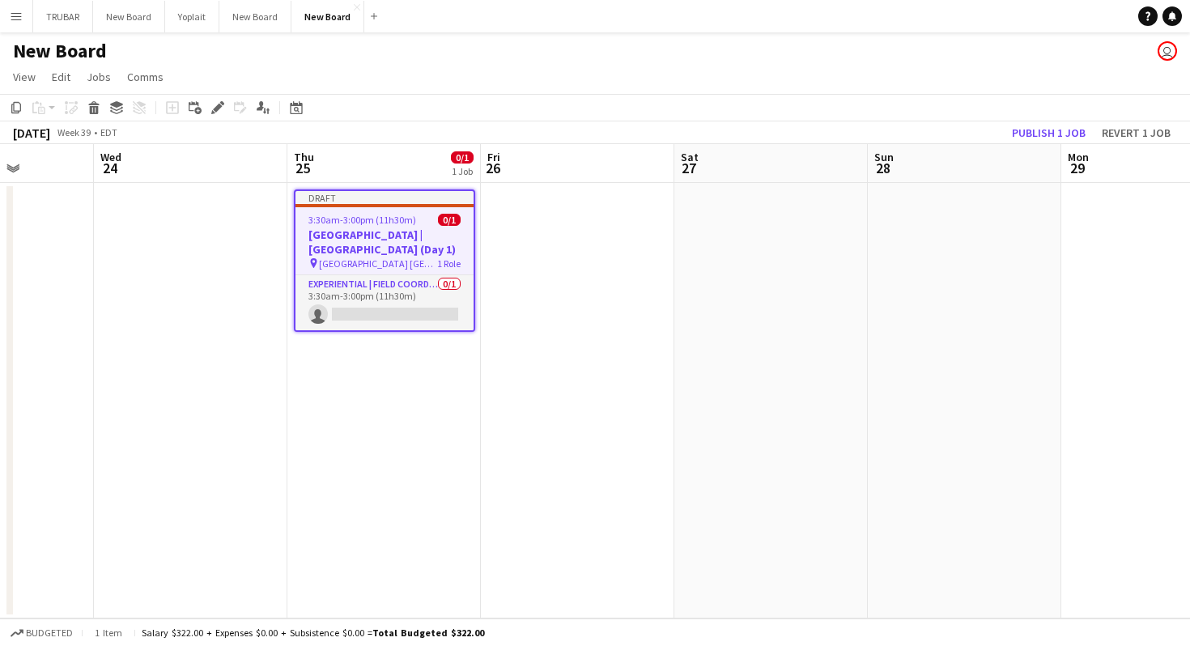
click at [409, 234] on h3 "Old El Paso | Union Station (Day 1)" at bounding box center [384, 241] width 178 height 29
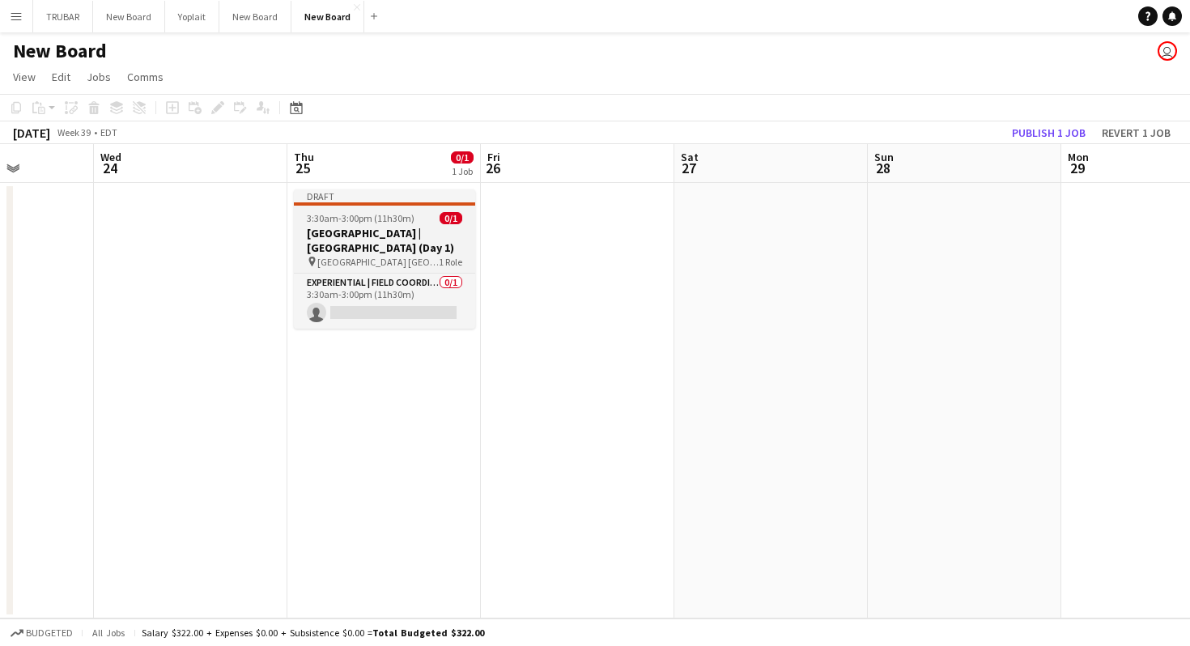
click at [398, 237] on h3 "Old El Paso | Union Station (Day 1)" at bounding box center [384, 240] width 181 height 29
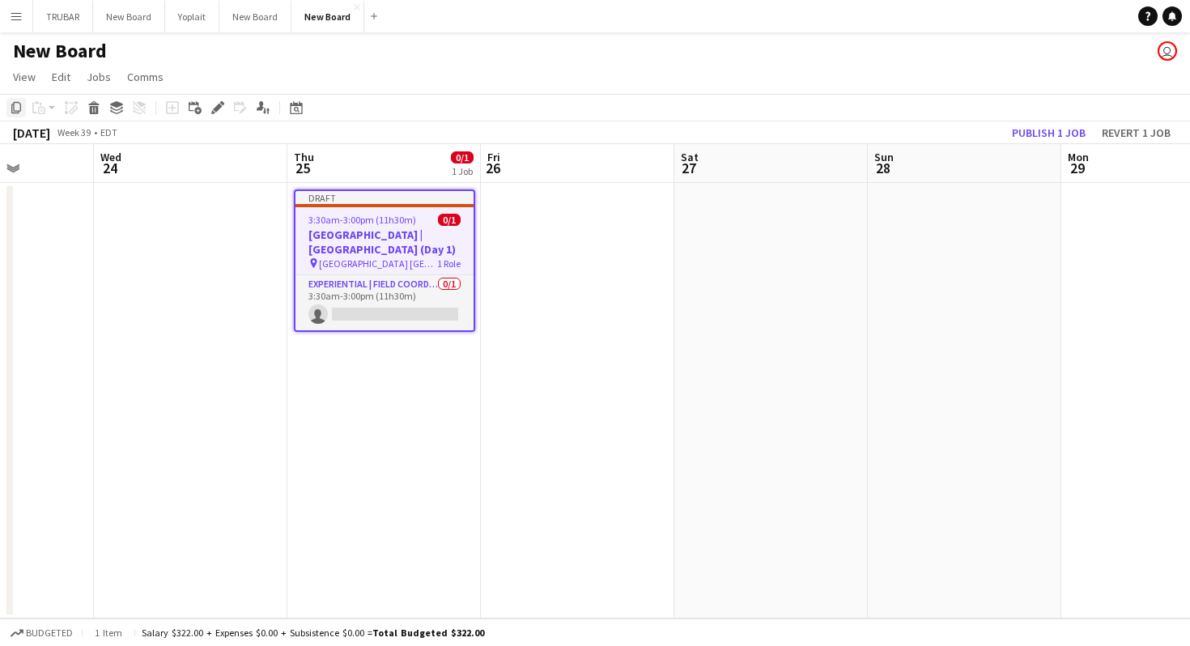
click at [18, 108] on icon "Copy" at bounding box center [16, 107] width 13 height 13
click at [529, 261] on app-date-cell at bounding box center [578, 400] width 193 height 435
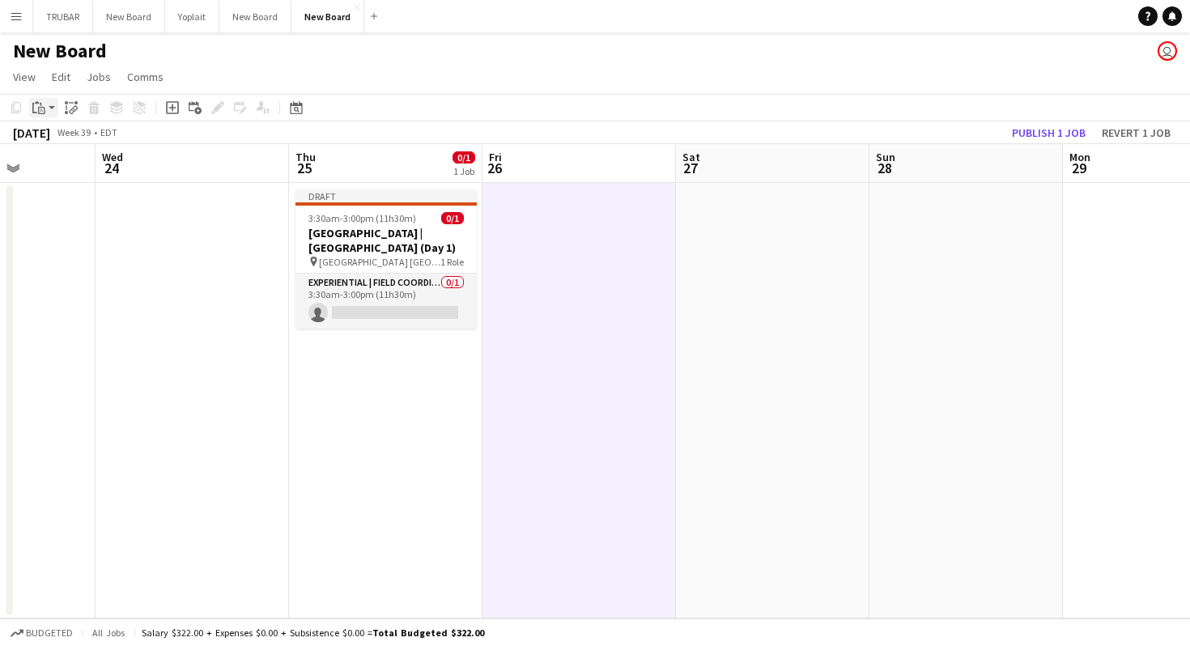
click at [41, 105] on icon "Paste" at bounding box center [38, 107] width 13 height 13
click at [84, 166] on link "Paste with crew Command Shift V" at bounding box center [107, 166] width 128 height 15
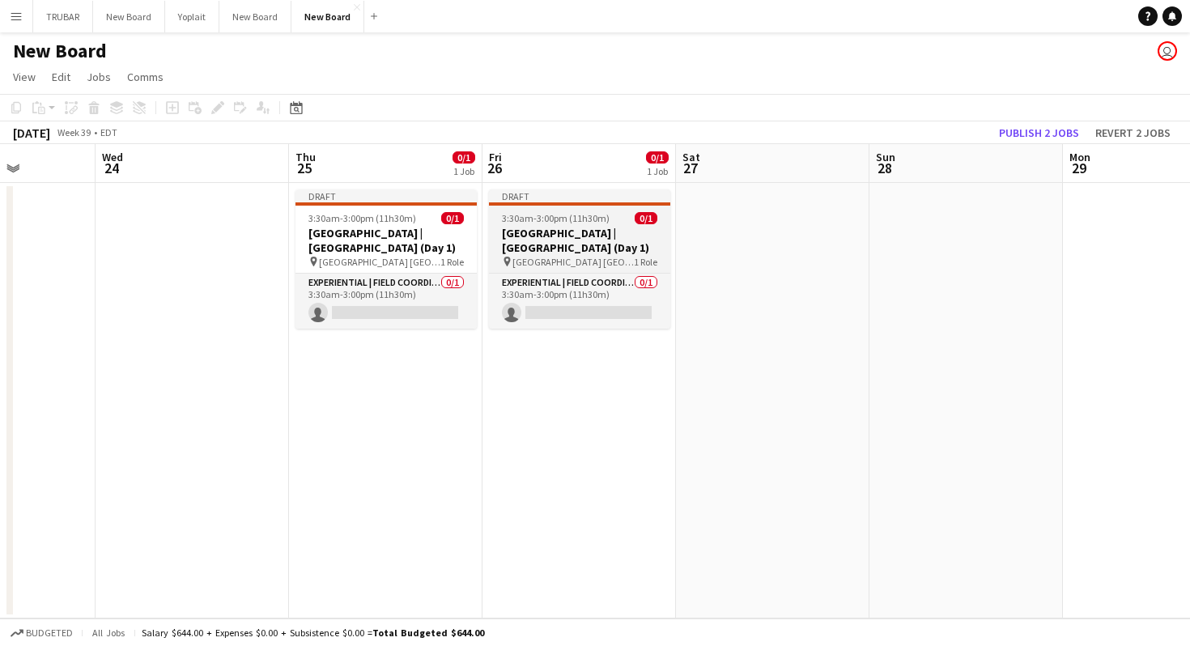
click at [572, 252] on h3 "Old El Paso | Union Station (Day 1)" at bounding box center [579, 240] width 181 height 29
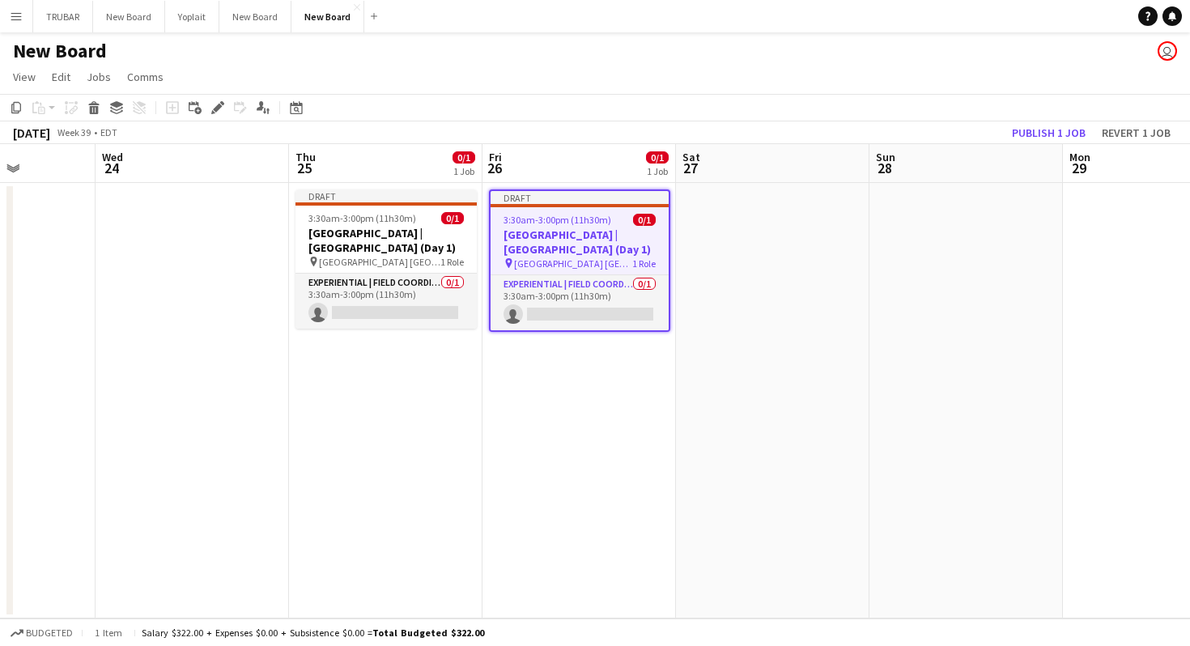
click at [568, 265] on span "Union Station Loading Dock" at bounding box center [573, 263] width 118 height 12
click at [222, 110] on icon "Edit" at bounding box center [217, 107] width 13 height 13
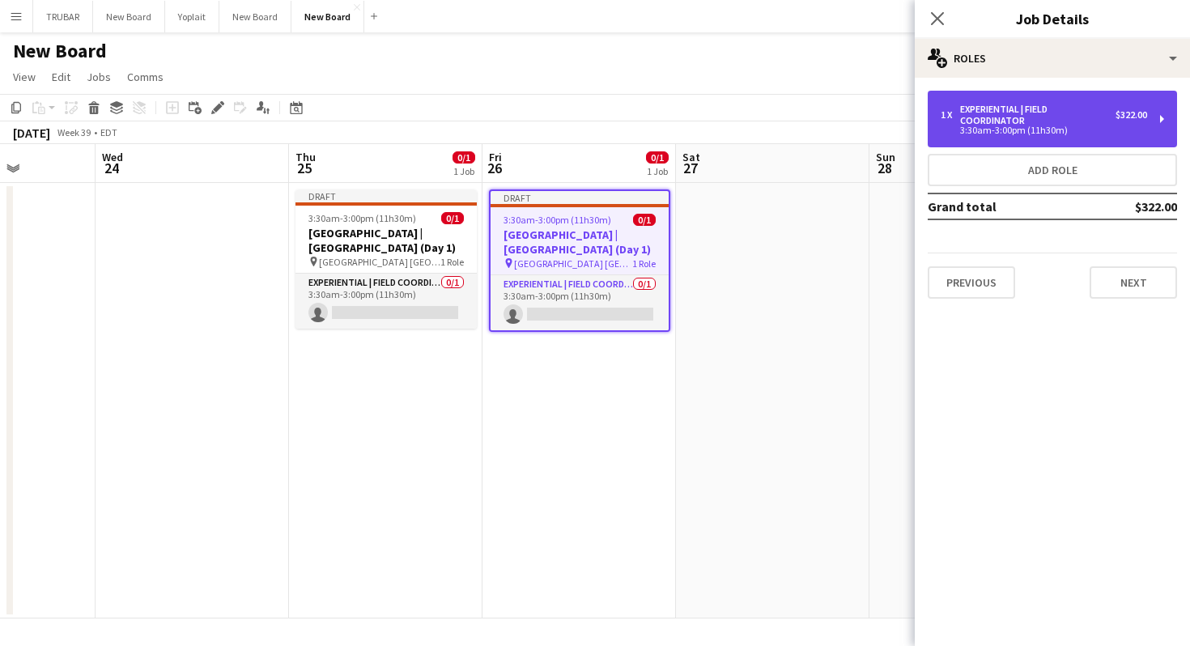
click at [1068, 111] on div "Experiential | Field Coordinator" at bounding box center [1037, 115] width 155 height 23
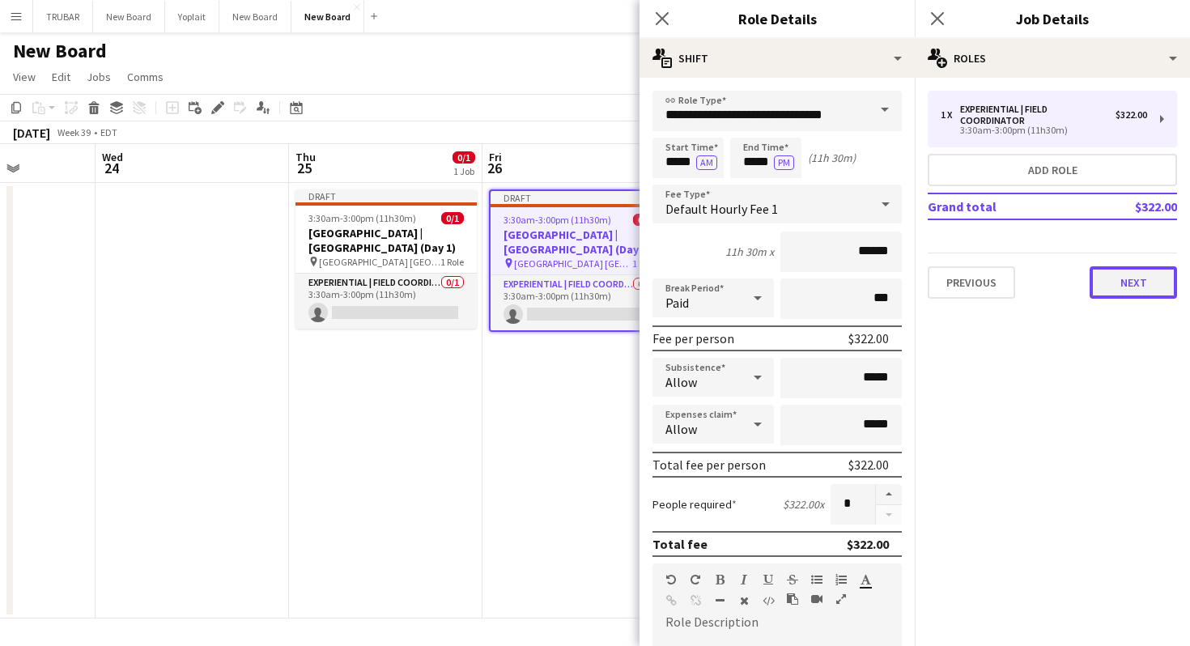
click at [1131, 283] on button "Next" at bounding box center [1132, 282] width 87 height 32
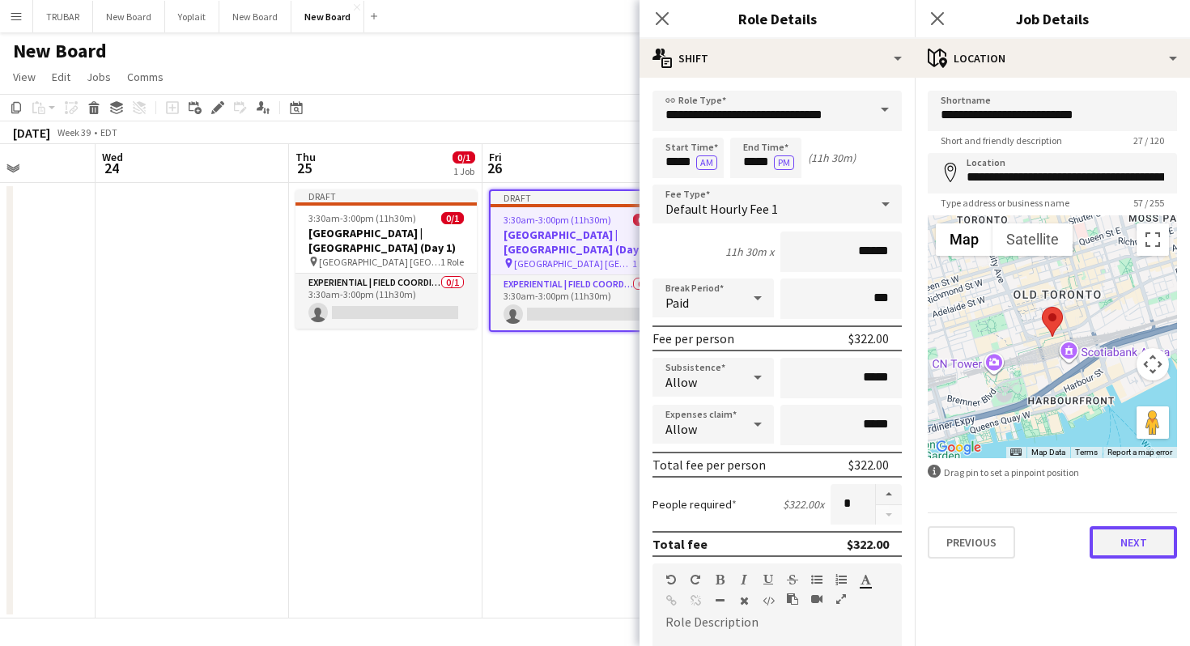
click at [1132, 541] on button "Next" at bounding box center [1132, 542] width 87 height 32
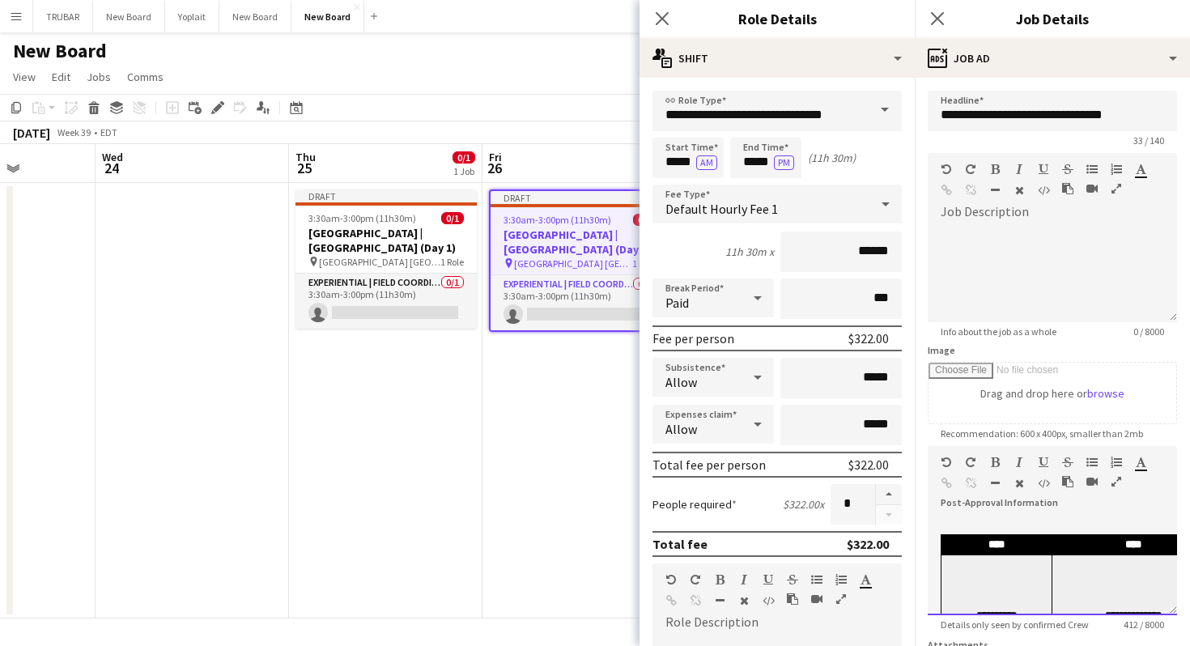
click at [1035, 558] on td "**********" at bounding box center [996, 615] width 111 height 121
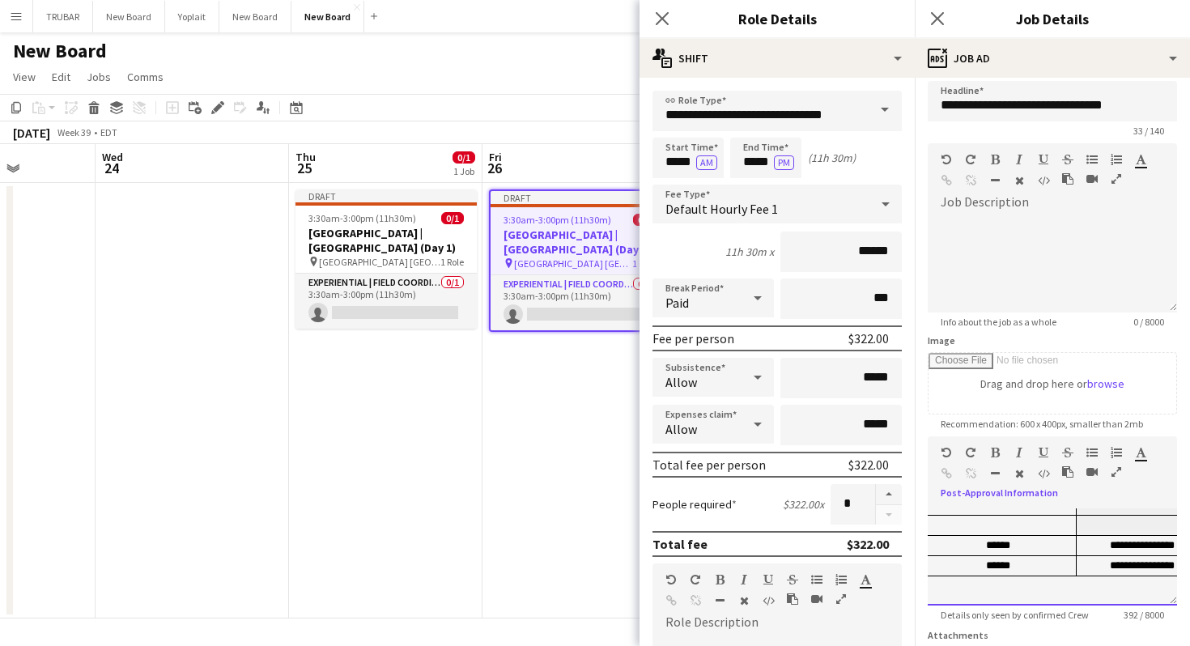
scroll to position [154, 0]
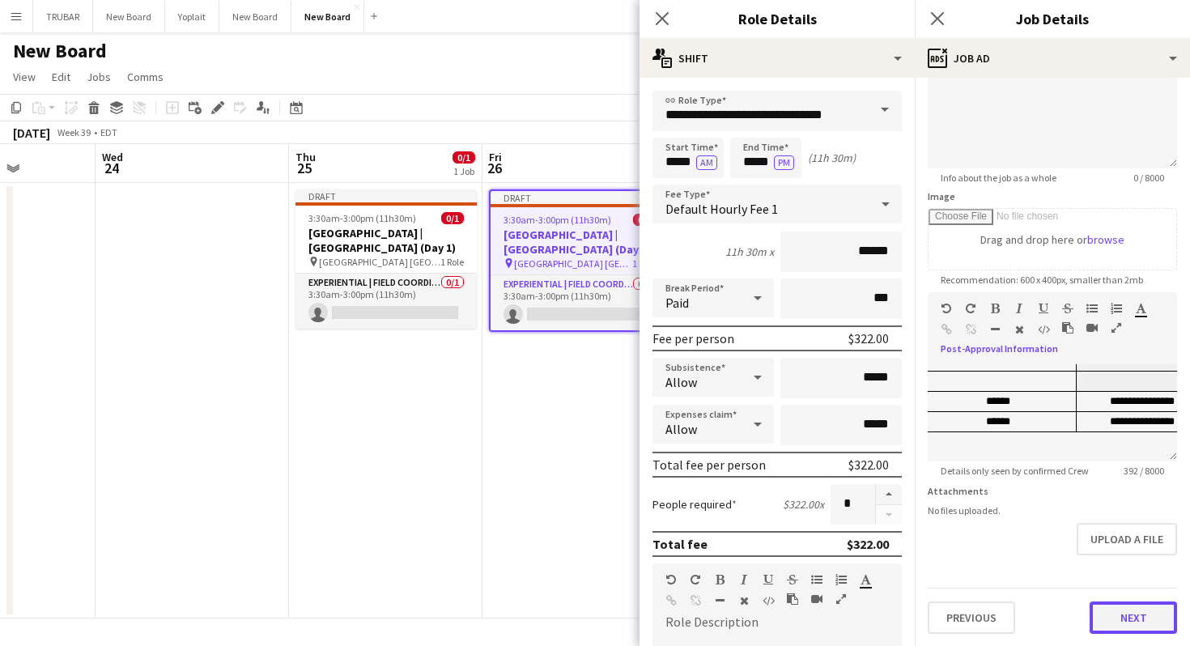
click at [1121, 618] on button "Next" at bounding box center [1132, 617] width 87 height 32
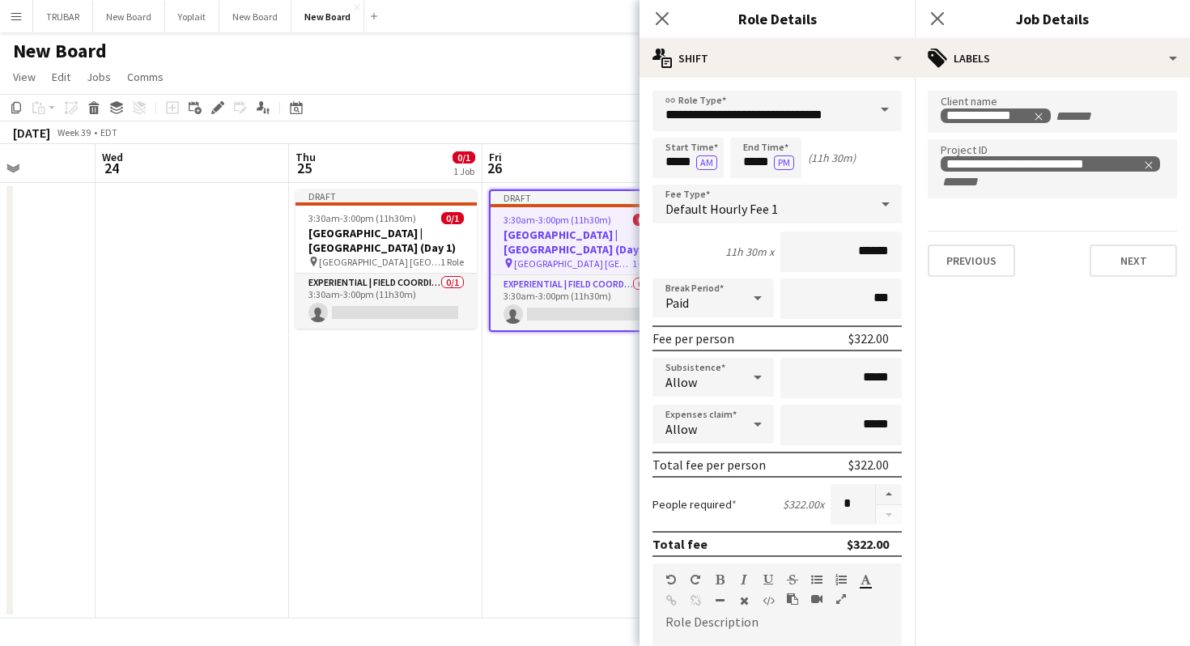
scroll to position [0, 0]
click at [1134, 252] on button "Next" at bounding box center [1132, 260] width 87 height 32
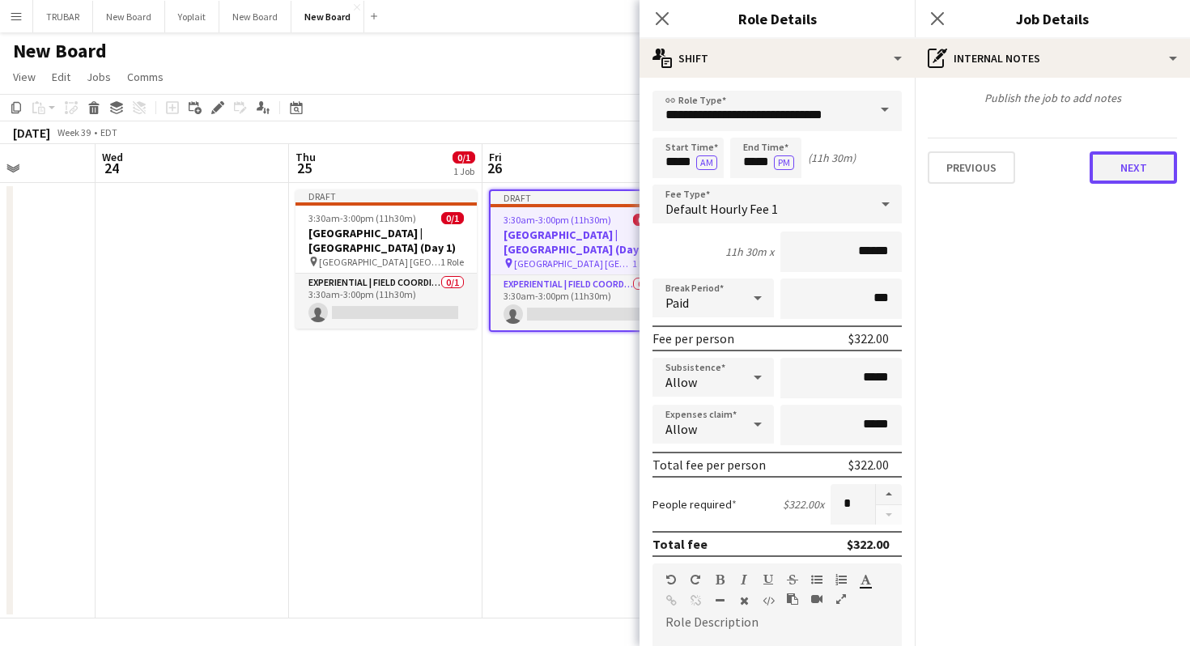
click at [1142, 168] on button "Next" at bounding box center [1132, 167] width 87 height 32
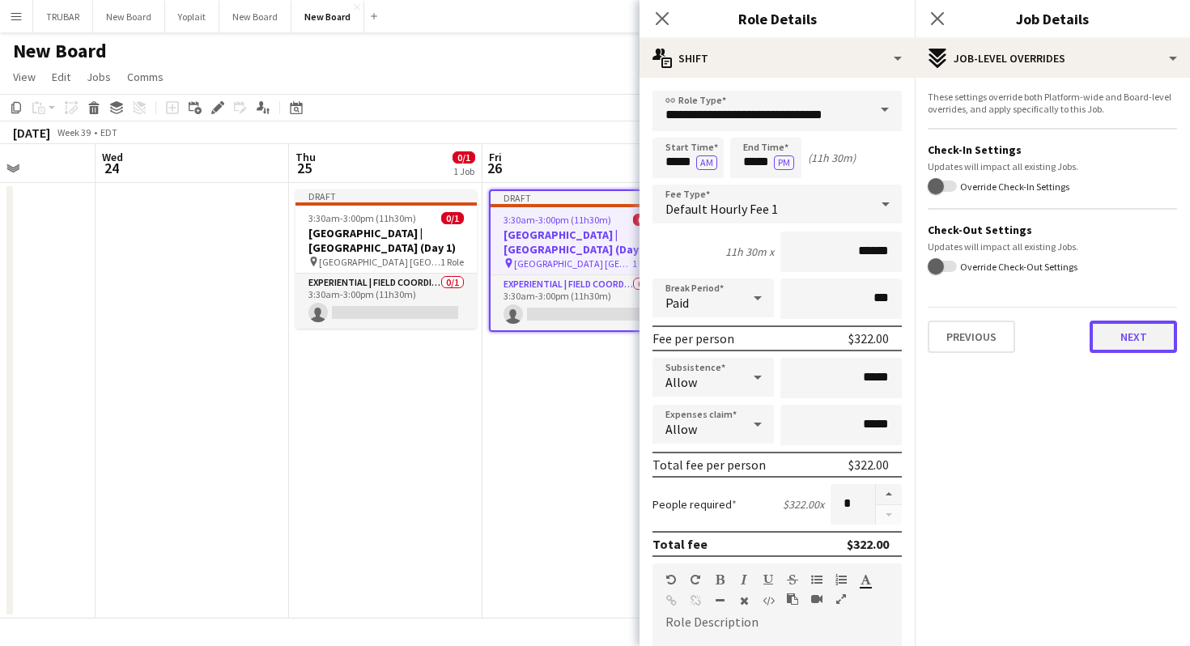
click at [1142, 339] on button "Next" at bounding box center [1132, 337] width 87 height 32
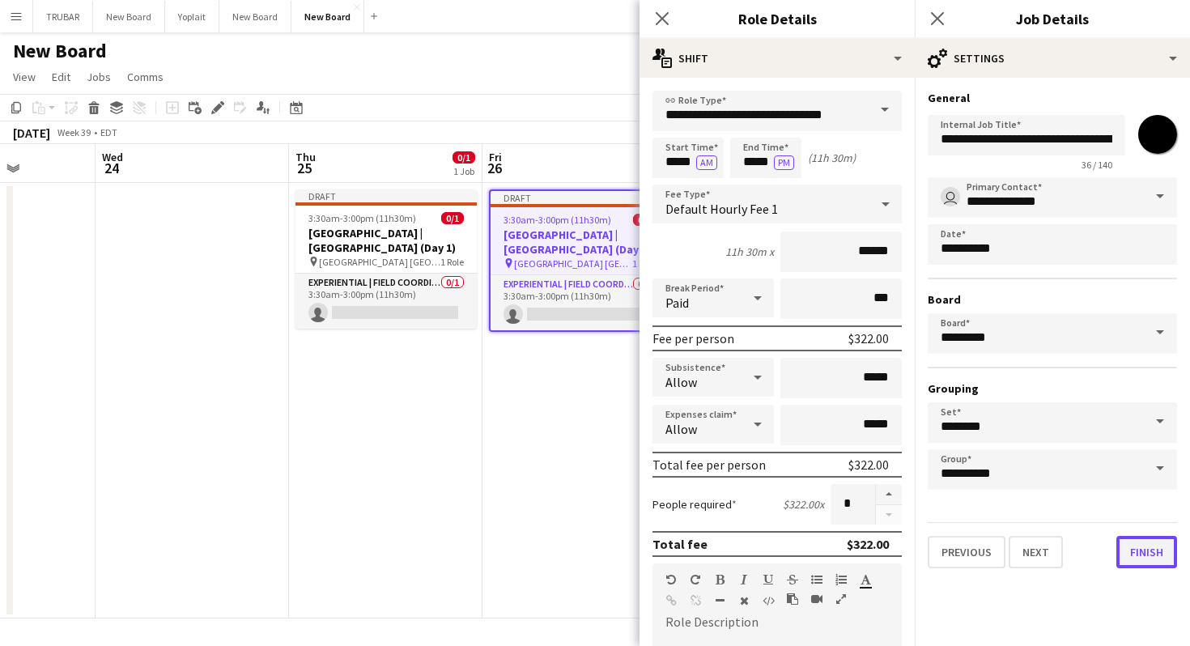
click at [1149, 555] on button "Finish" at bounding box center [1146, 552] width 61 height 32
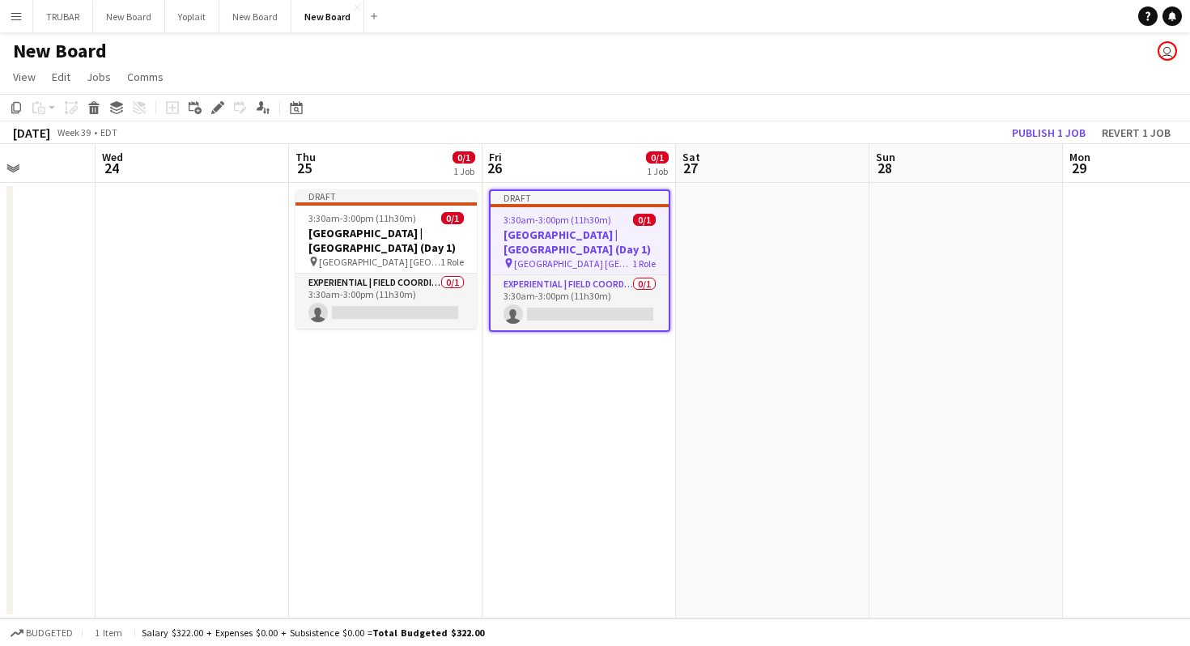
click at [539, 258] on span "Union Station Loading Dock" at bounding box center [573, 263] width 118 height 12
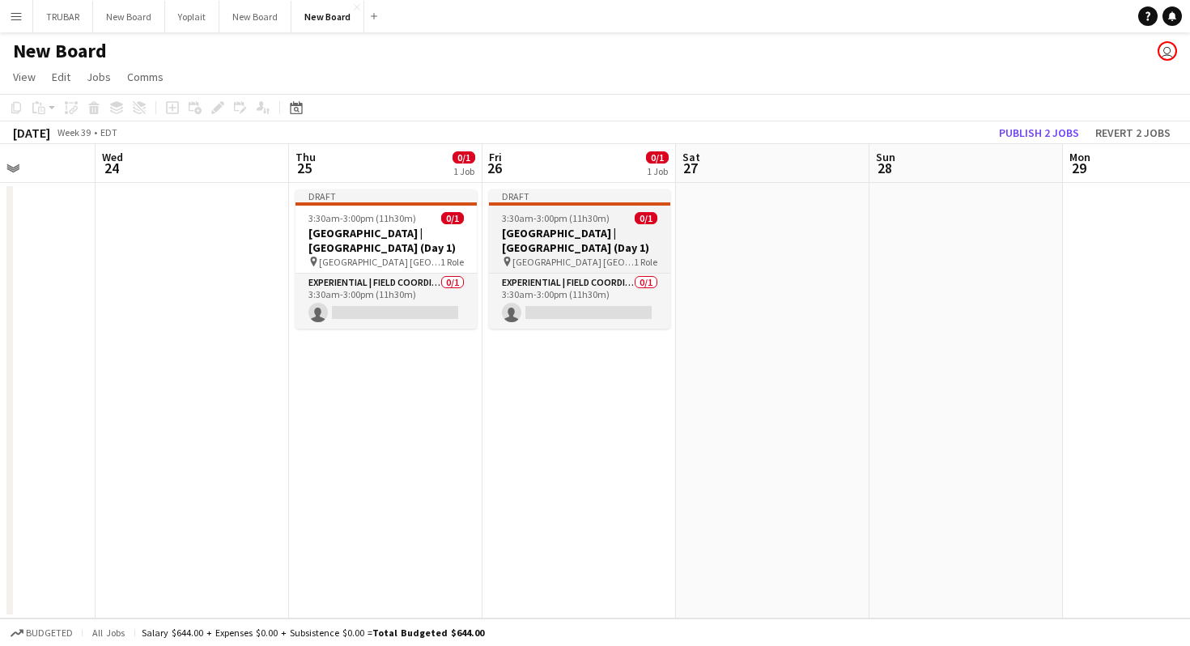
click at [567, 236] on h3 "Old El Paso | Union Station (Day 1)" at bounding box center [579, 240] width 181 height 29
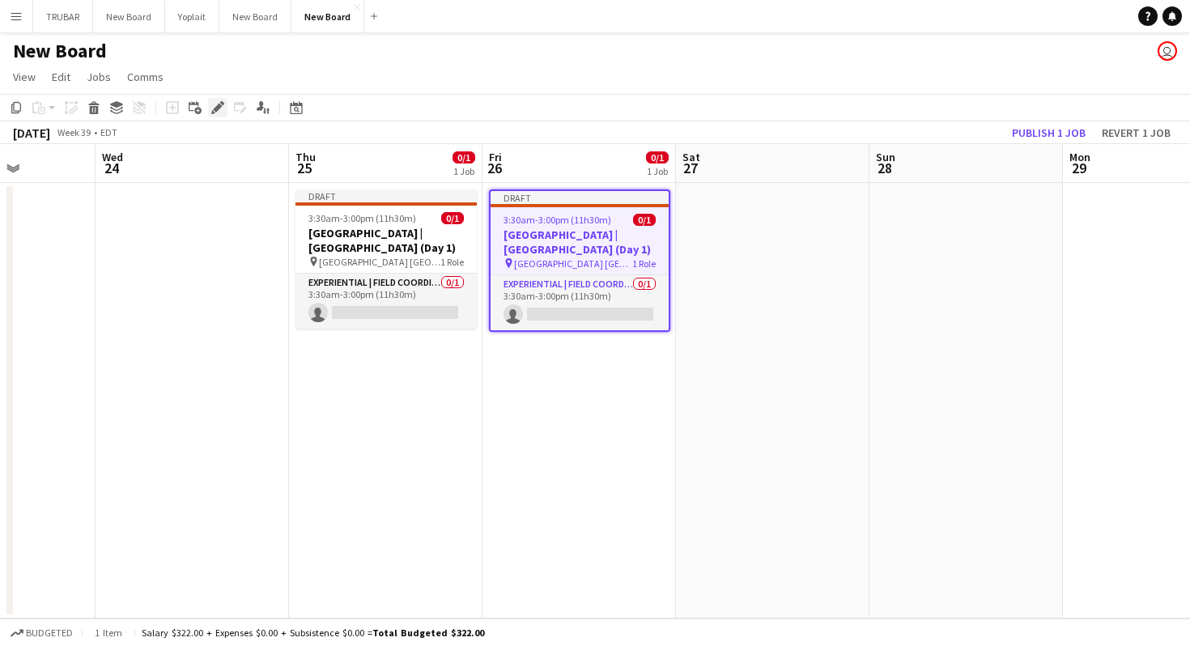
click at [219, 105] on icon at bounding box center [217, 108] width 9 height 9
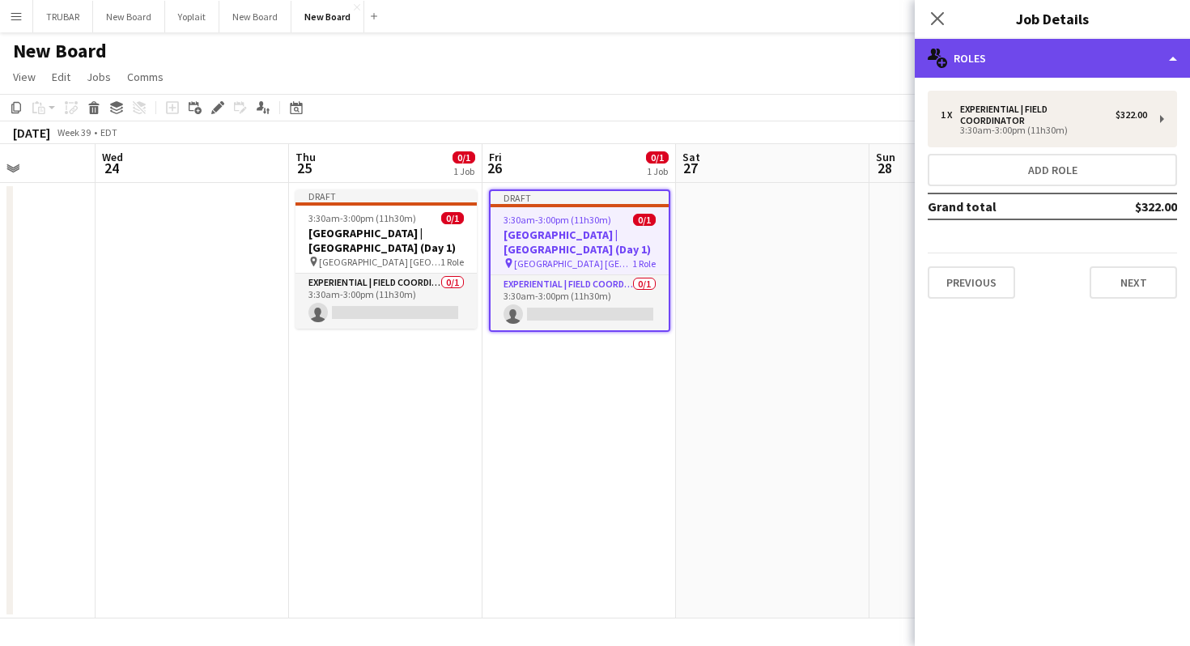
click at [973, 74] on div "multiple-users-add Roles" at bounding box center [1052, 58] width 275 height 39
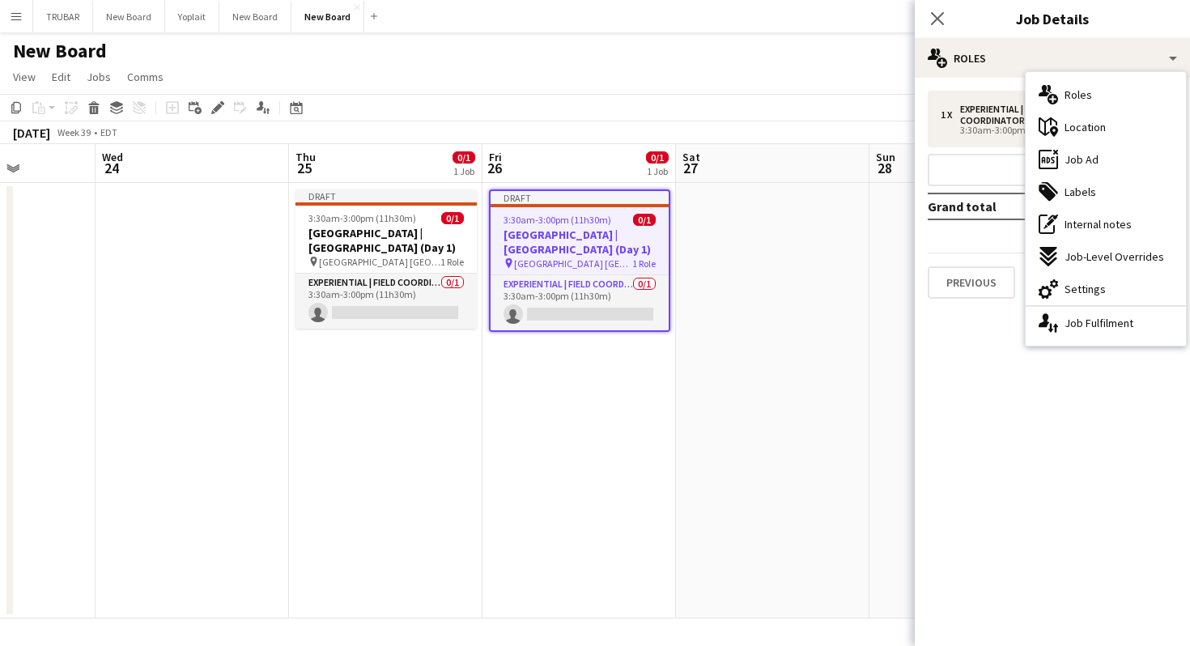
click at [983, 357] on mat-expansion-panel "pencil3 General details 1 x Experiential | Field Coordinator $322.00 3:30am-3:0…" at bounding box center [1052, 362] width 275 height 568
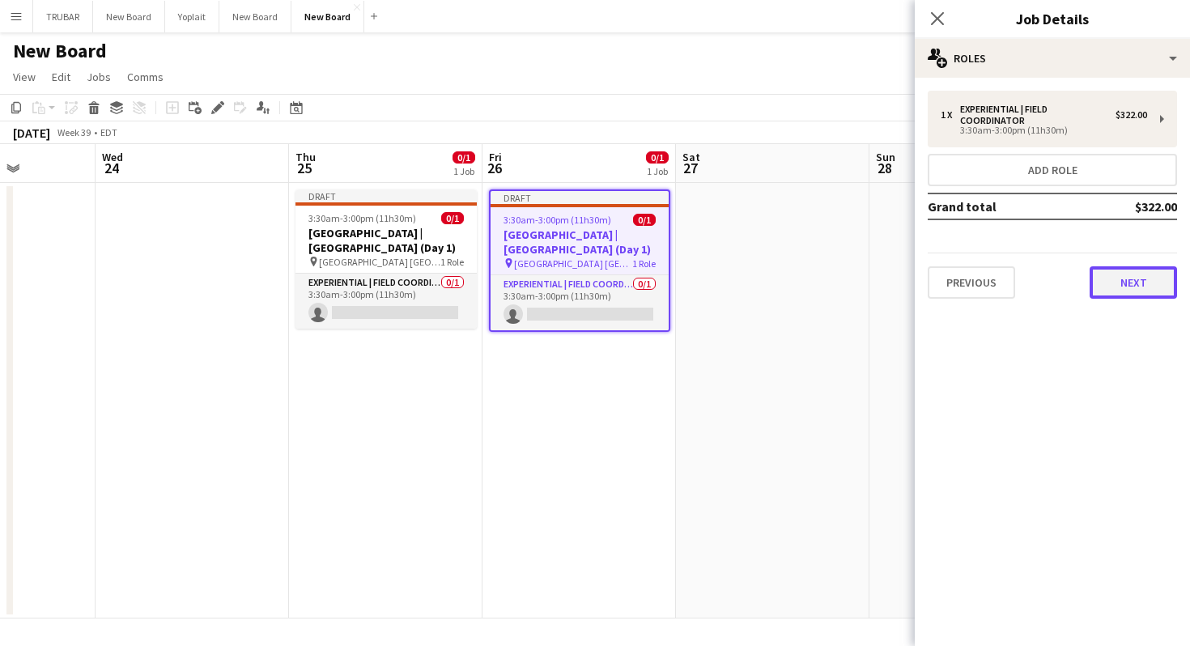
click at [1119, 272] on button "Next" at bounding box center [1132, 282] width 87 height 32
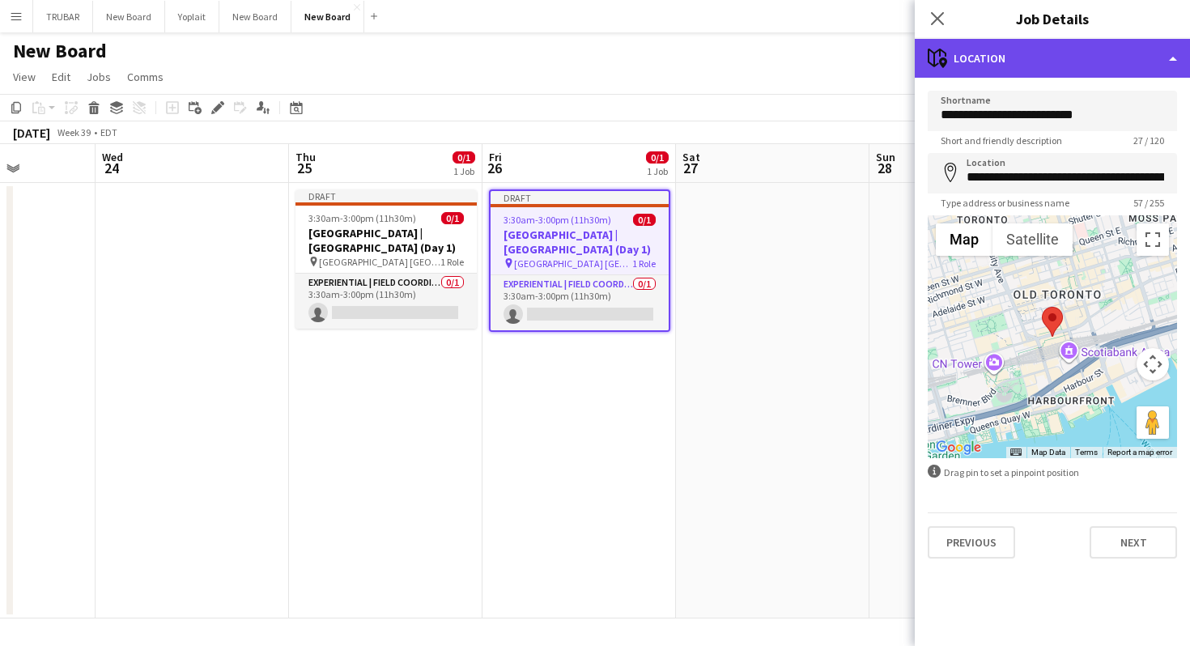
click at [1040, 63] on div "maps-pin-1 Location" at bounding box center [1052, 58] width 275 height 39
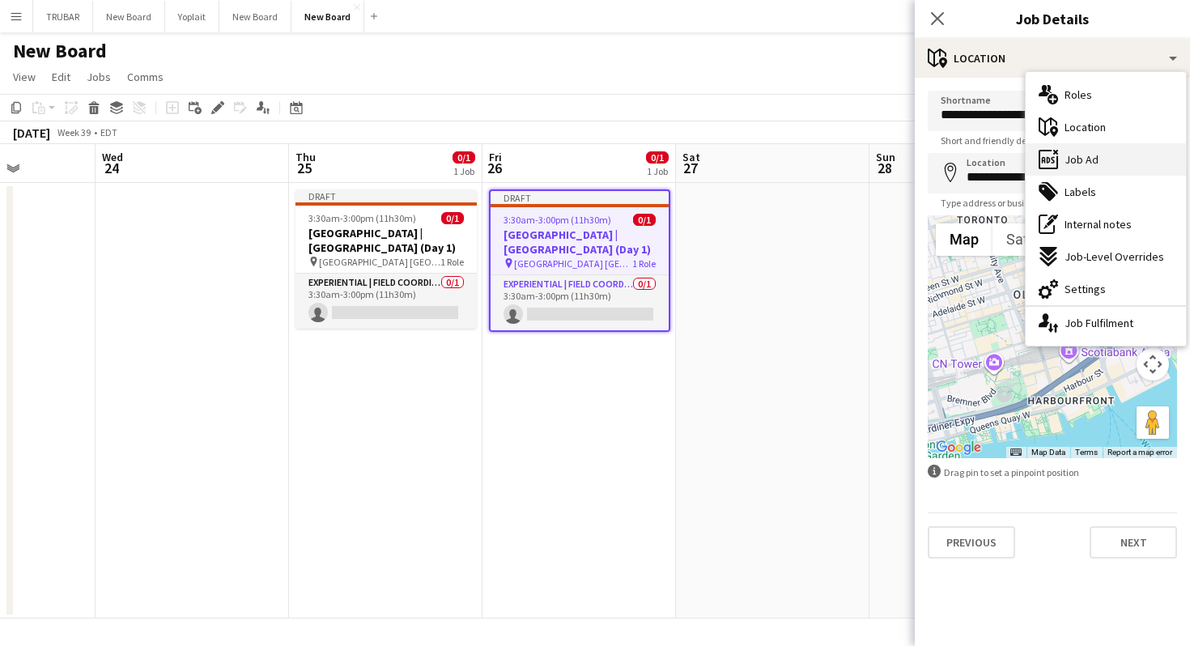
click at [1081, 155] on span "Job Ad" at bounding box center [1081, 159] width 34 height 15
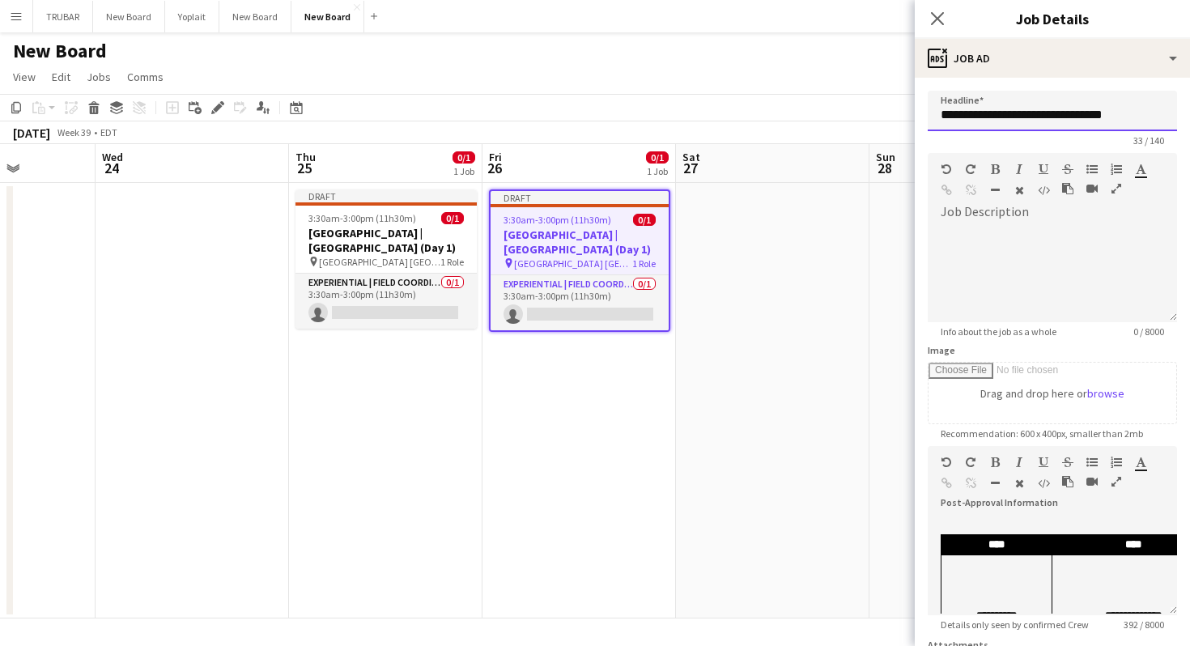
click at [1123, 113] on input "**********" at bounding box center [1052, 111] width 249 height 40
drag, startPoint x: 1164, startPoint y: 117, endPoint x: 1118, endPoint y: 117, distance: 46.1
click at [1118, 117] on input "**********" at bounding box center [1052, 111] width 249 height 40
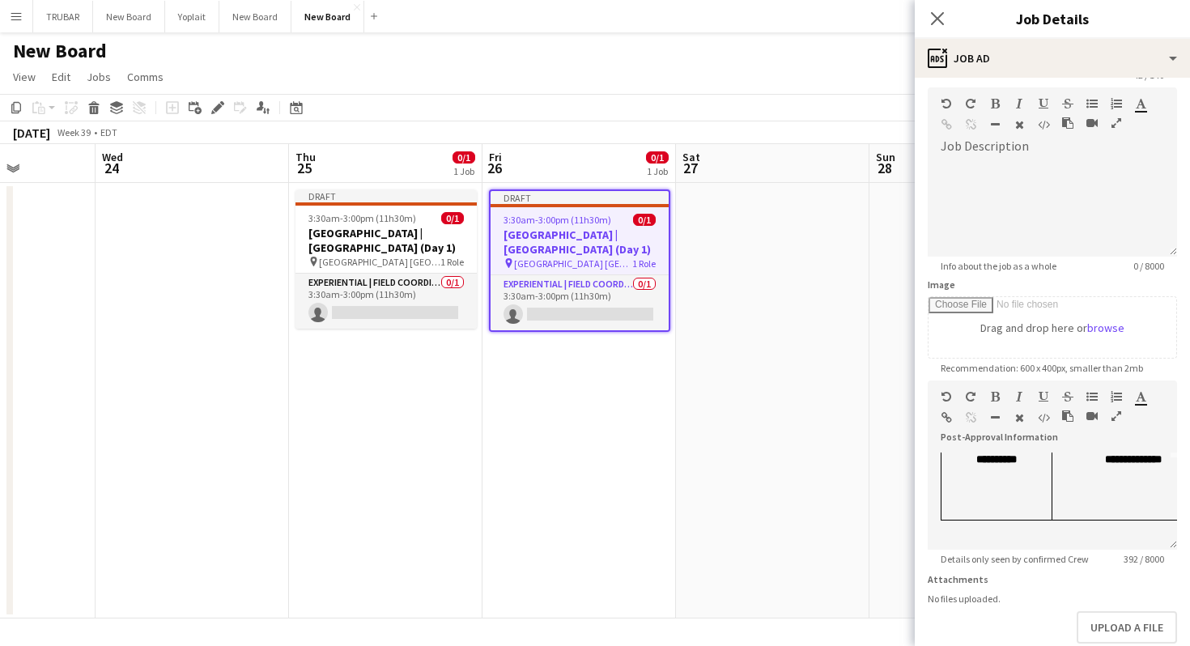
scroll to position [154, 0]
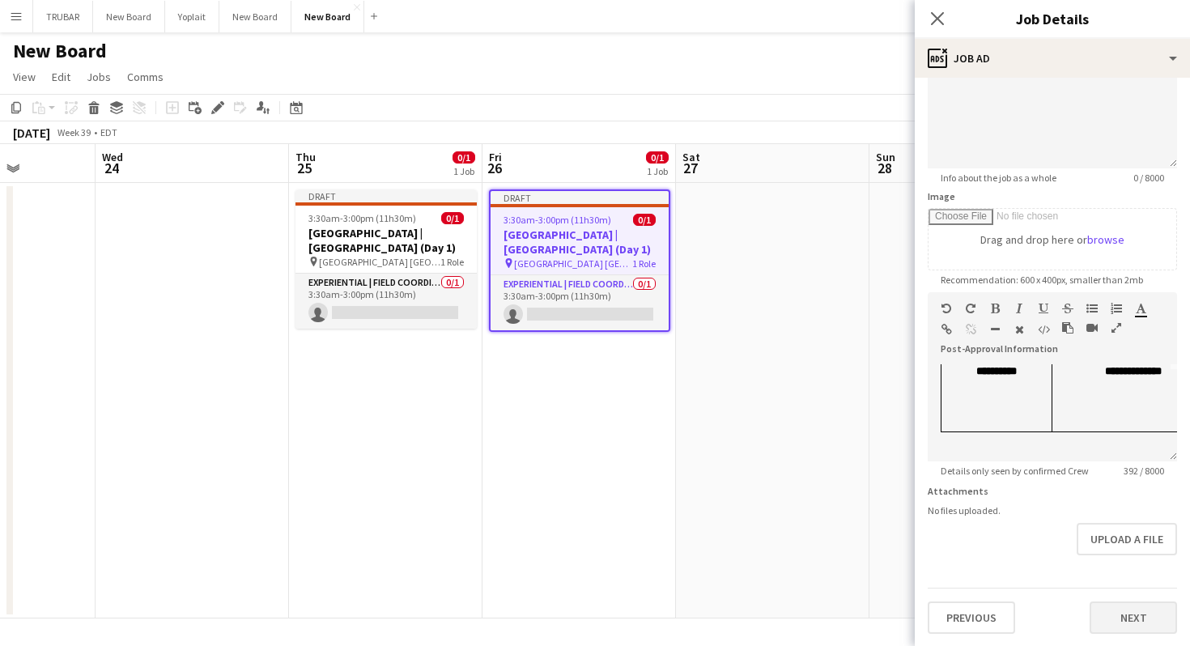
type input "**********"
click at [1149, 614] on button "Next" at bounding box center [1132, 617] width 87 height 32
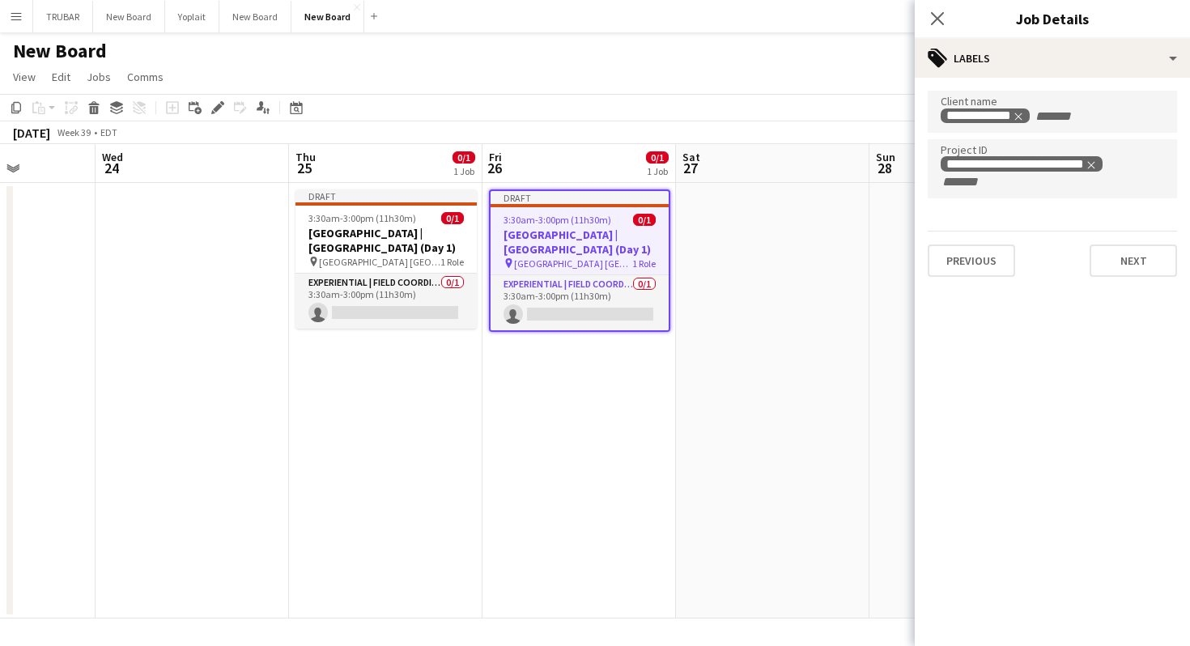
scroll to position [0, 0]
click at [1105, 250] on button "Next" at bounding box center [1132, 260] width 87 height 32
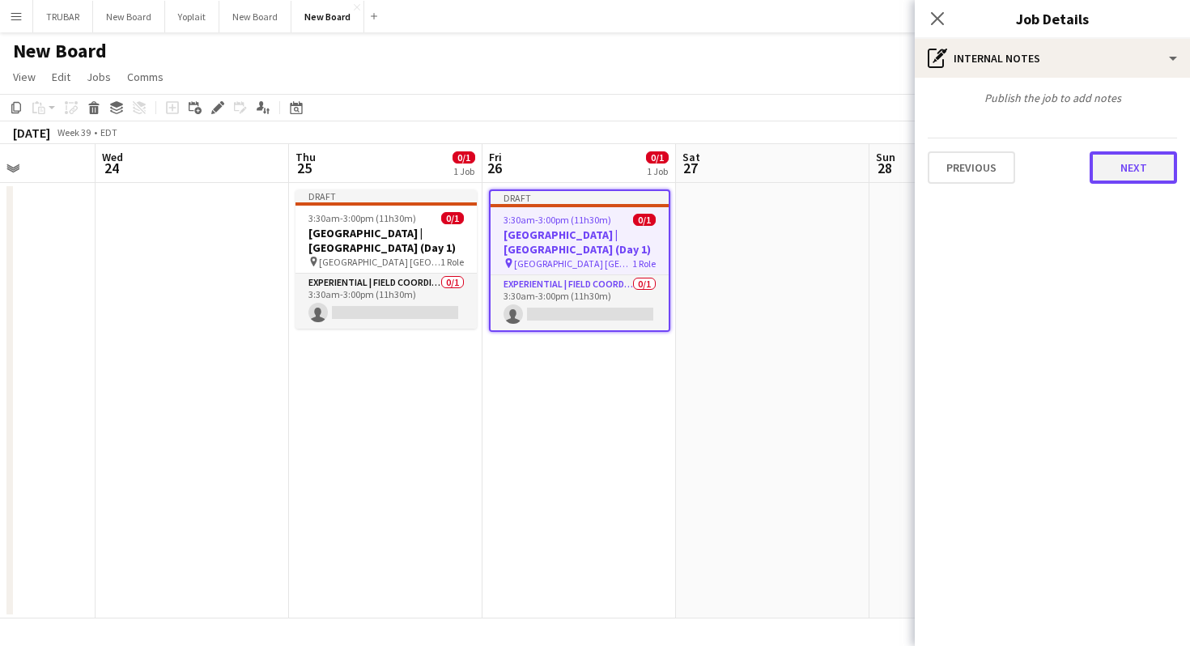
click at [1127, 155] on button "Next" at bounding box center [1132, 167] width 87 height 32
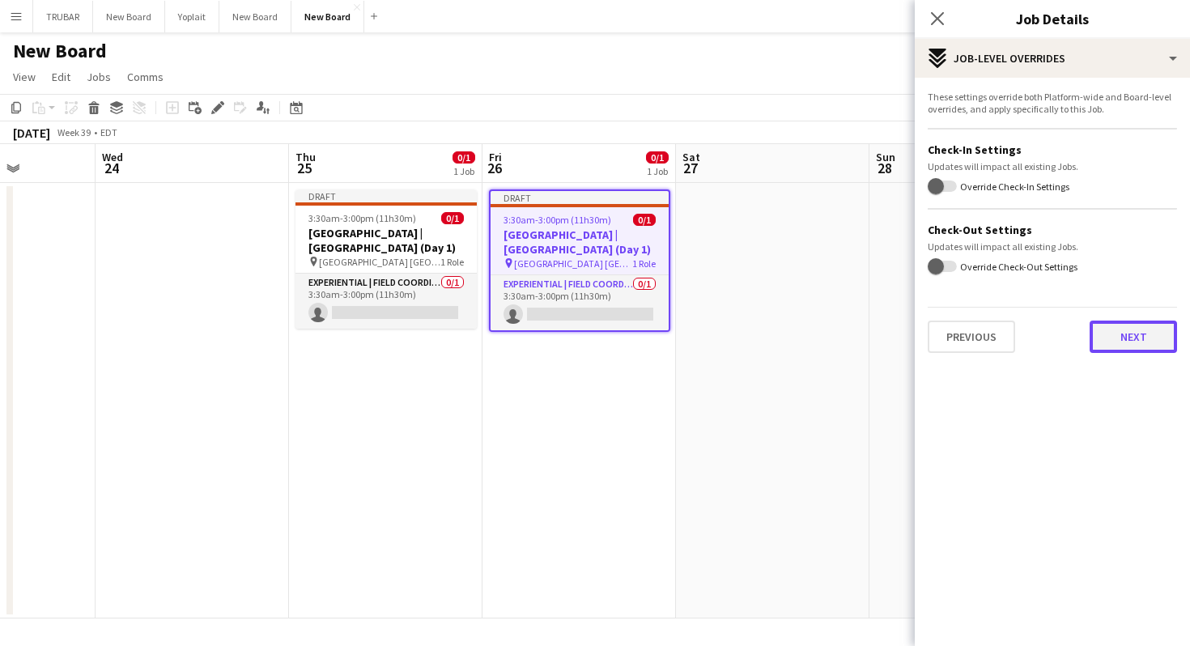
click at [1132, 345] on button "Next" at bounding box center [1132, 337] width 87 height 32
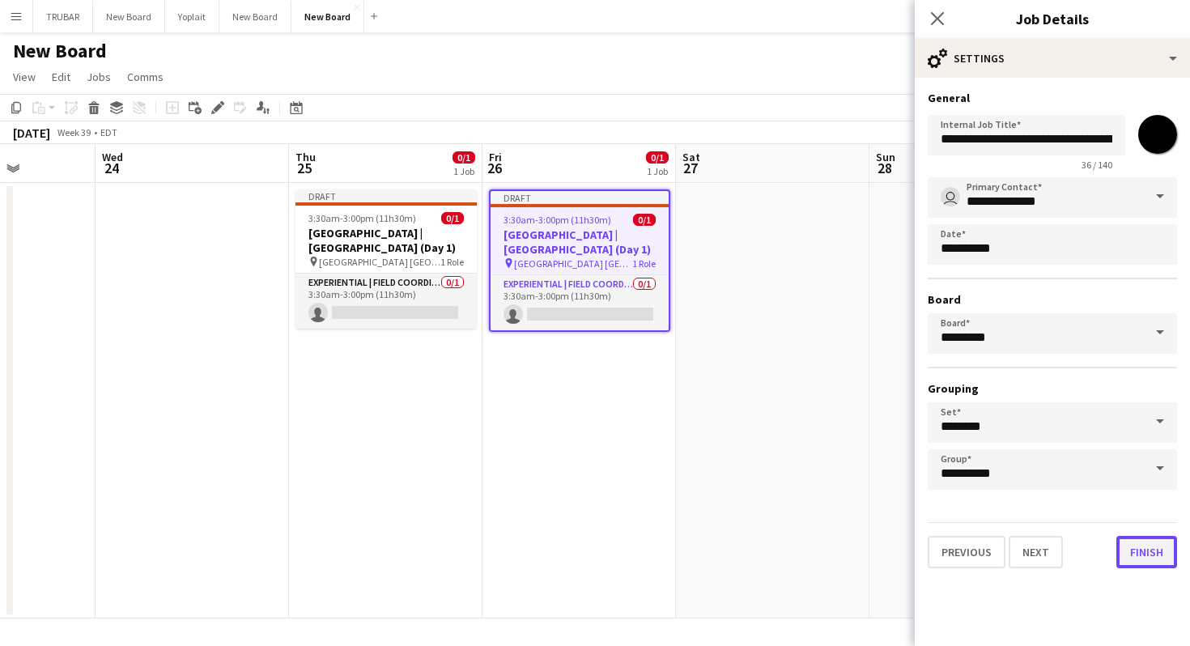
click at [1142, 556] on button "Finish" at bounding box center [1146, 552] width 61 height 32
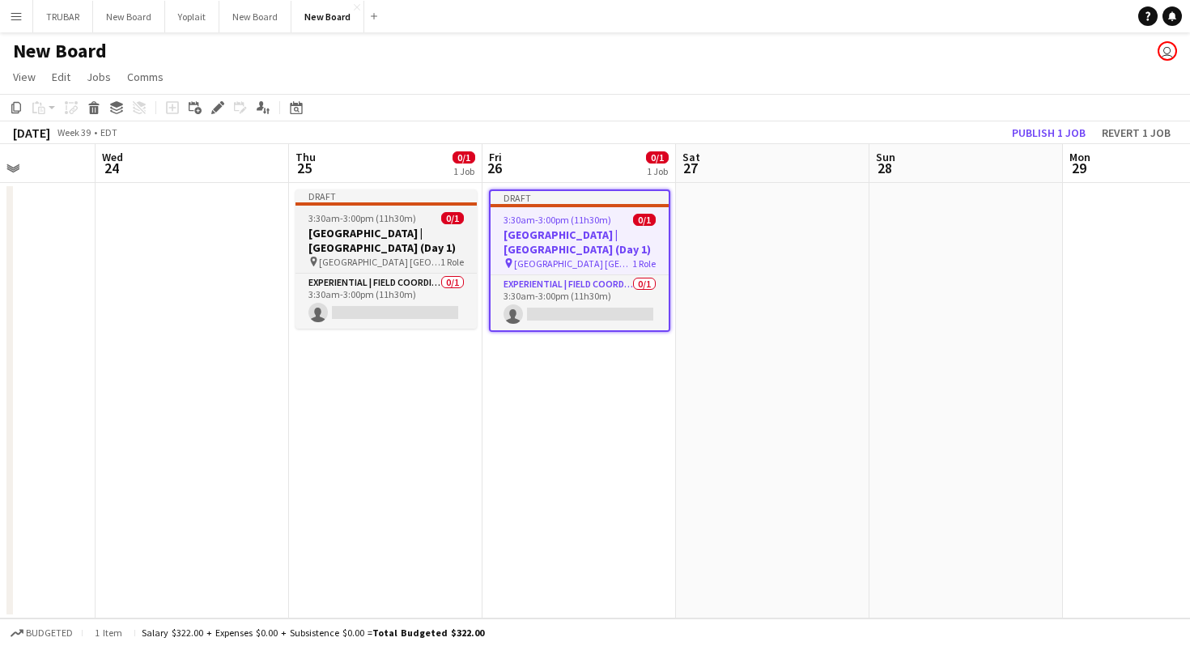
click at [410, 255] on div "pin Union Station Loading Dock 1 Role" at bounding box center [385, 261] width 181 height 13
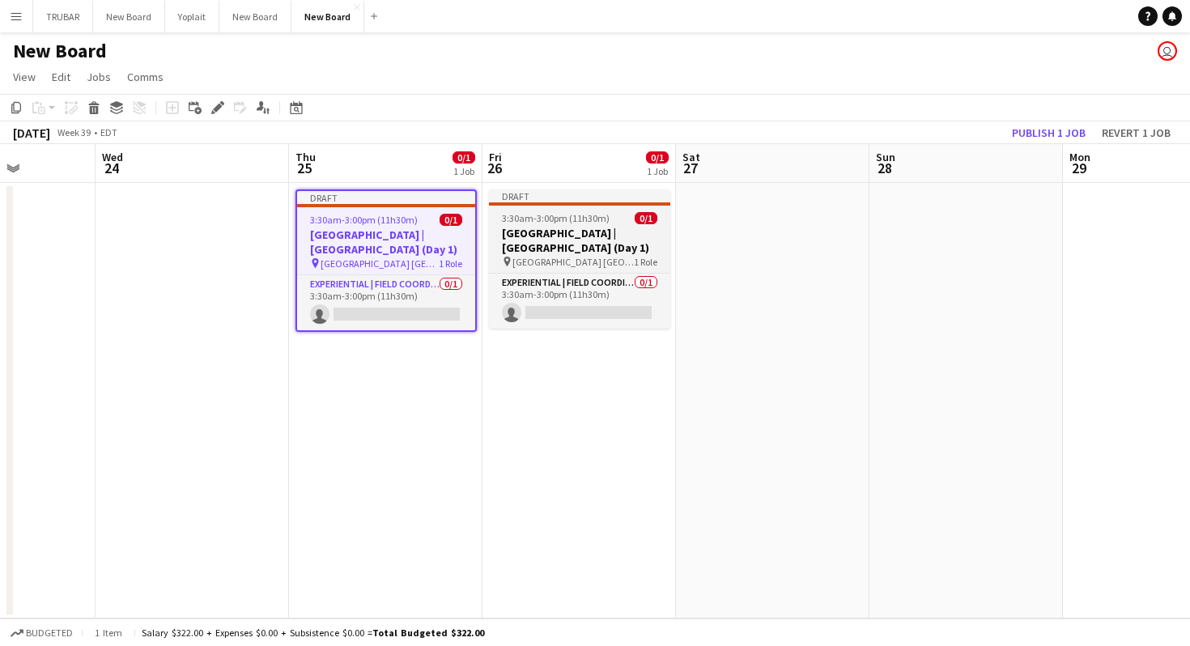
click at [568, 243] on h3 "Old El Paso | Union Station (Day 1)" at bounding box center [579, 240] width 181 height 29
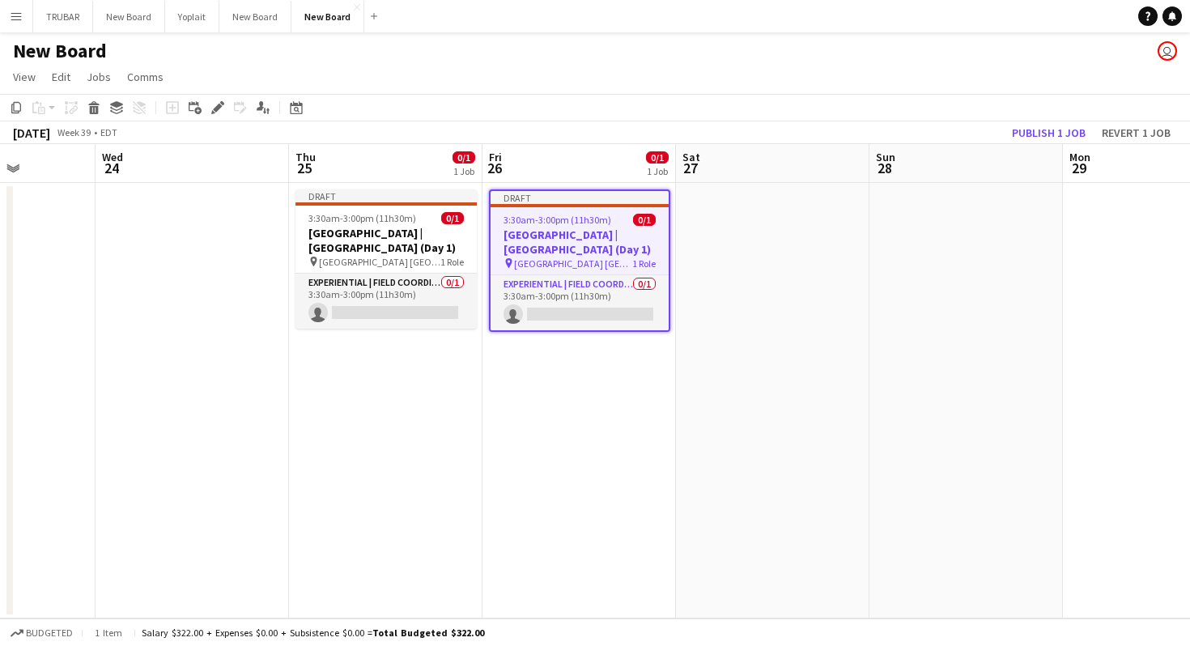
click at [568, 243] on h3 "Old El Paso | Union Station (Day 1)" at bounding box center [579, 241] width 178 height 29
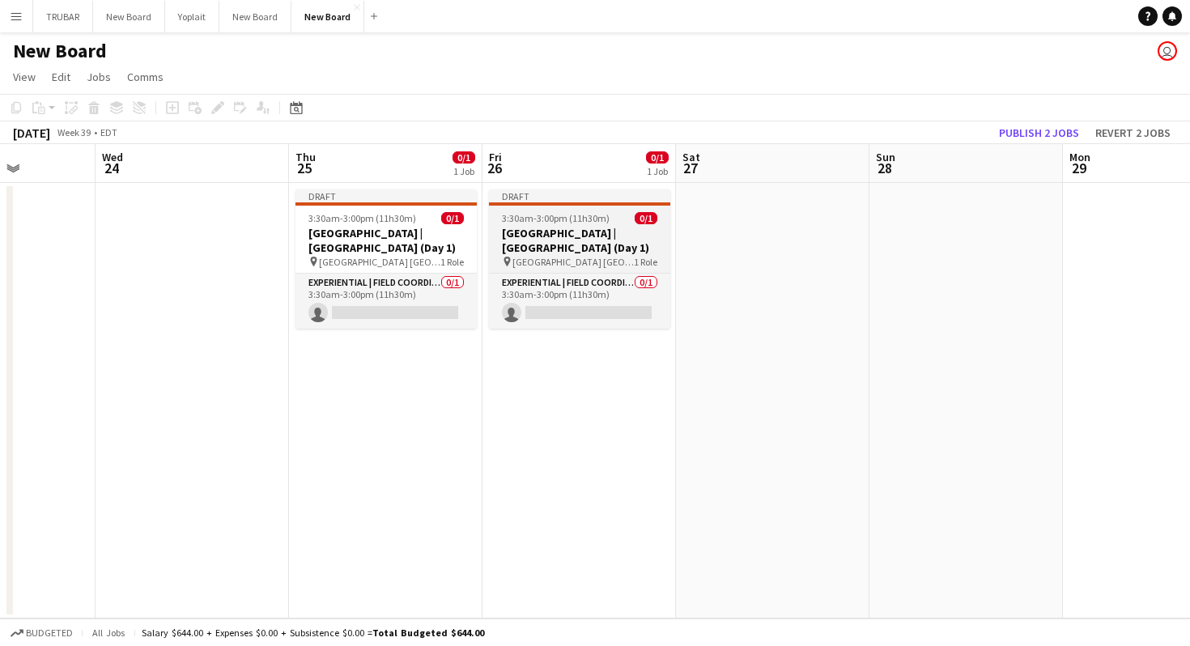
click at [568, 243] on h3 "Old El Paso | Union Station (Day 1)" at bounding box center [579, 240] width 181 height 29
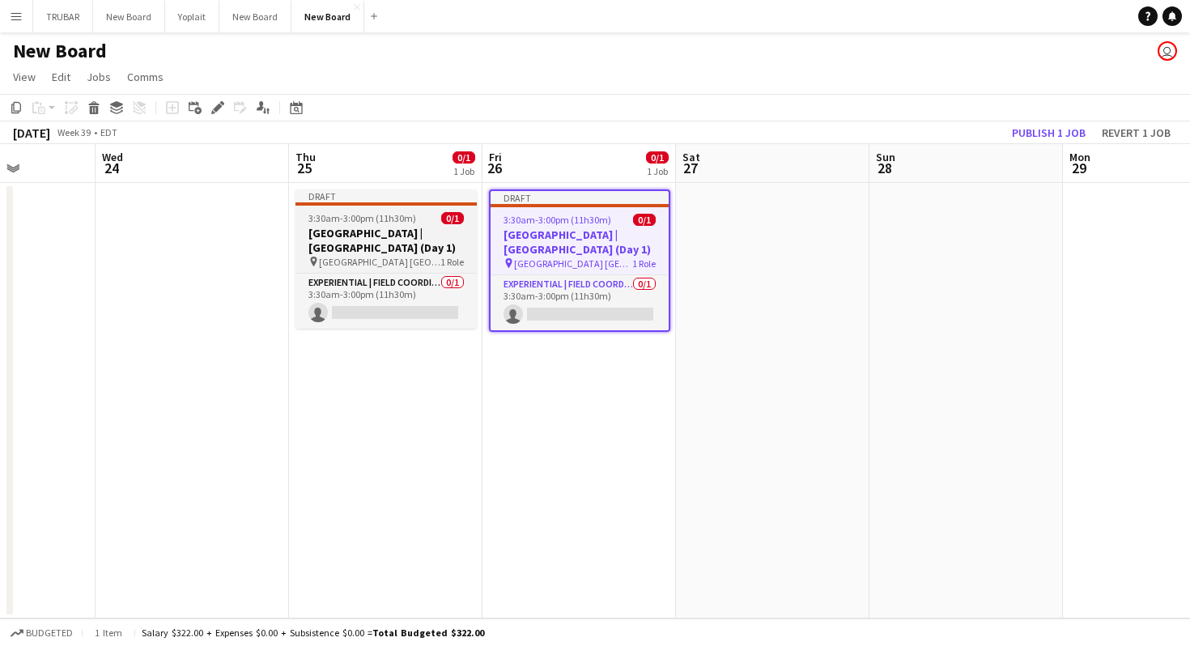
click at [393, 249] on h3 "Old El Paso | Union Station (Day 1)" at bounding box center [385, 240] width 181 height 29
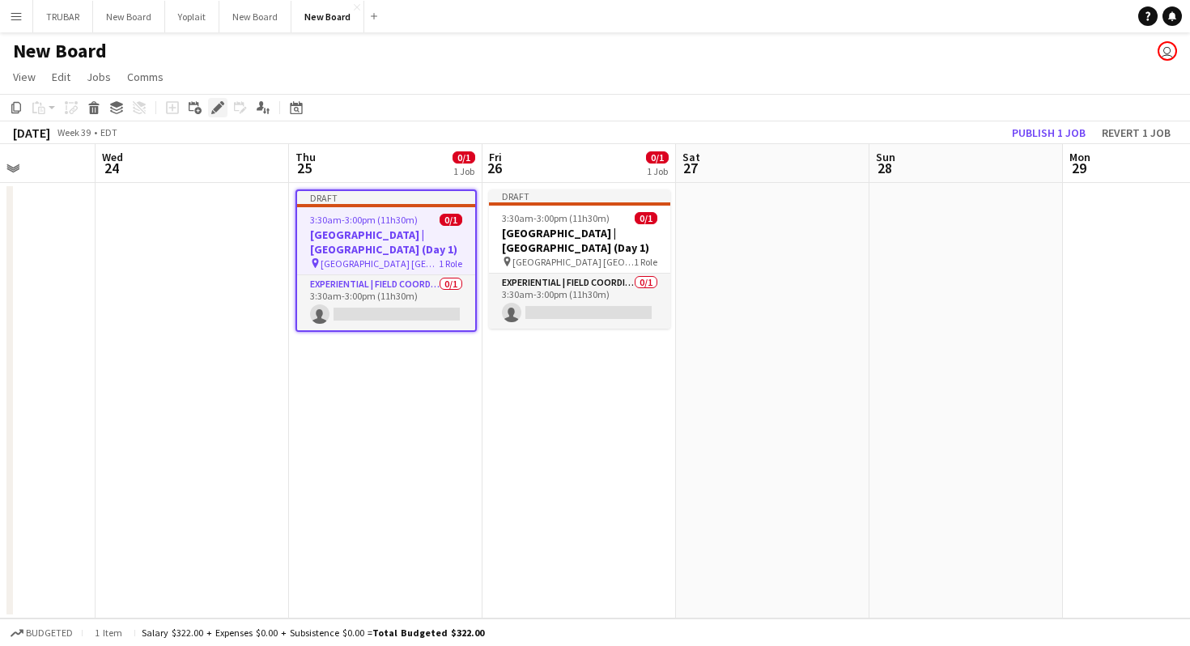
click at [214, 109] on icon at bounding box center [217, 108] width 9 height 9
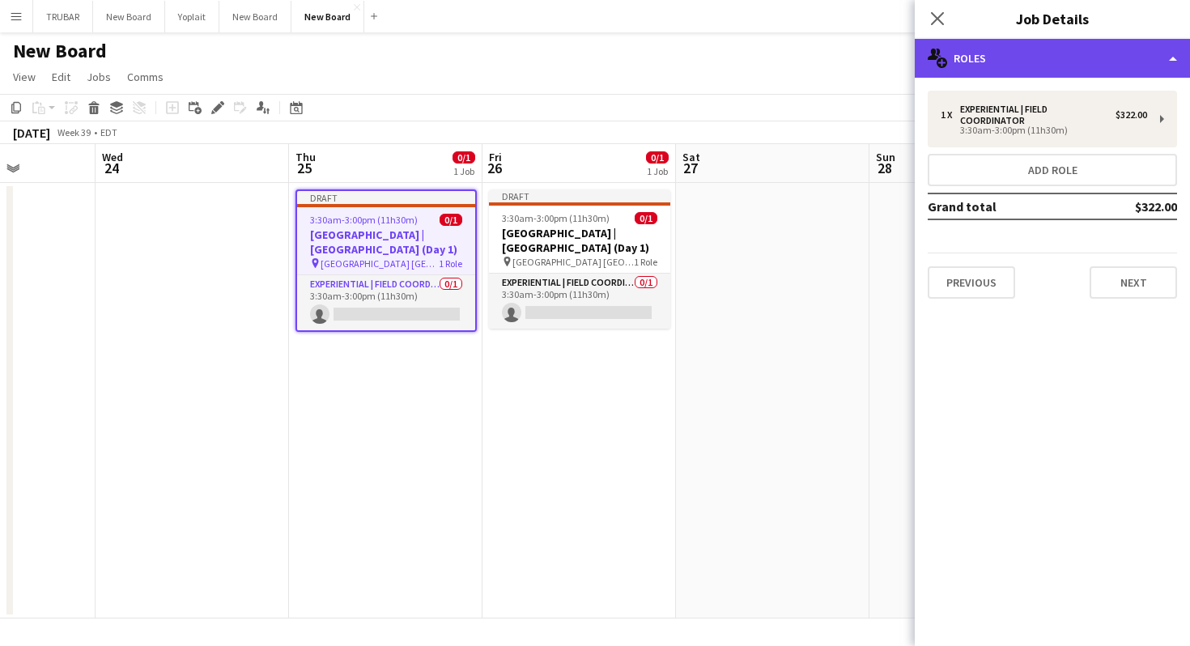
click at [1012, 45] on div "multiple-users-add Roles" at bounding box center [1052, 58] width 275 height 39
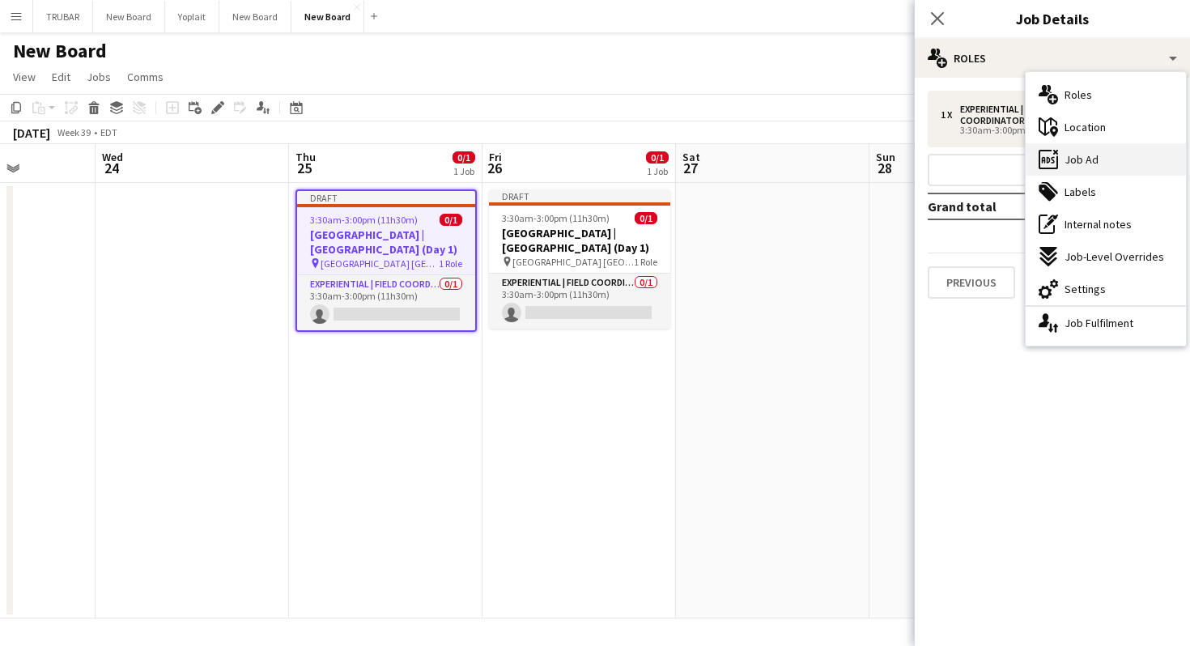
click at [1089, 150] on div "ads-window Job Ad" at bounding box center [1105, 159] width 160 height 32
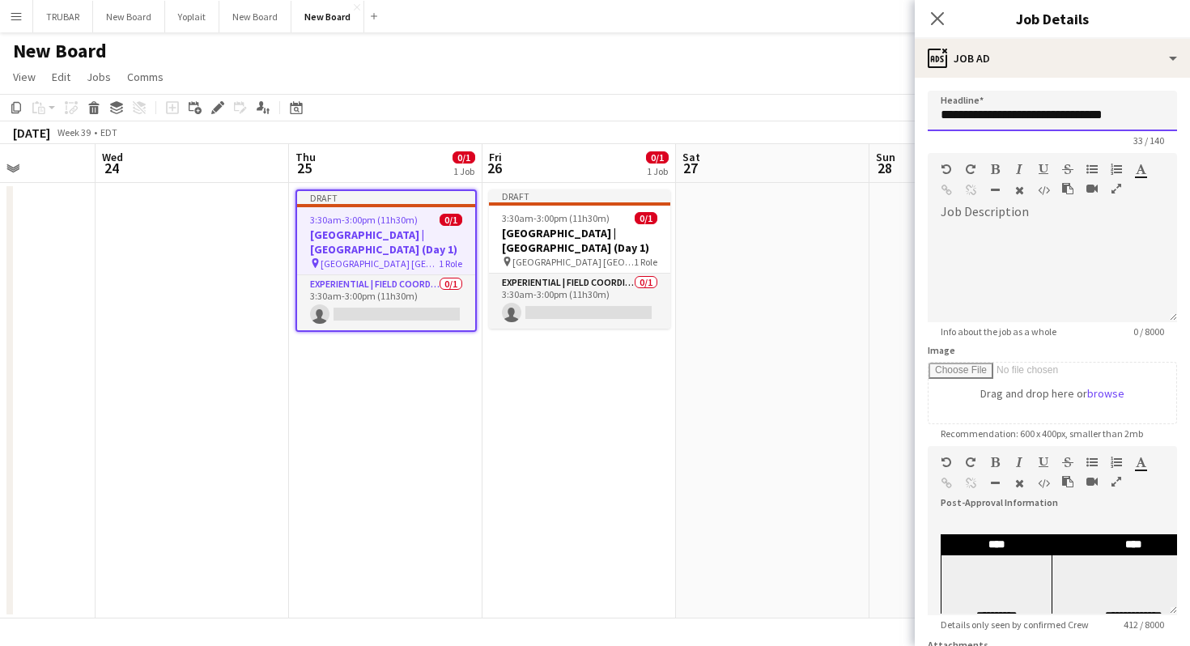
click at [1119, 115] on input "**********" at bounding box center [1052, 111] width 249 height 40
paste input "*********"
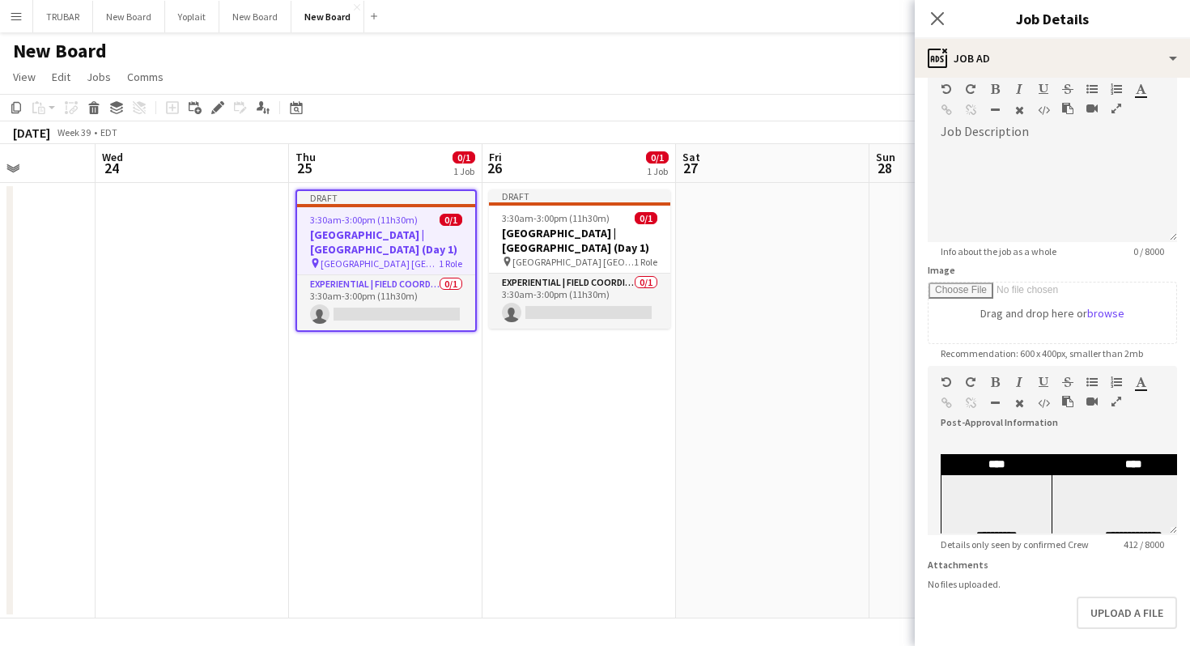
scroll to position [154, 0]
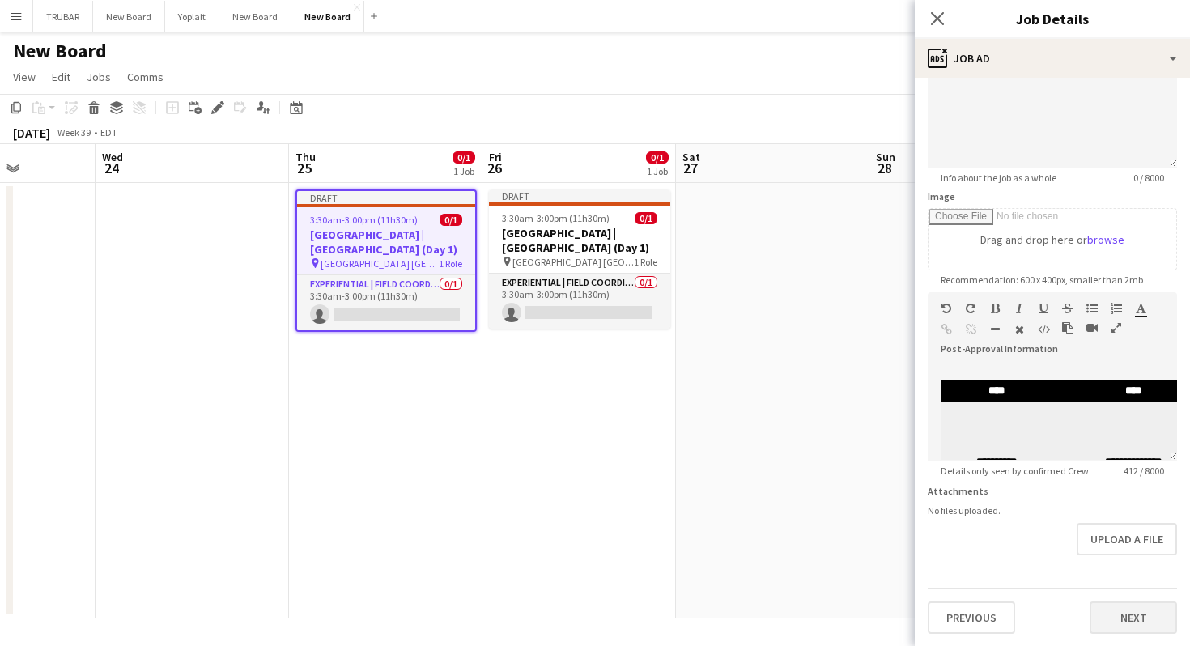
type input "**********"
click at [1118, 617] on button "Next" at bounding box center [1132, 617] width 87 height 32
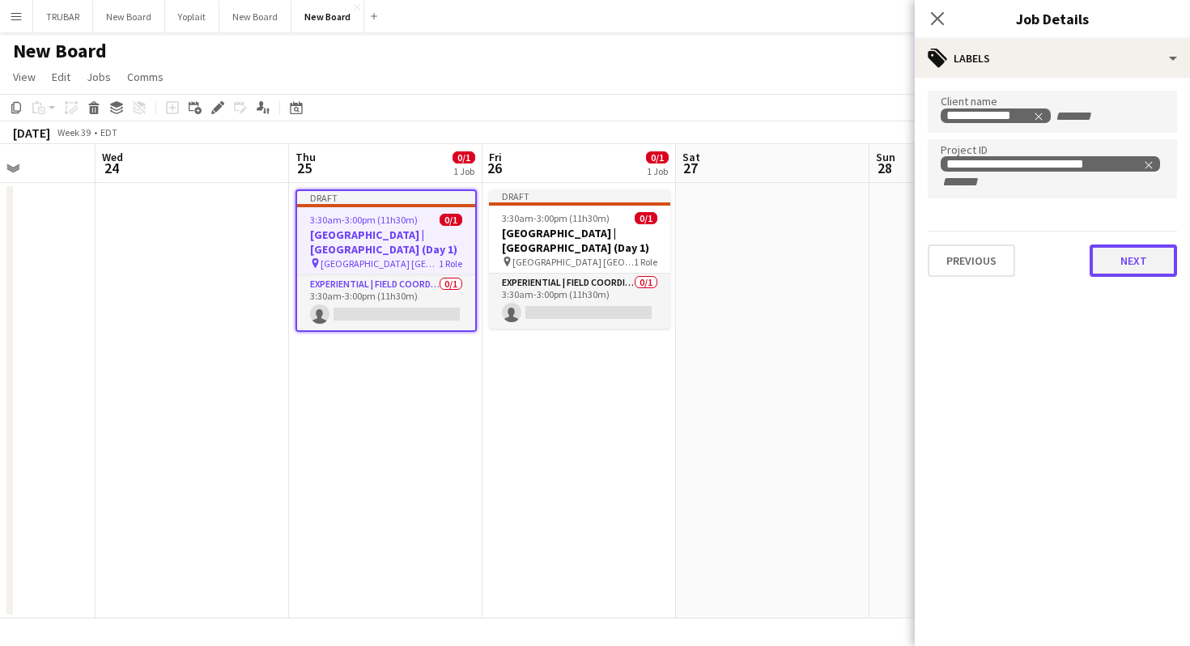
click at [1119, 261] on button "Next" at bounding box center [1132, 260] width 87 height 32
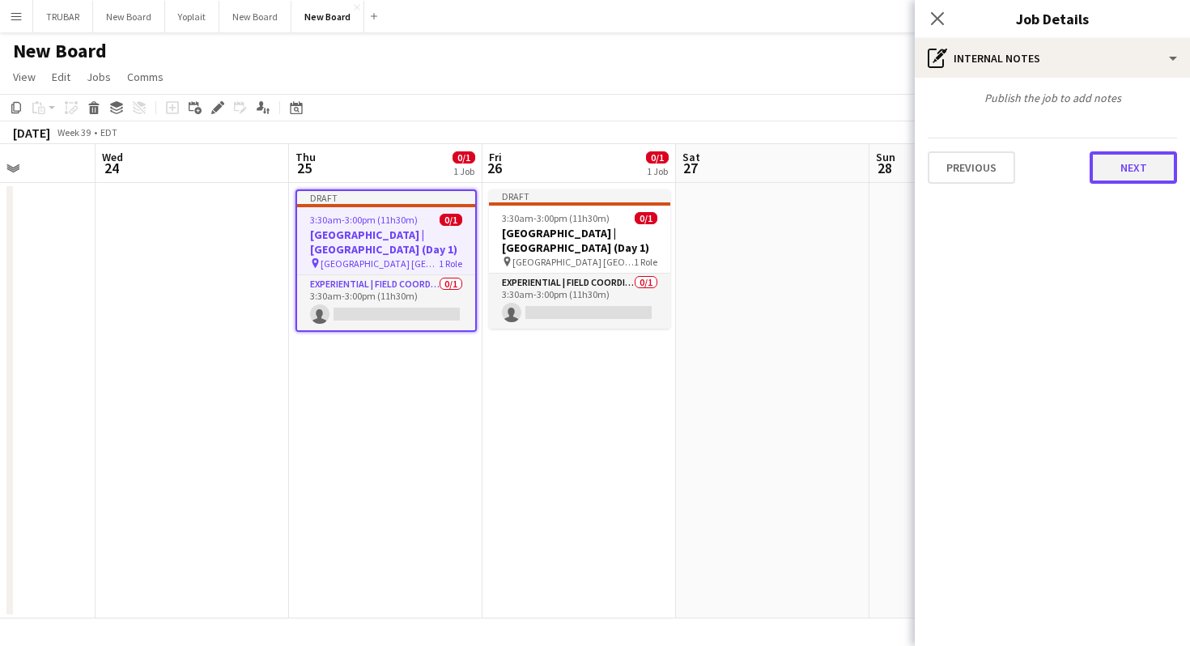
click at [1111, 175] on button "Next" at bounding box center [1132, 167] width 87 height 32
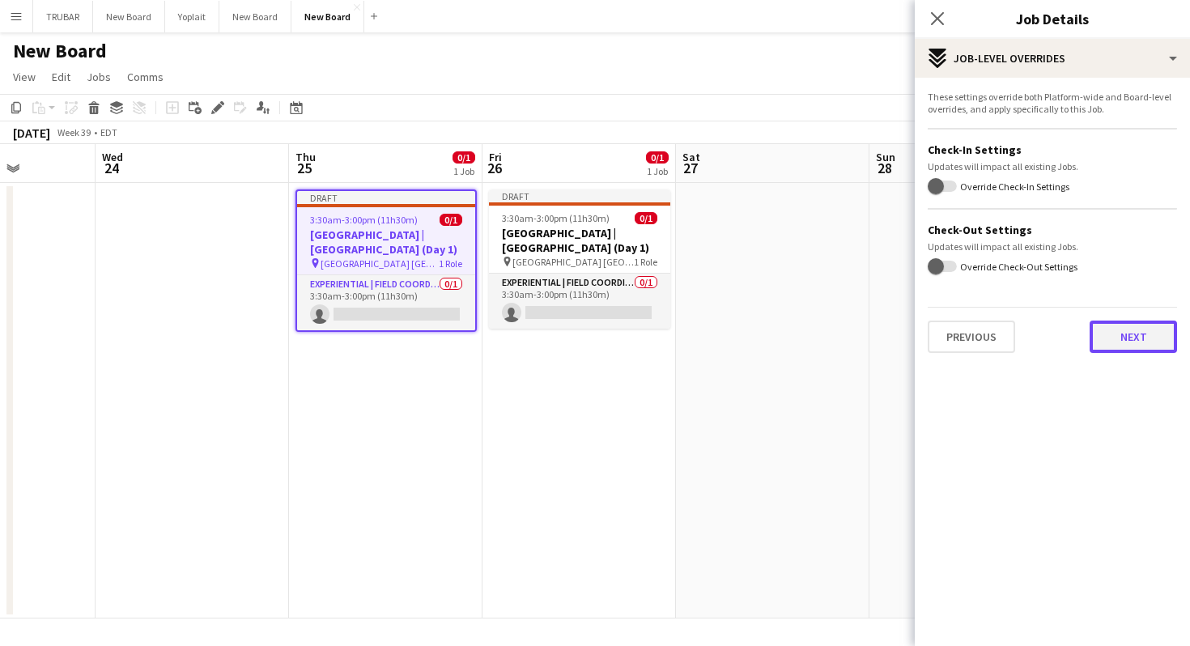
click at [1115, 333] on button "Next" at bounding box center [1132, 337] width 87 height 32
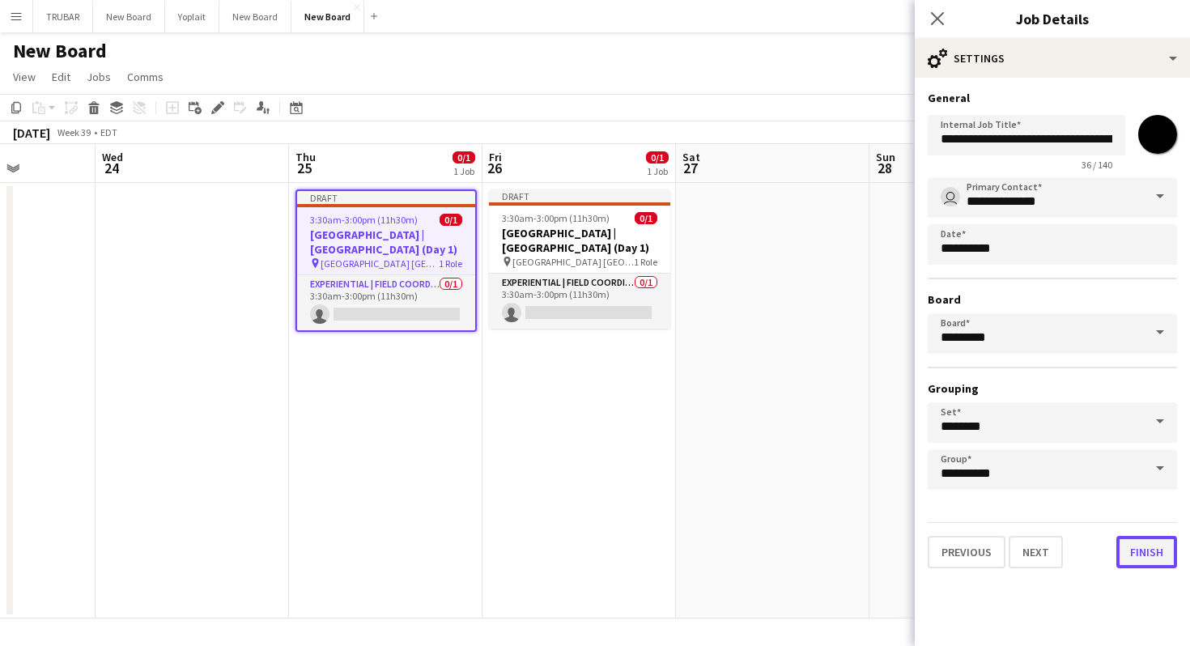
click at [1140, 541] on button "Finish" at bounding box center [1146, 552] width 61 height 32
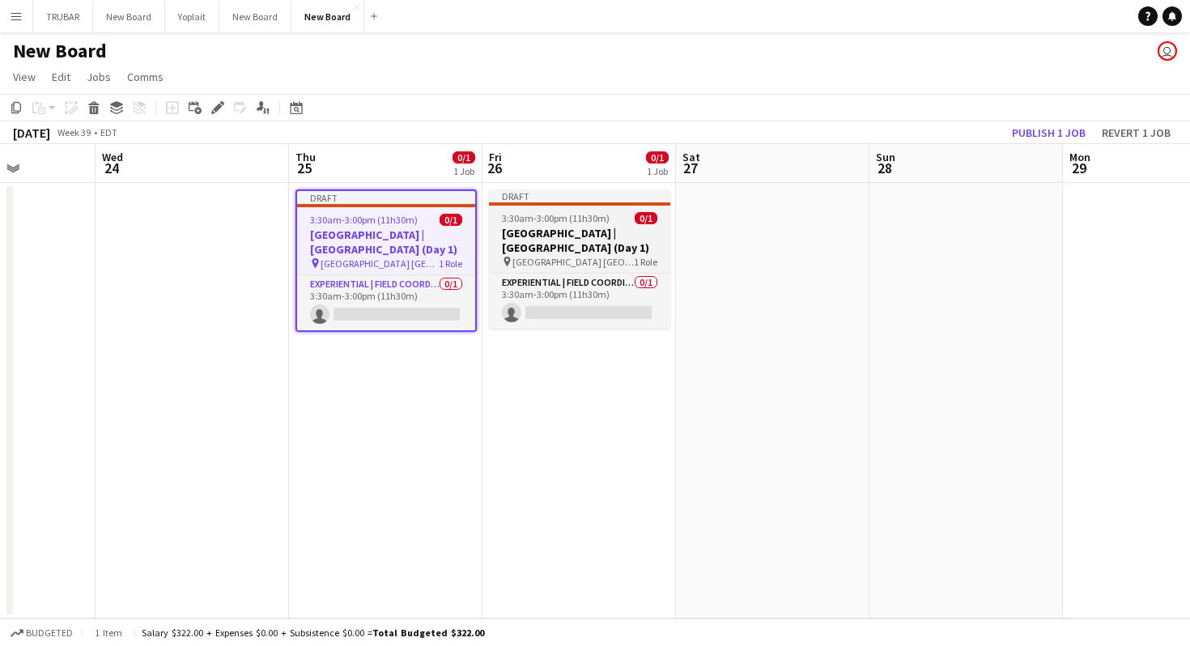
click at [579, 236] on h3 "Old El Paso | Union Station (Day 1)" at bounding box center [579, 240] width 181 height 29
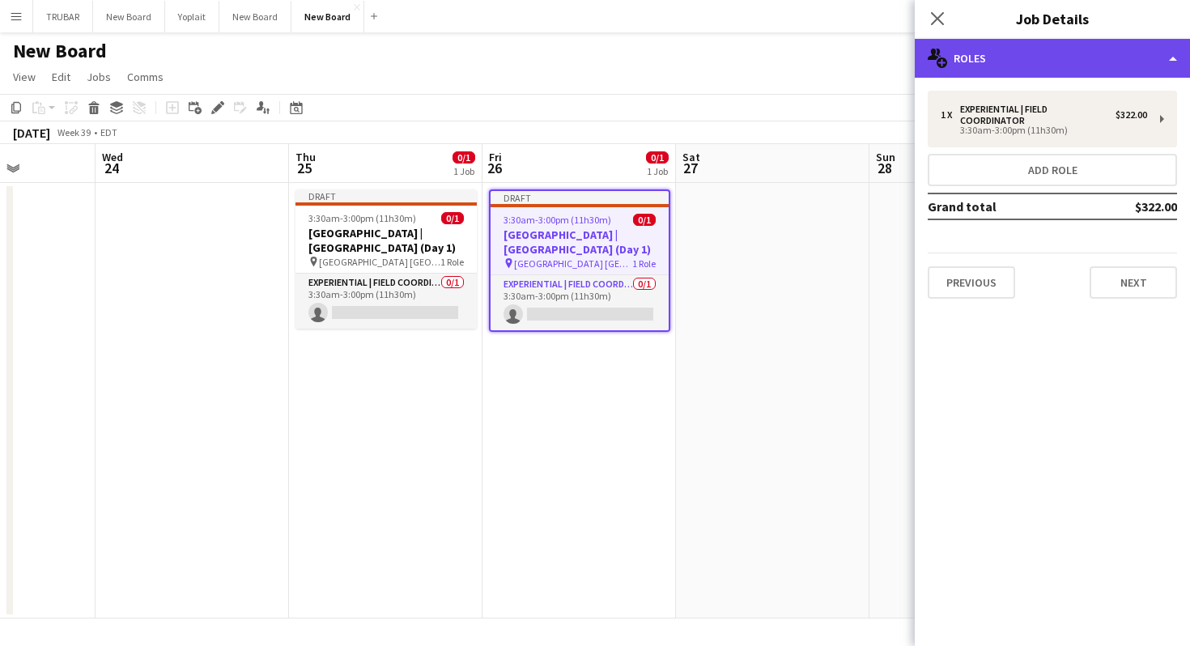
click at [1003, 53] on div "multiple-users-add Roles" at bounding box center [1052, 58] width 275 height 39
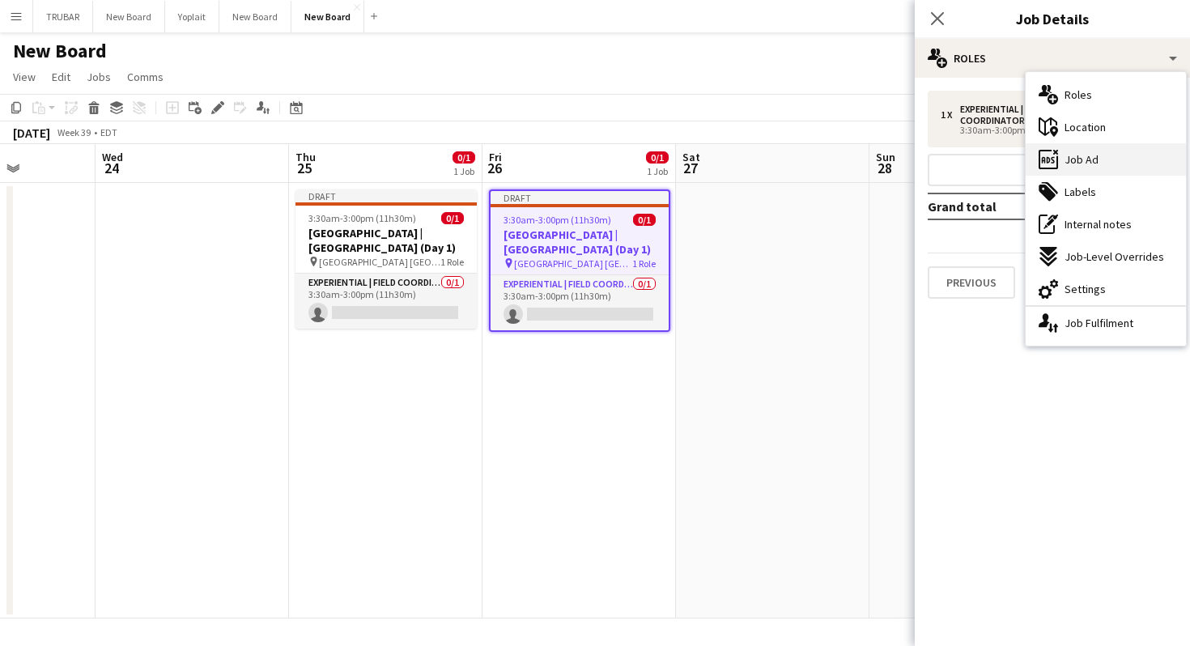
click at [1078, 152] on span "Job Ad" at bounding box center [1081, 159] width 34 height 15
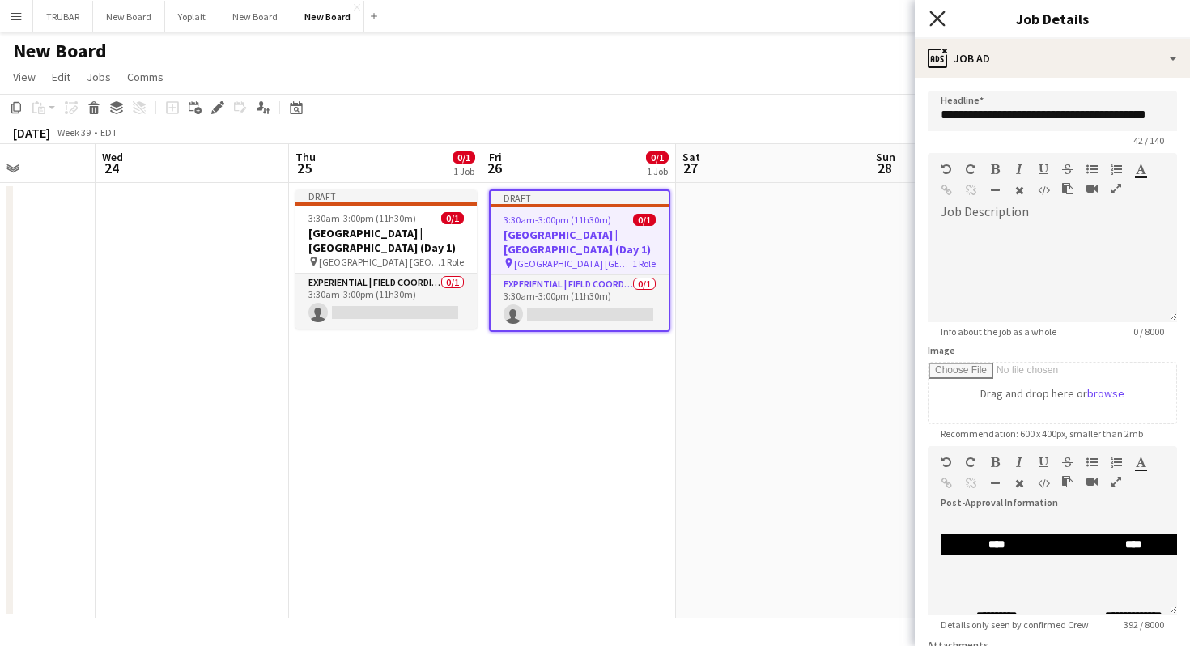
click at [930, 26] on icon at bounding box center [936, 18] width 15 height 15
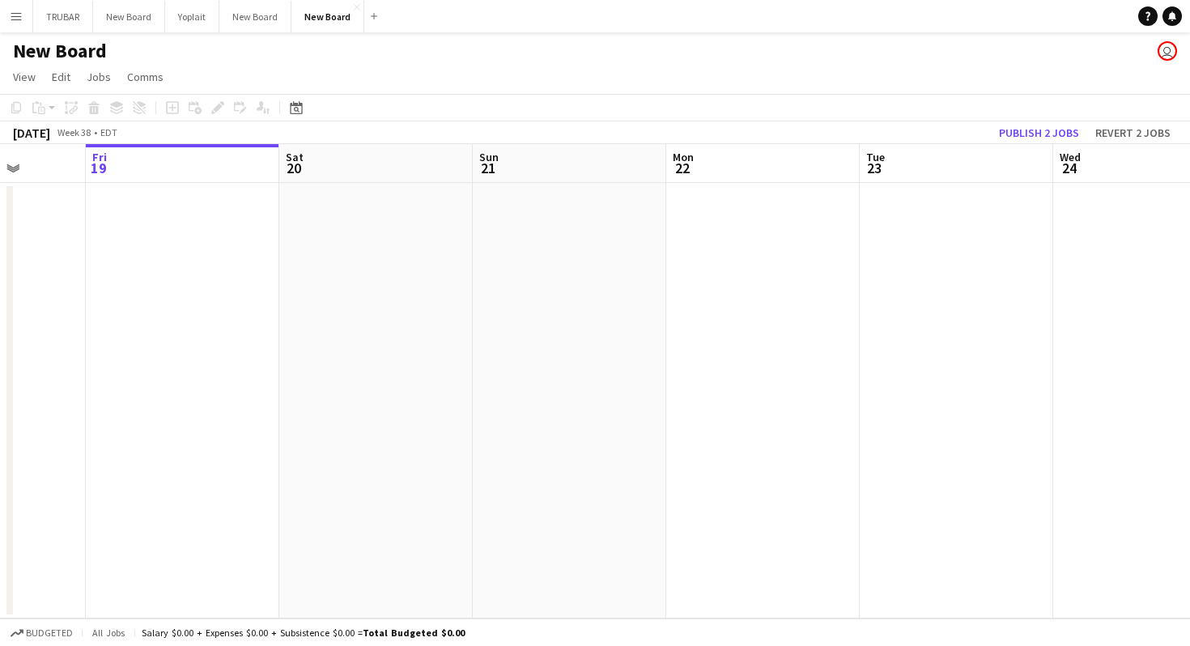
scroll to position [0, 683]
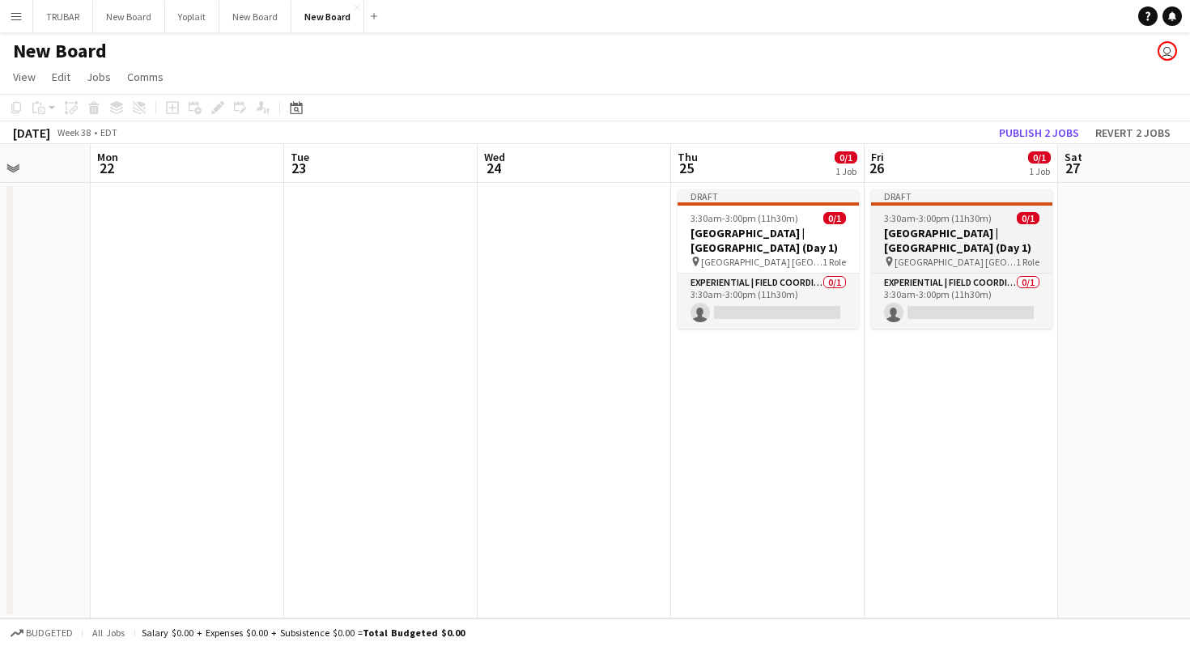
click at [958, 248] on h3 "[GEOGRAPHIC_DATA] | [GEOGRAPHIC_DATA] (Day 1)" at bounding box center [961, 240] width 181 height 29
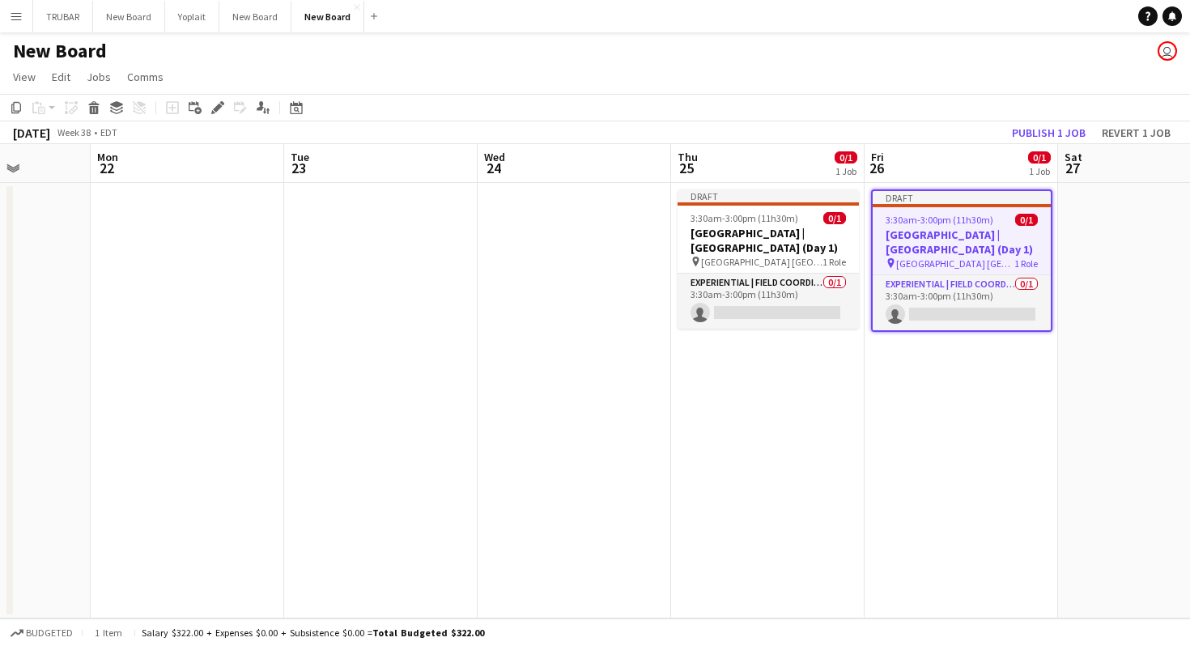
click at [949, 248] on h3 "[GEOGRAPHIC_DATA] | [GEOGRAPHIC_DATA] (Day 1)" at bounding box center [962, 241] width 178 height 29
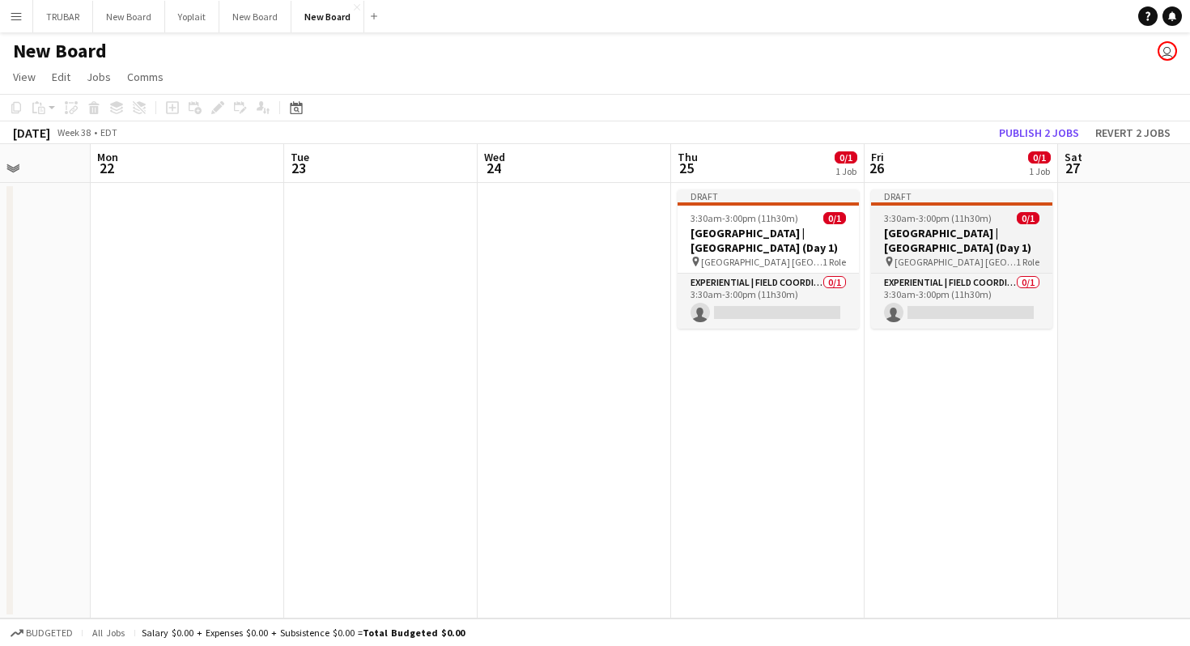
click at [949, 248] on h3 "[GEOGRAPHIC_DATA] | [GEOGRAPHIC_DATA] (Day 1)" at bounding box center [961, 240] width 181 height 29
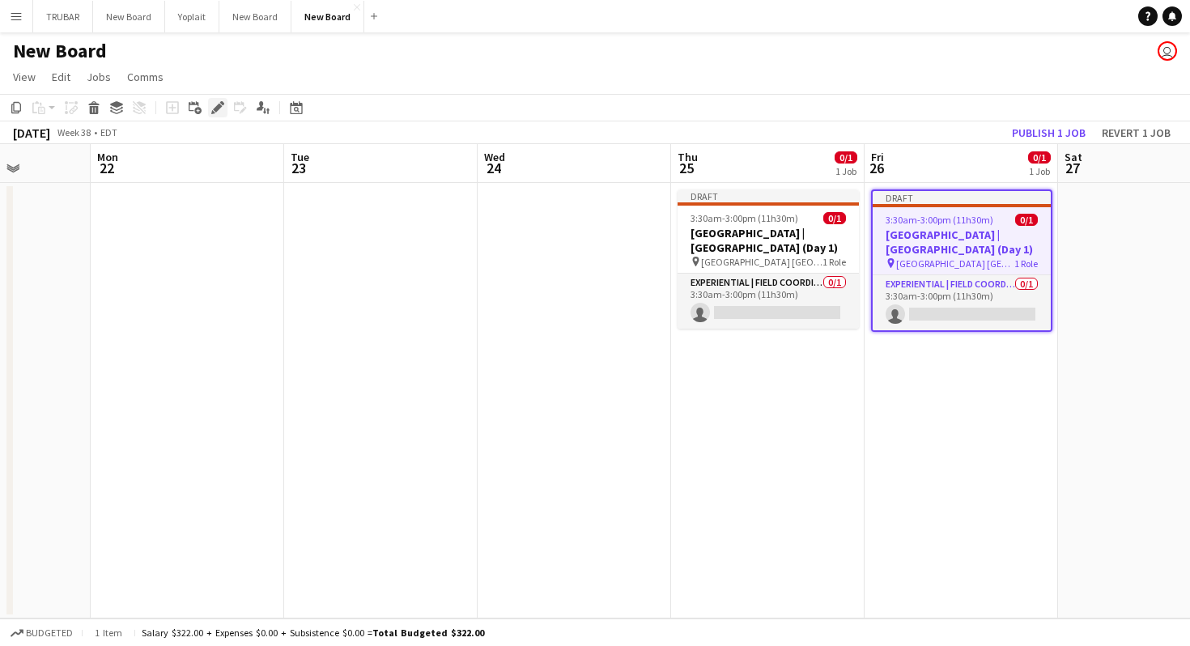
click at [221, 104] on icon at bounding box center [222, 103] width 4 height 4
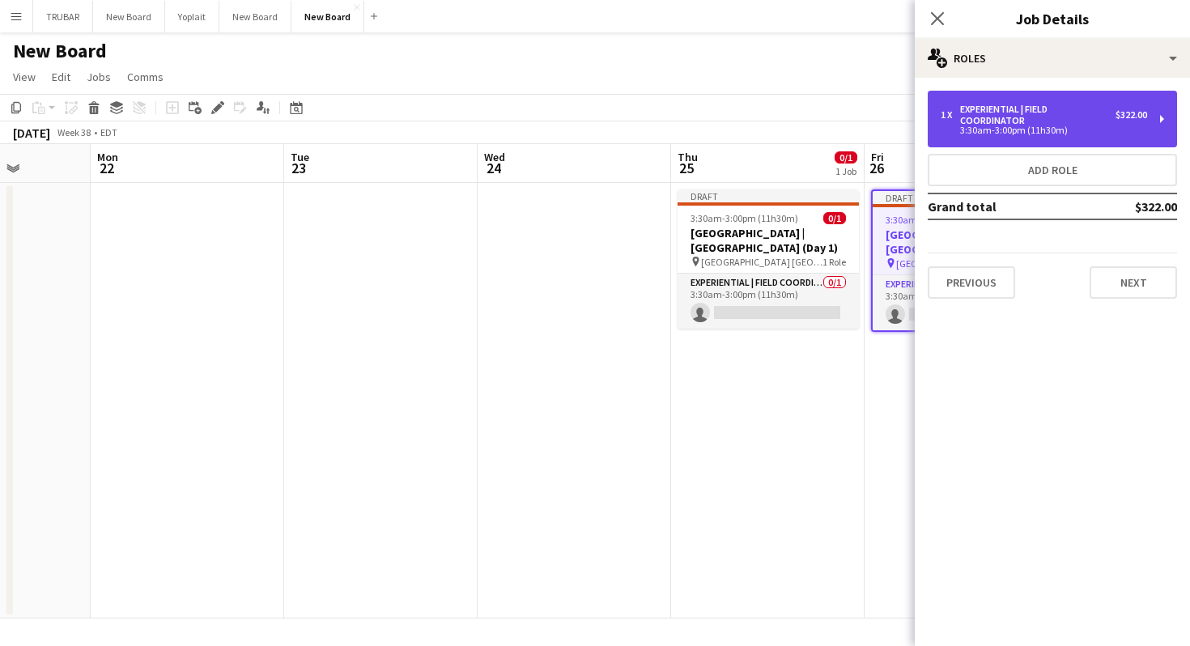
click at [1047, 105] on div "Experiential | Field Coordinator" at bounding box center [1037, 115] width 155 height 23
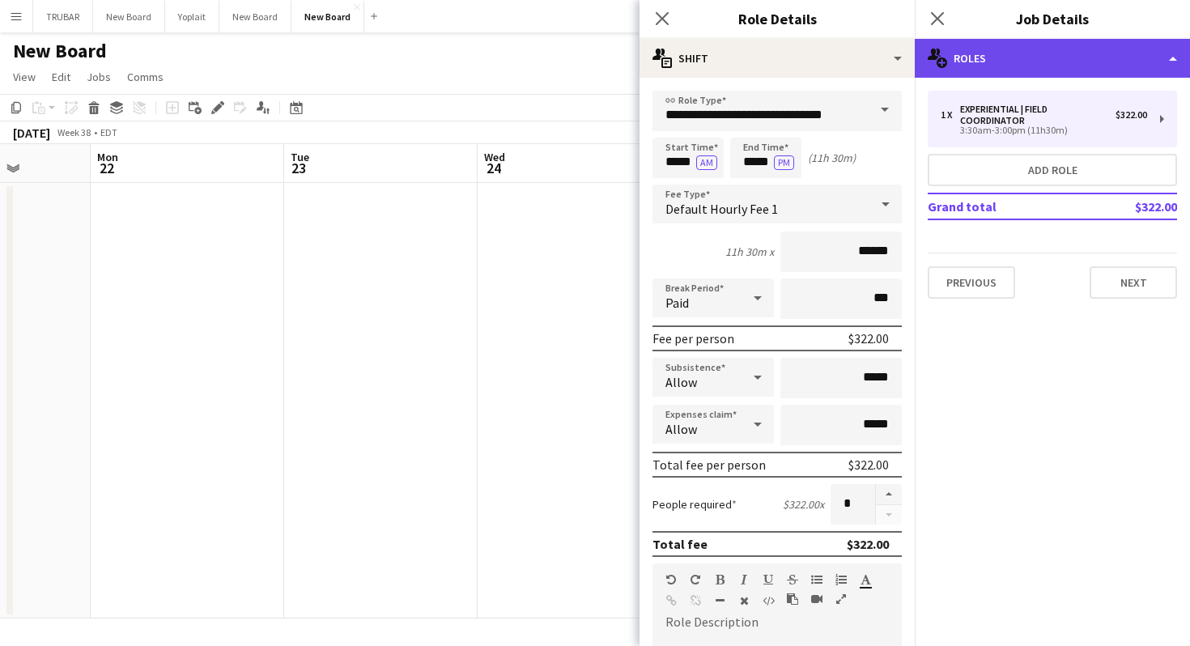
click at [1004, 57] on div "multiple-users-add Roles" at bounding box center [1052, 58] width 275 height 39
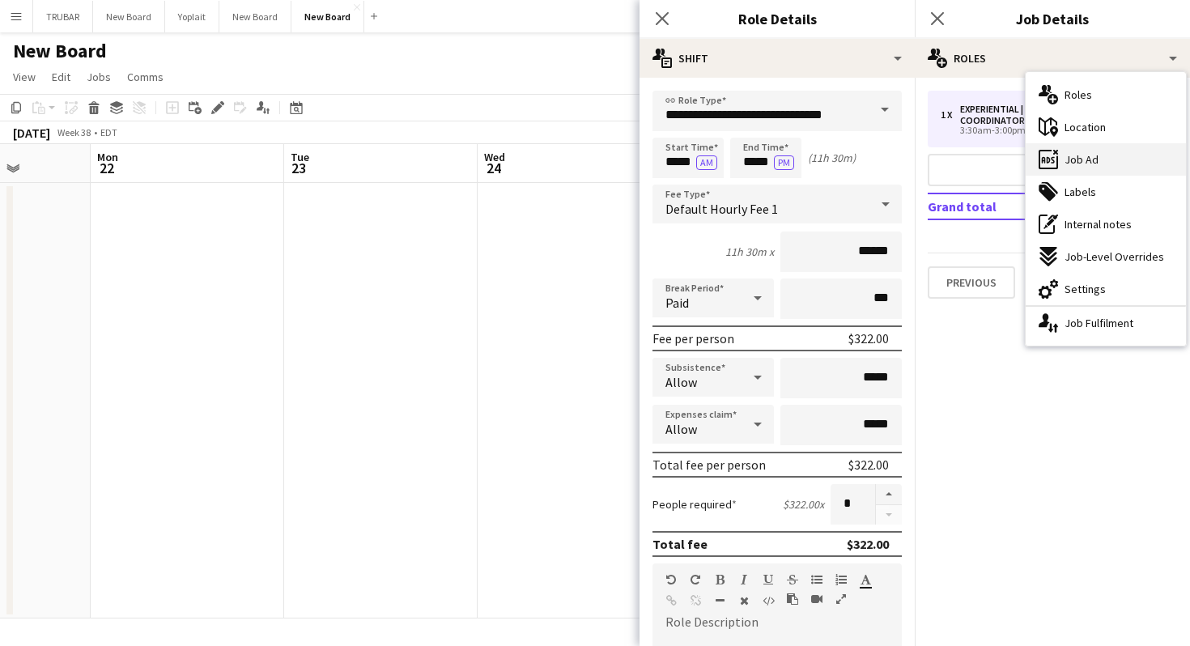
click at [1069, 157] on span "Job Ad" at bounding box center [1081, 159] width 34 height 15
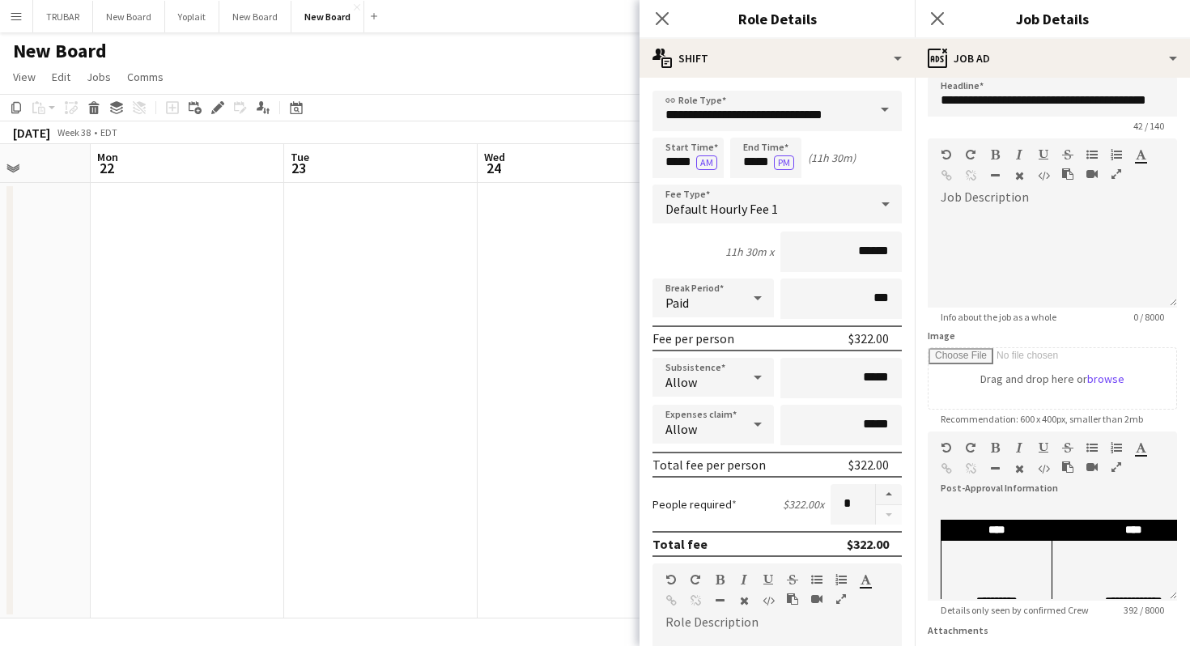
scroll to position [0, 0]
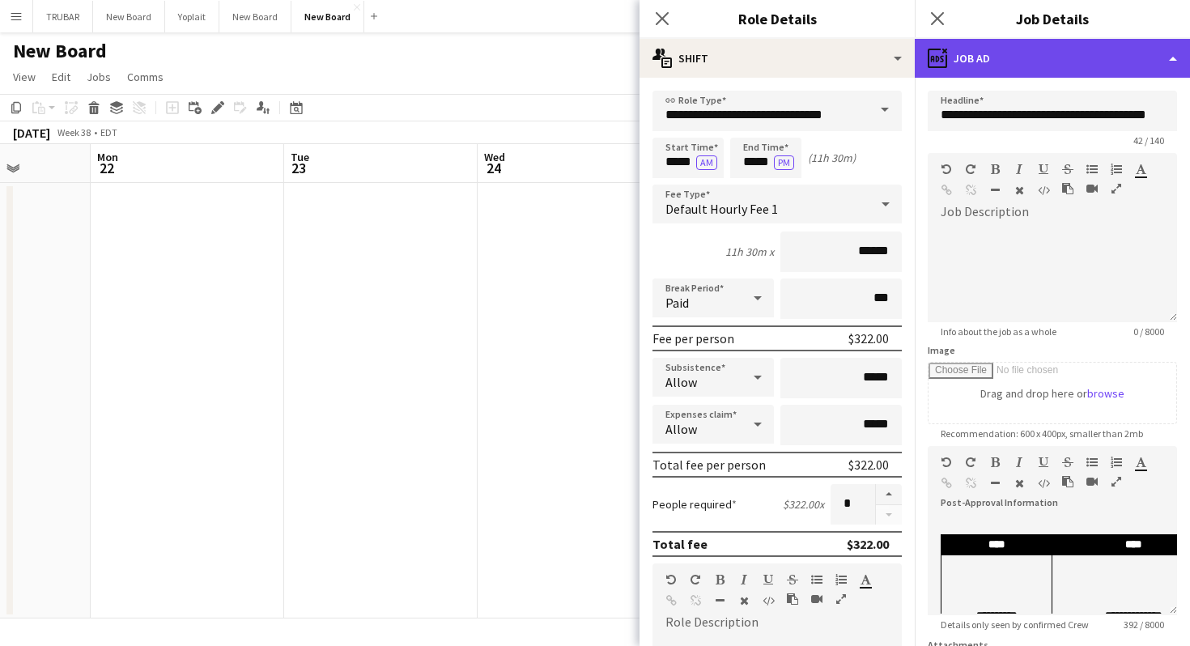
click at [981, 61] on div "ads-window Job Ad" at bounding box center [1052, 58] width 275 height 39
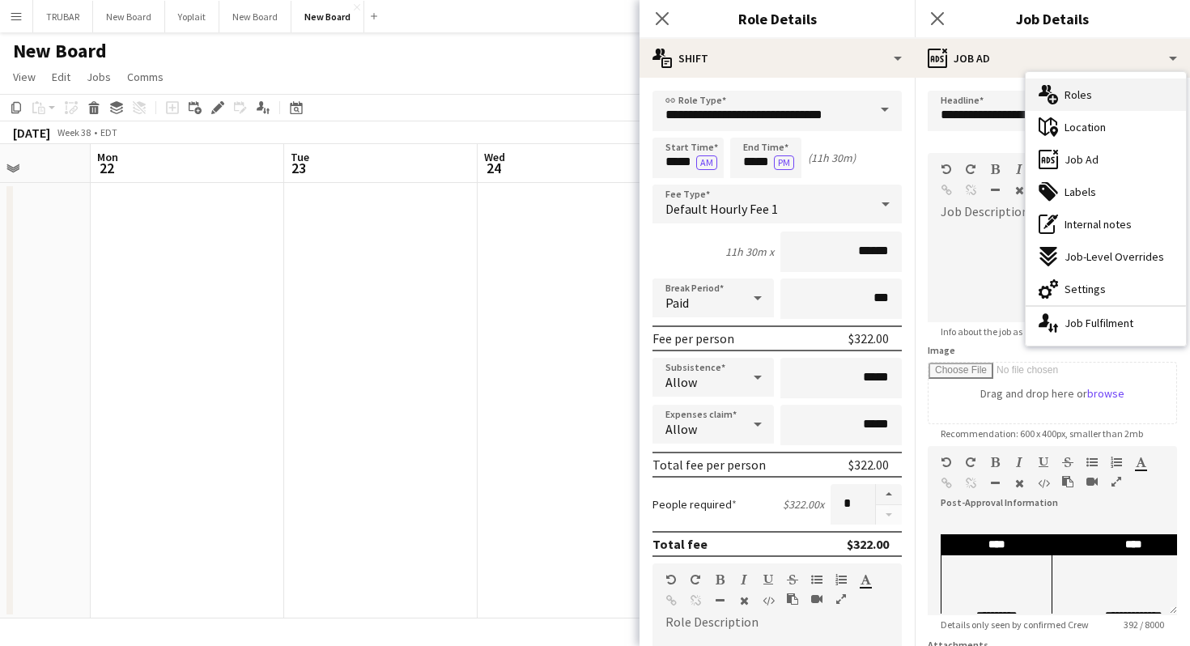
click at [1073, 96] on span "Roles" at bounding box center [1078, 94] width 28 height 15
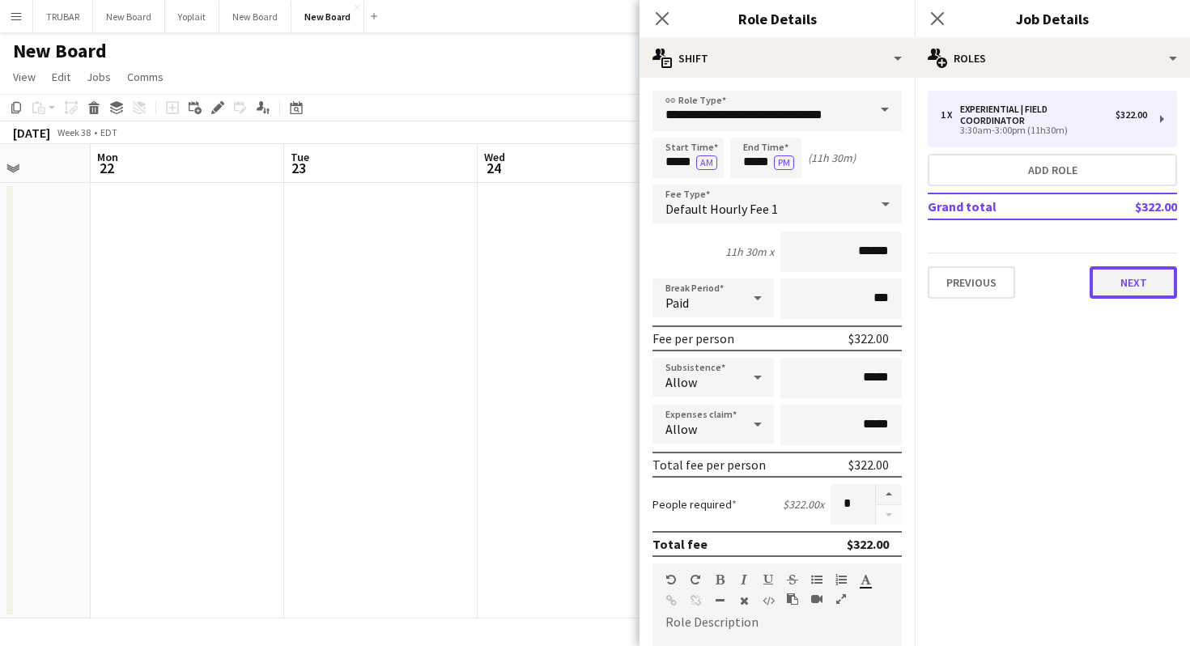
click at [1116, 291] on button "Next" at bounding box center [1132, 282] width 87 height 32
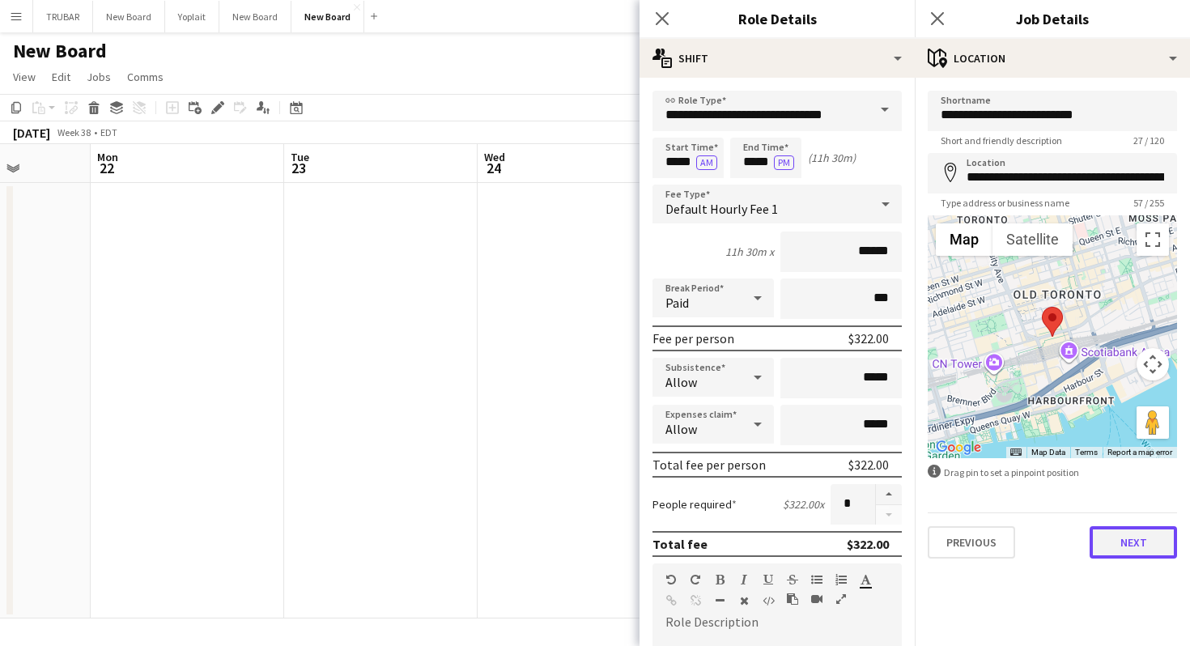
click at [1138, 545] on button "Next" at bounding box center [1132, 542] width 87 height 32
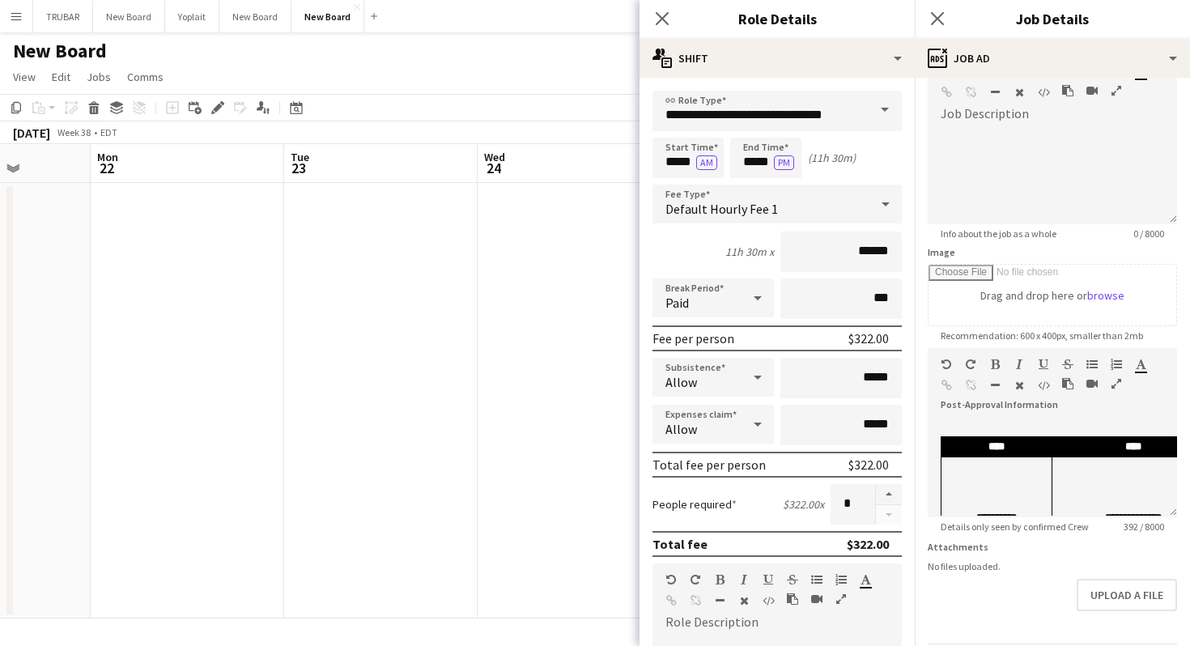
scroll to position [154, 0]
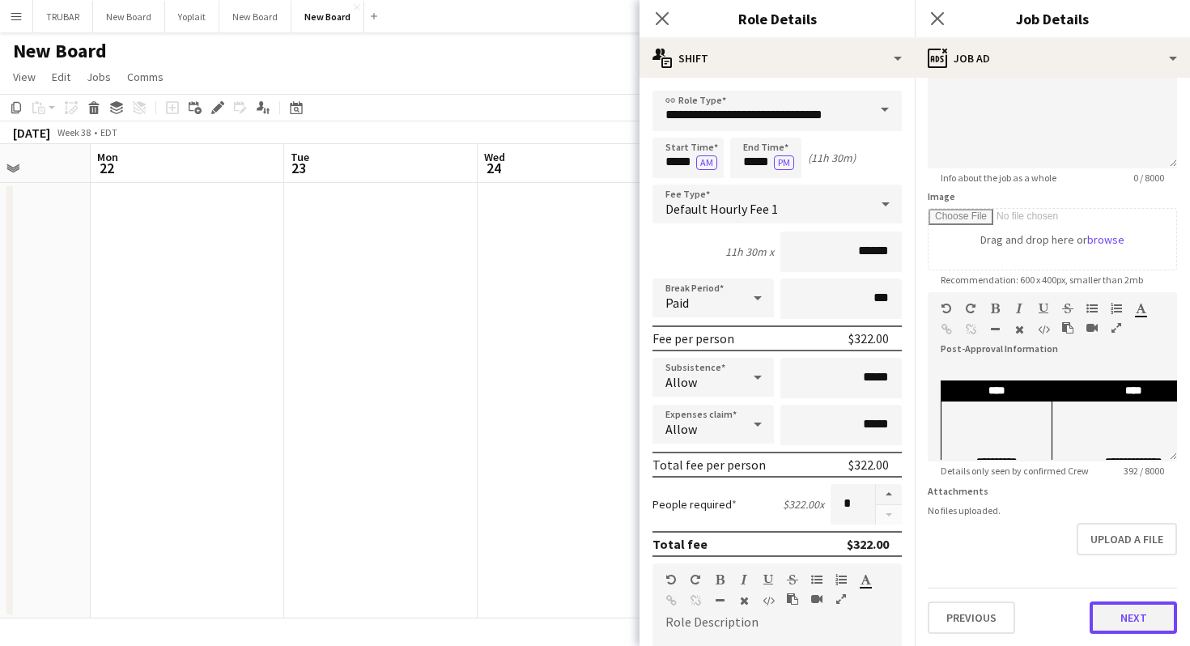
click at [1123, 610] on button "Next" at bounding box center [1132, 617] width 87 height 32
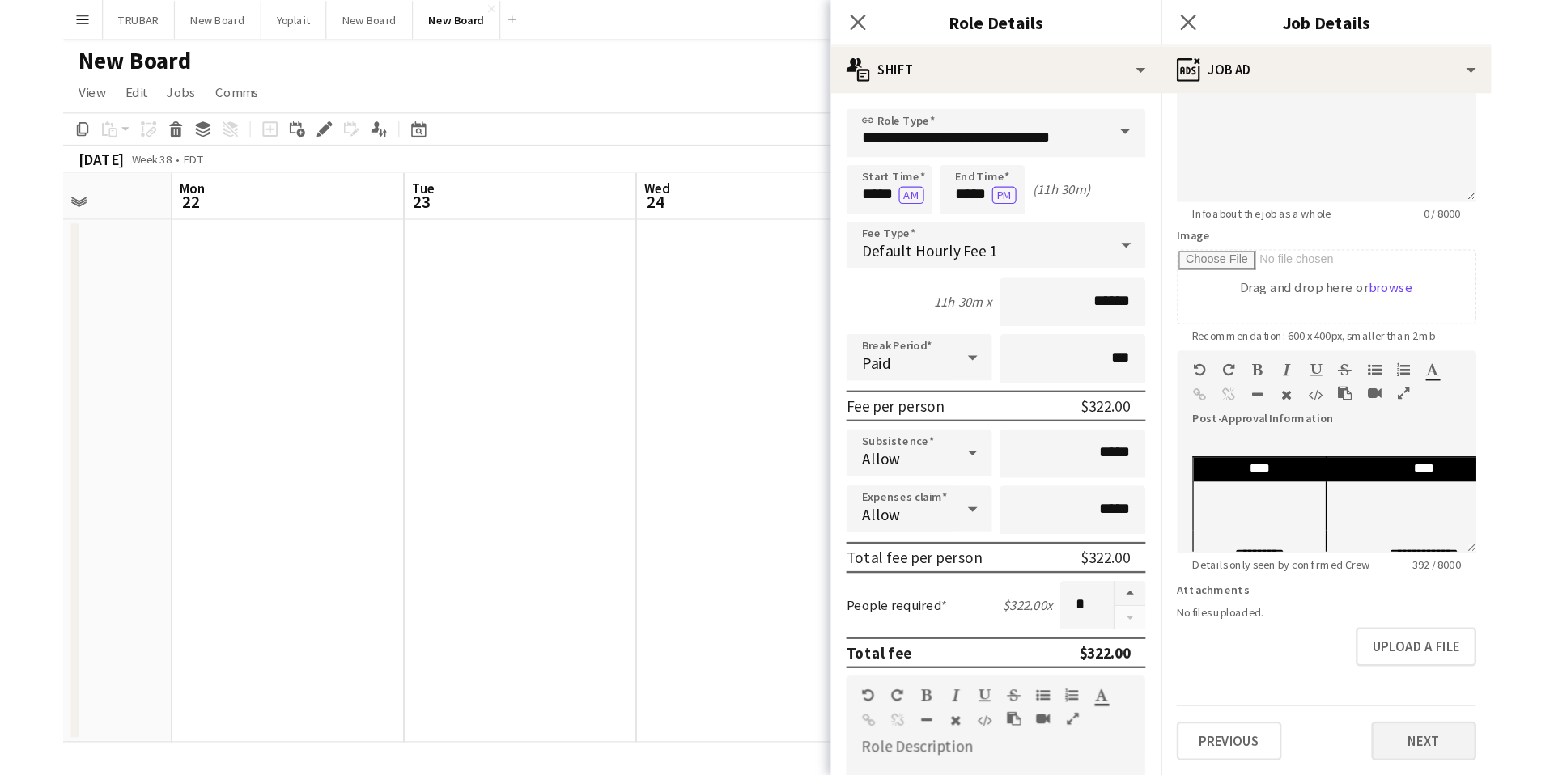
scroll to position [0, 0]
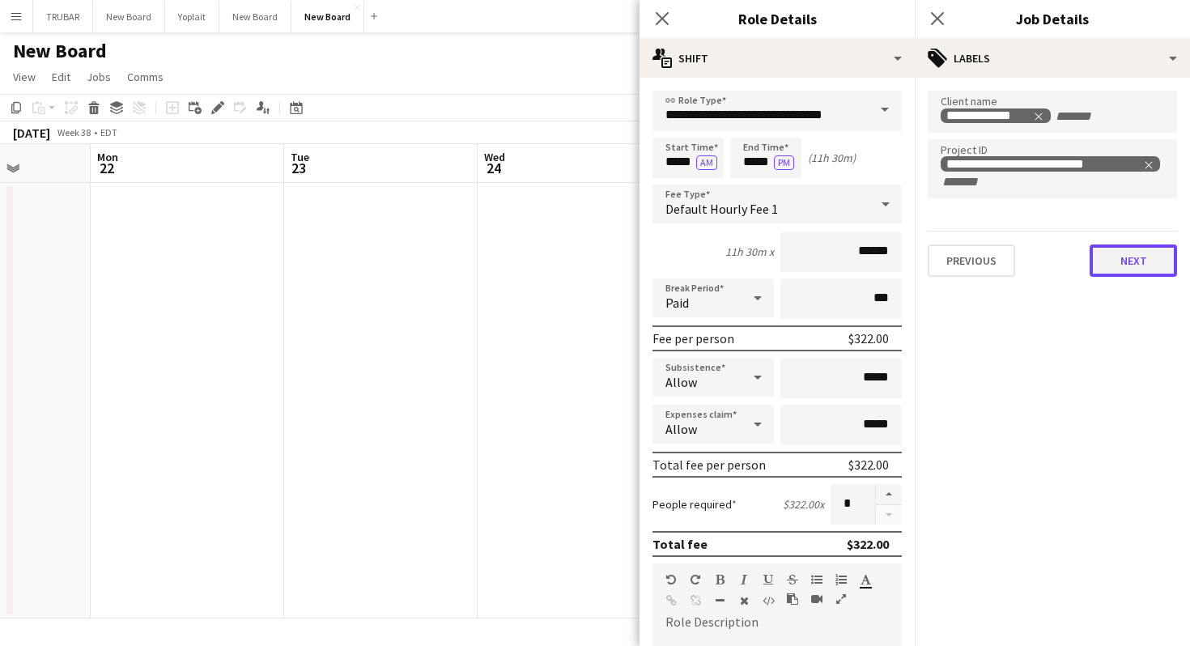
click at [1107, 267] on button "Next" at bounding box center [1132, 260] width 87 height 32
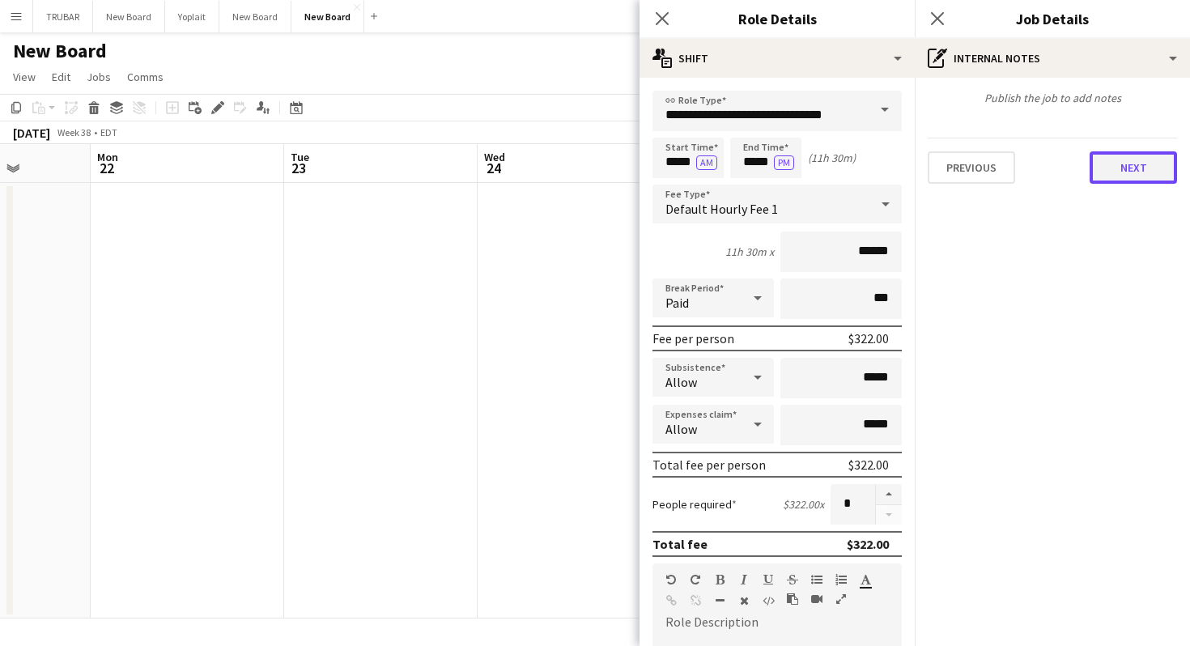
click at [1102, 165] on button "Next" at bounding box center [1132, 167] width 87 height 32
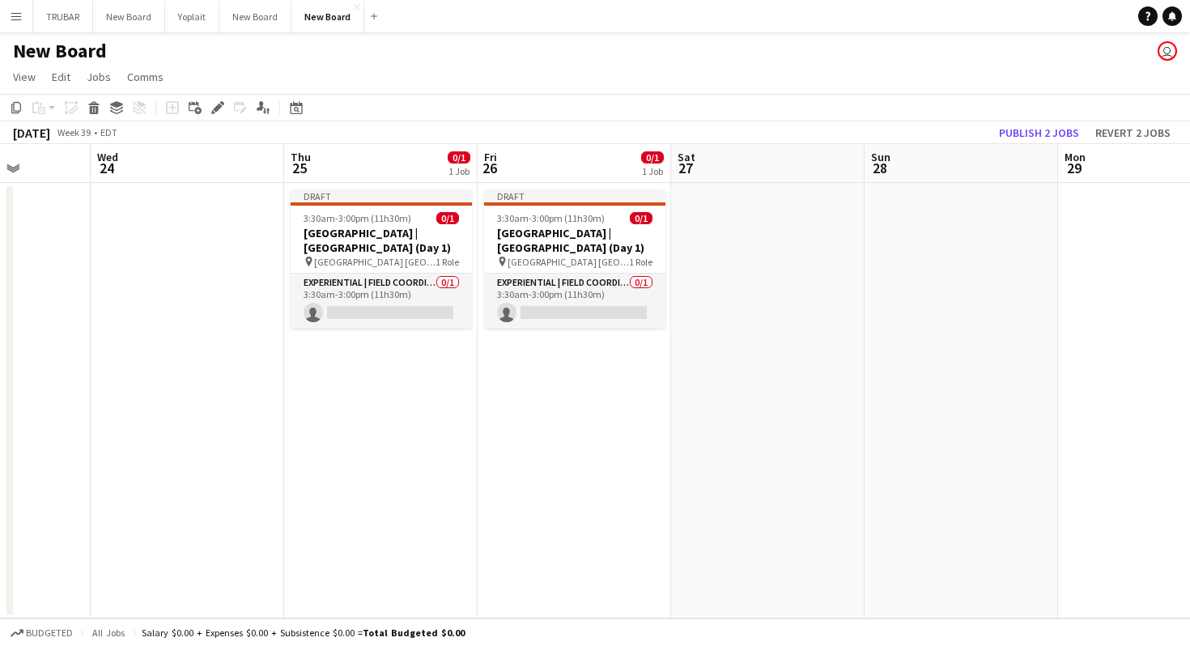
scroll to position [0, 683]
